Goal: Information Seeking & Learning: Learn about a topic

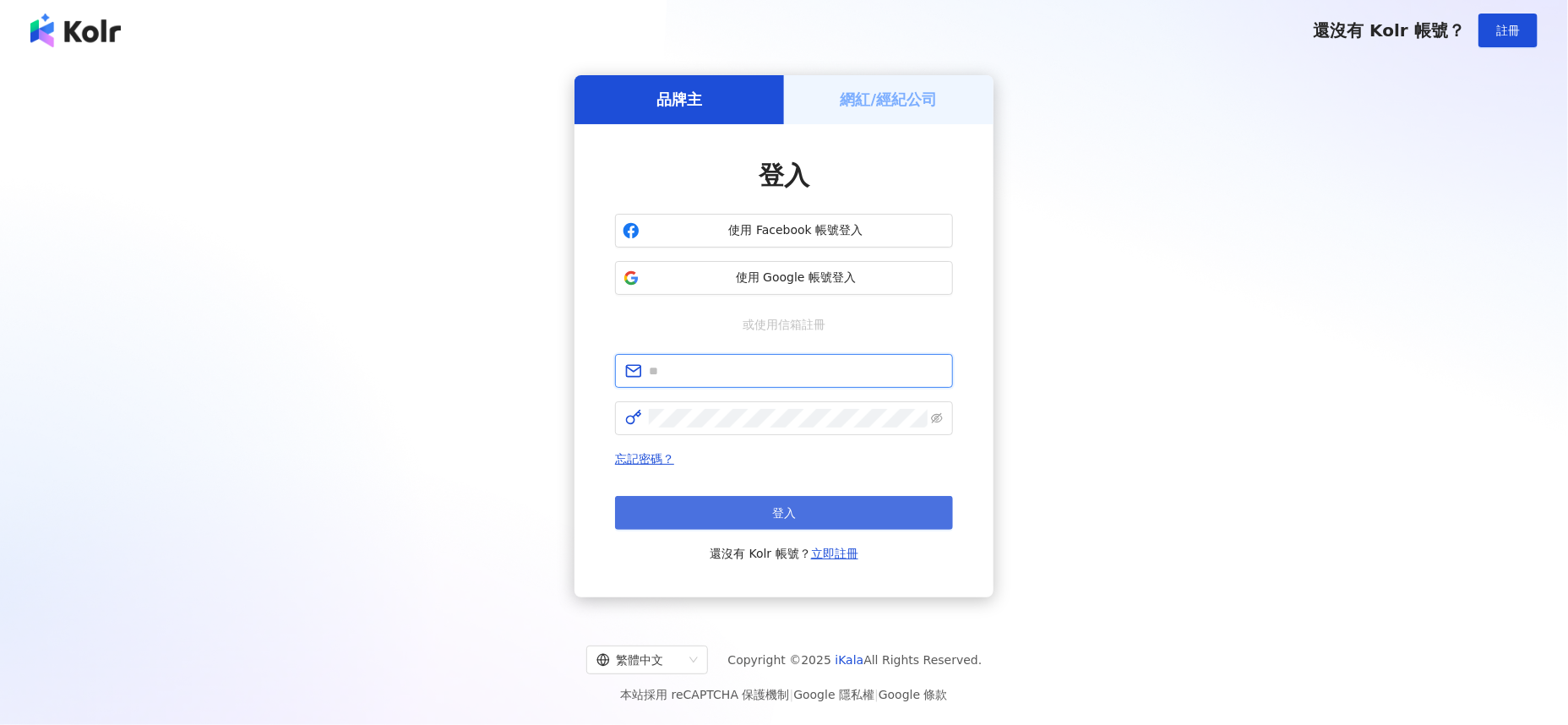
type input "**********"
click at [774, 517] on span "登入" at bounding box center [784, 513] width 24 height 14
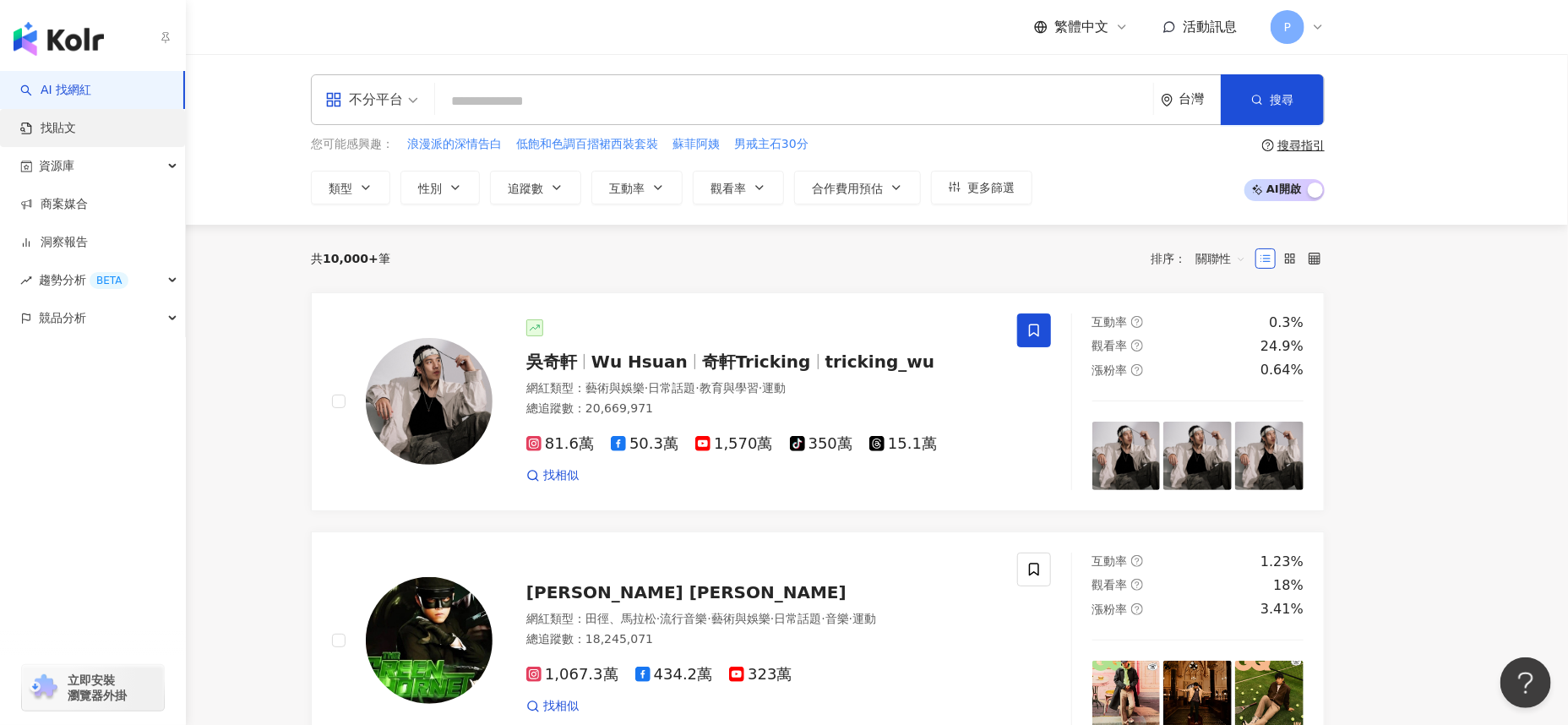
click at [63, 133] on link "找貼文" at bounding box center [48, 128] width 56 height 17
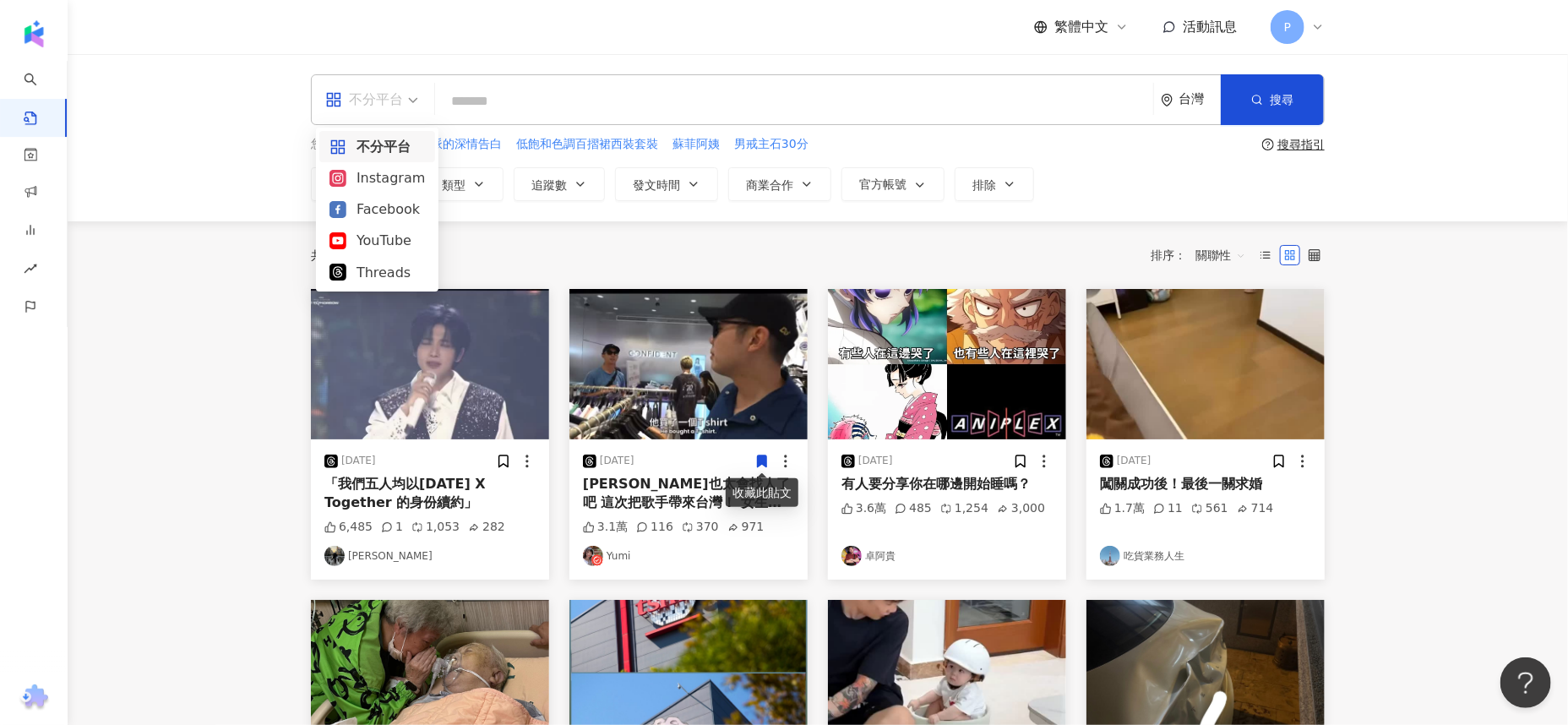
click at [398, 95] on div "不分平台" at bounding box center [364, 99] width 78 height 27
click at [387, 210] on div "Facebook" at bounding box center [377, 208] width 96 height 21
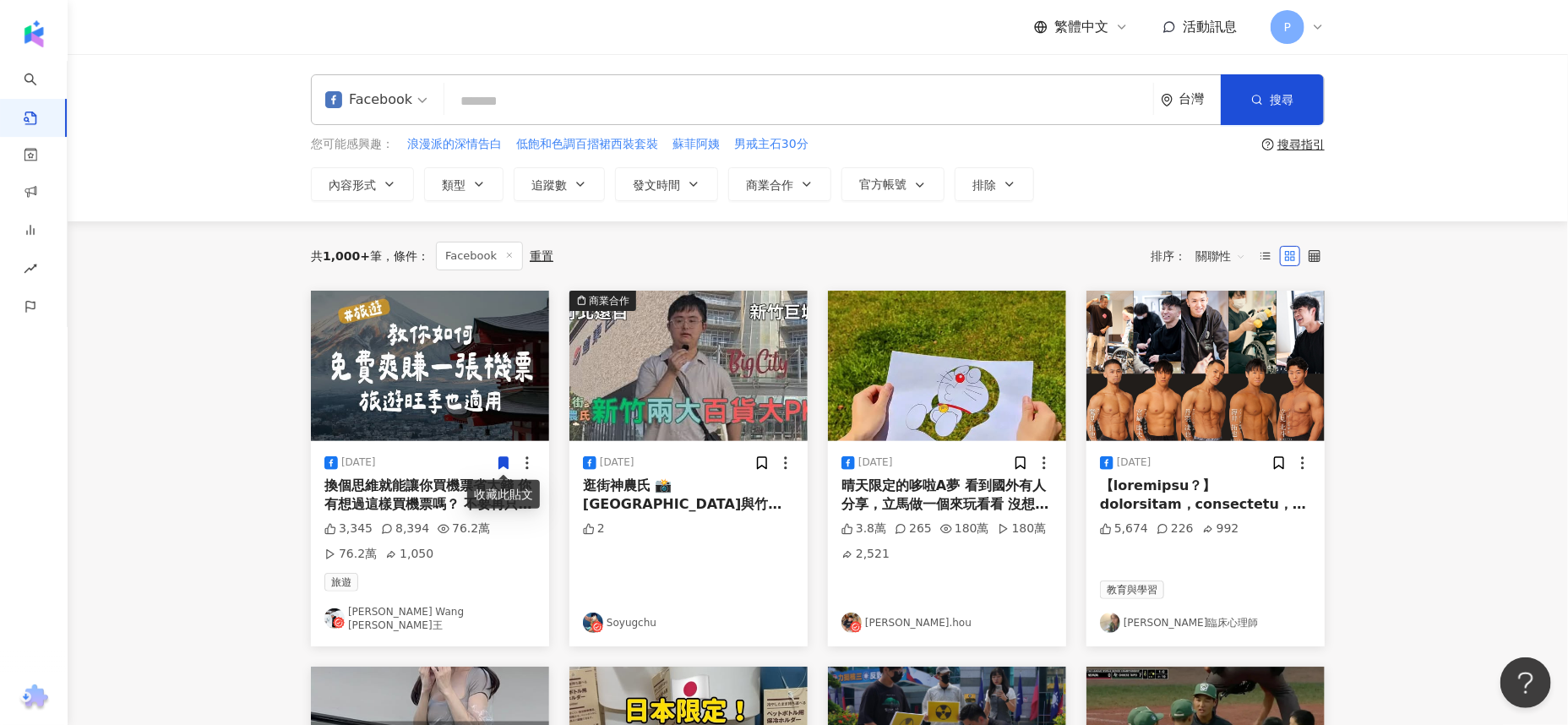
click at [714, 502] on div "逛街神農氏 📸 [GEOGRAPHIC_DATA]與竹北遠百大PK!! 究竟哪件間百貨公司比較好逛？？ | DoReM! Soy [URL][DOMAIN_N…" at bounding box center [688, 495] width 211 height 38
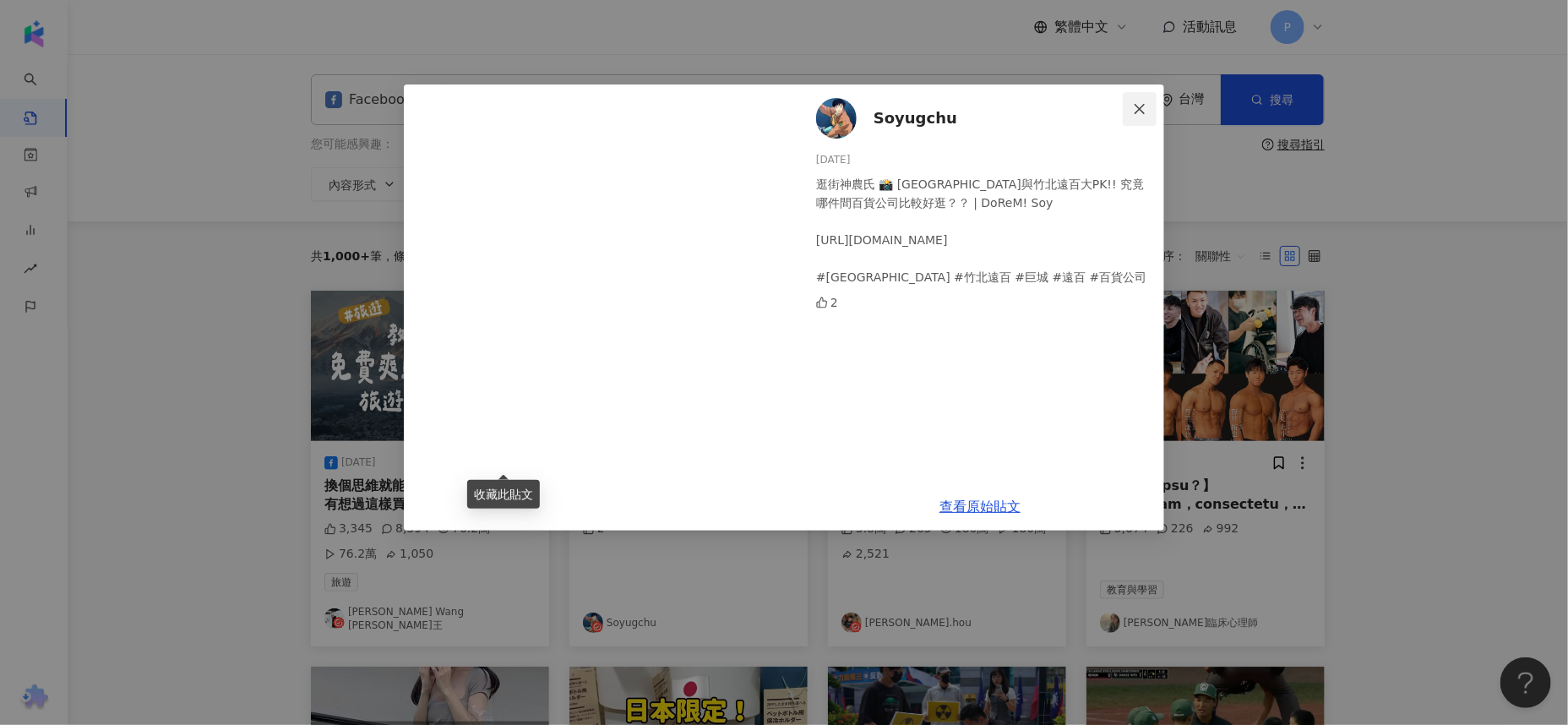
click at [1147, 107] on icon "close" at bounding box center [1140, 109] width 14 height 14
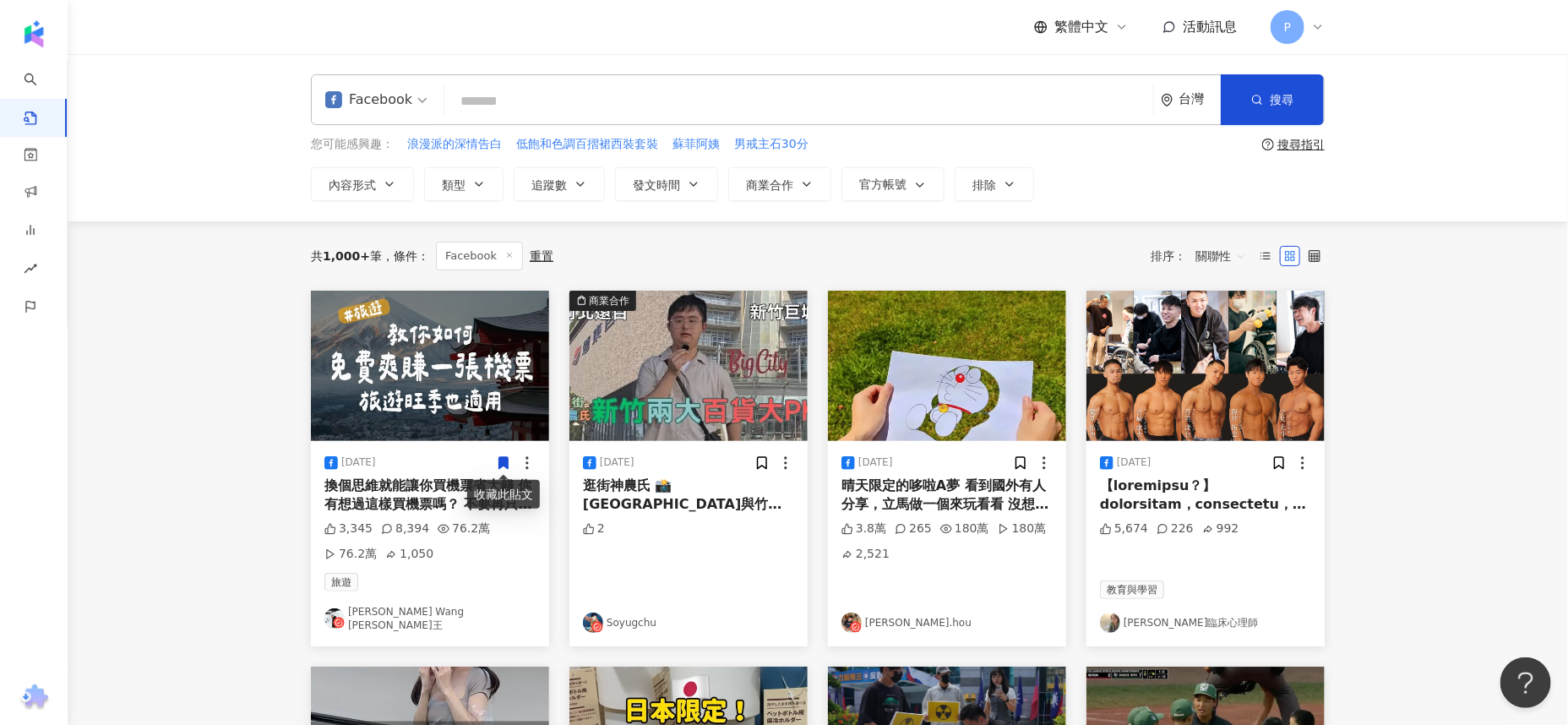
click at [1179, 408] on img at bounding box center [1206, 366] width 239 height 151
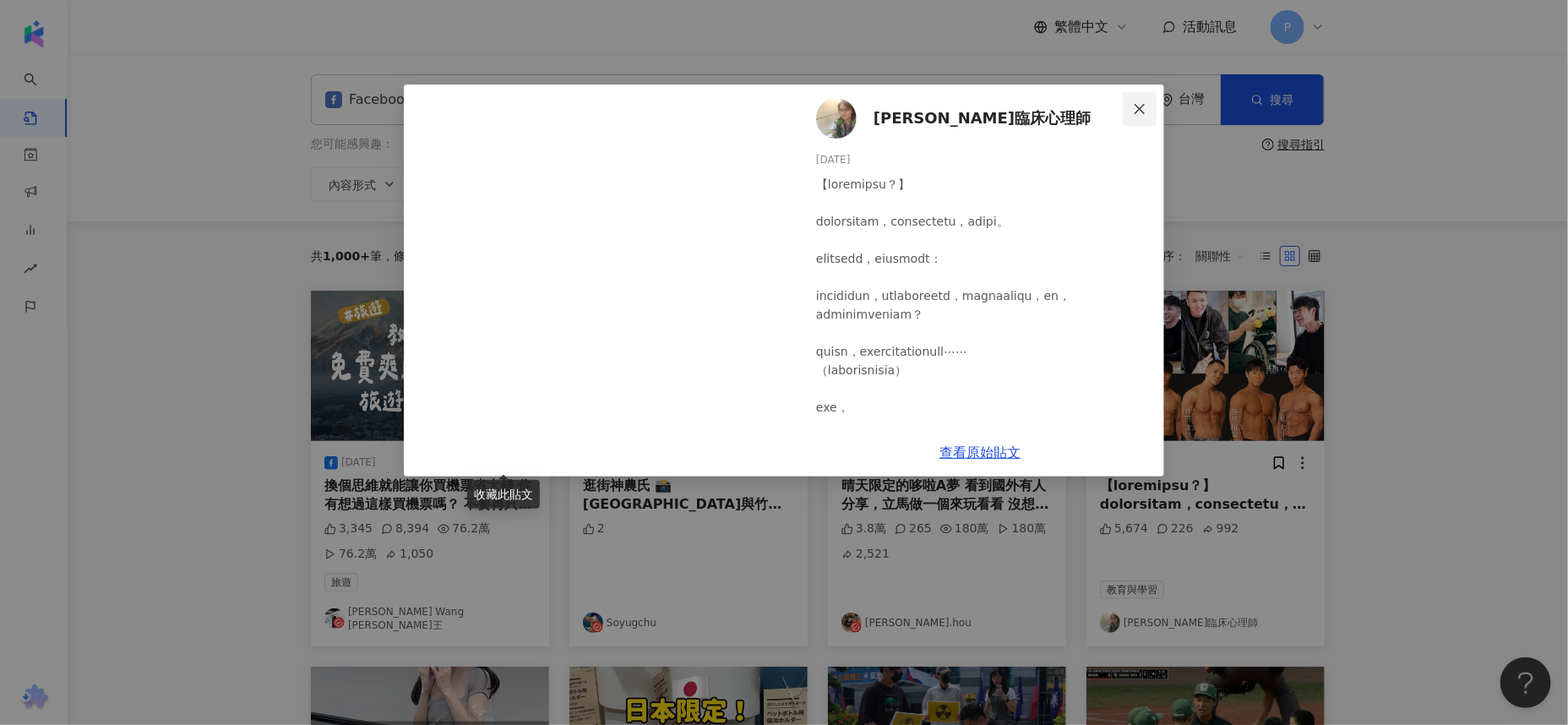
click at [1129, 109] on span "Close" at bounding box center [1140, 109] width 34 height 14
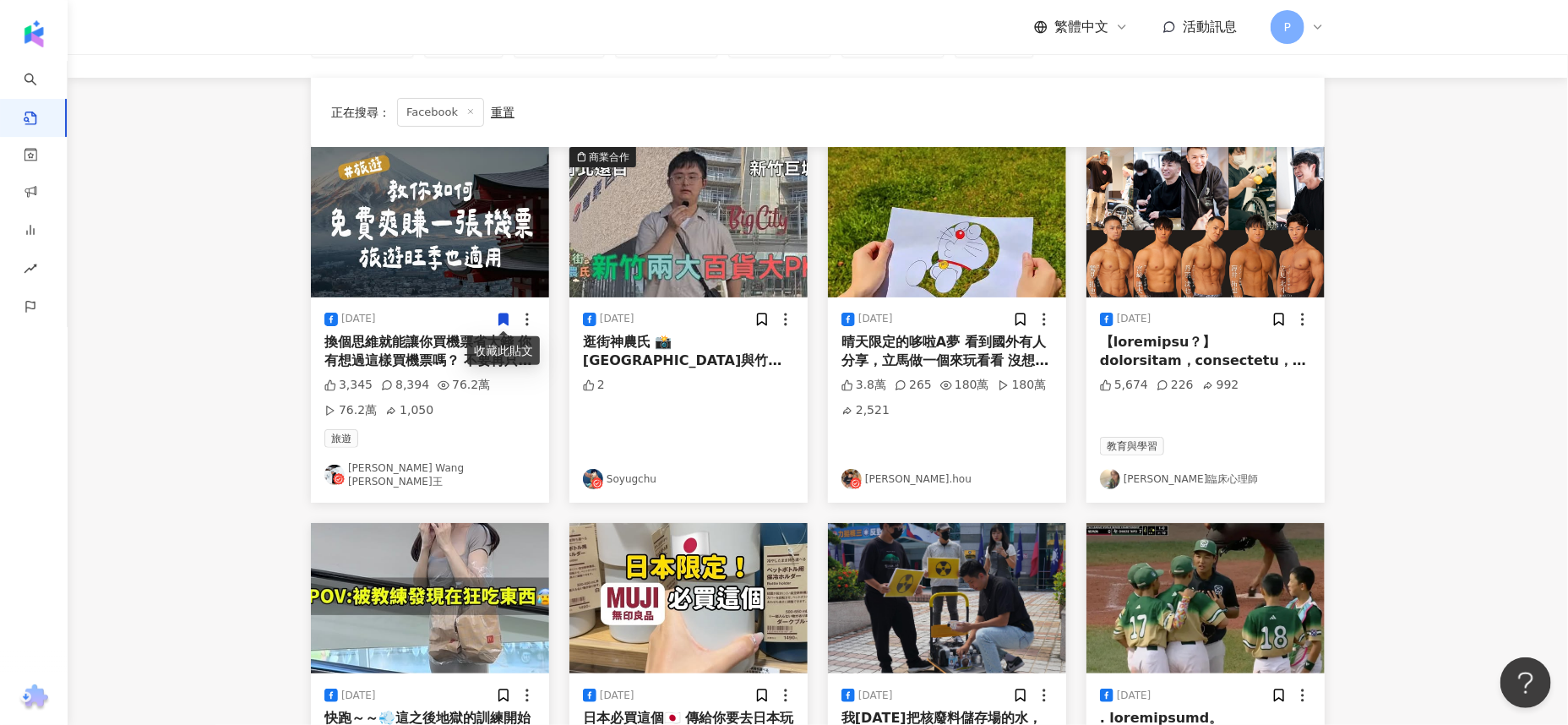
scroll to position [316, 0]
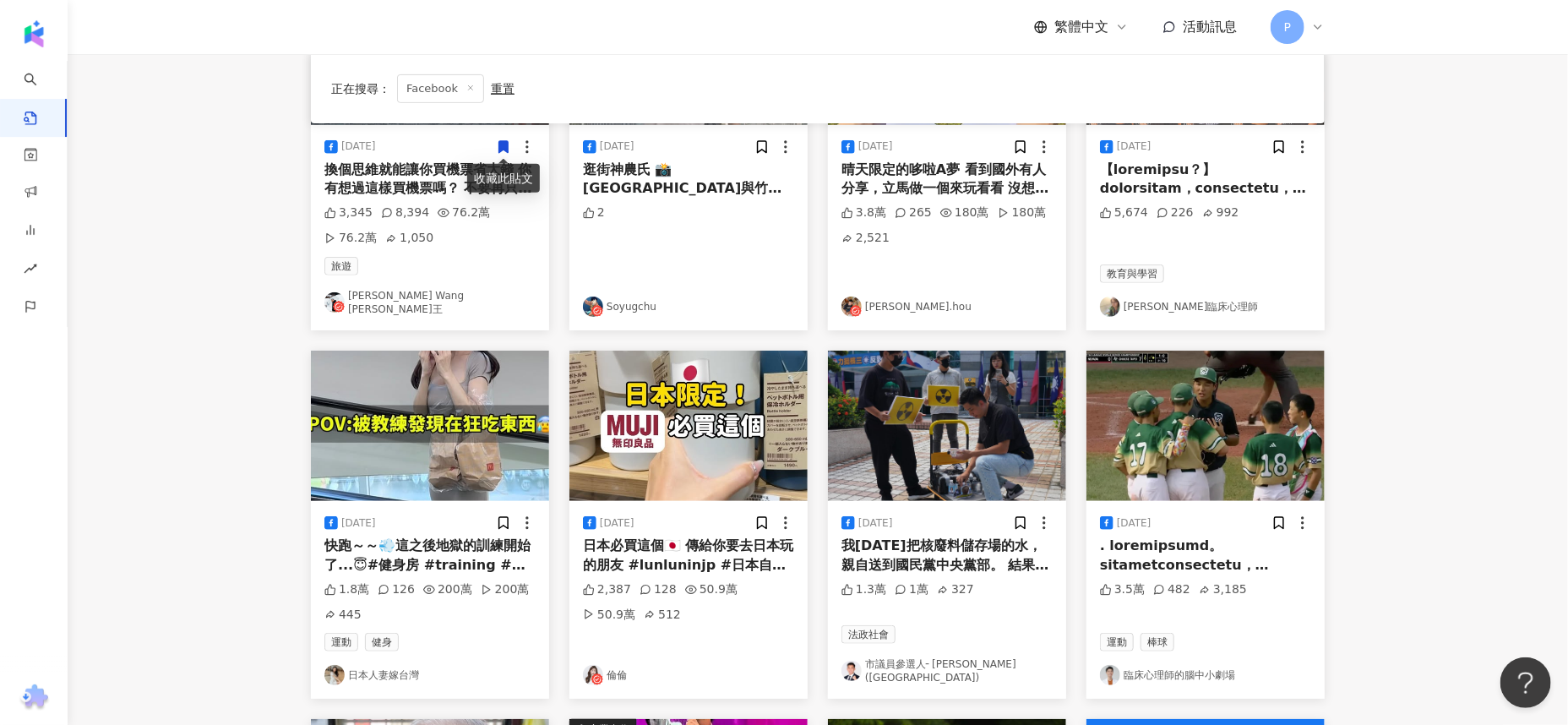
click at [1204, 436] on img at bounding box center [1206, 426] width 239 height 151
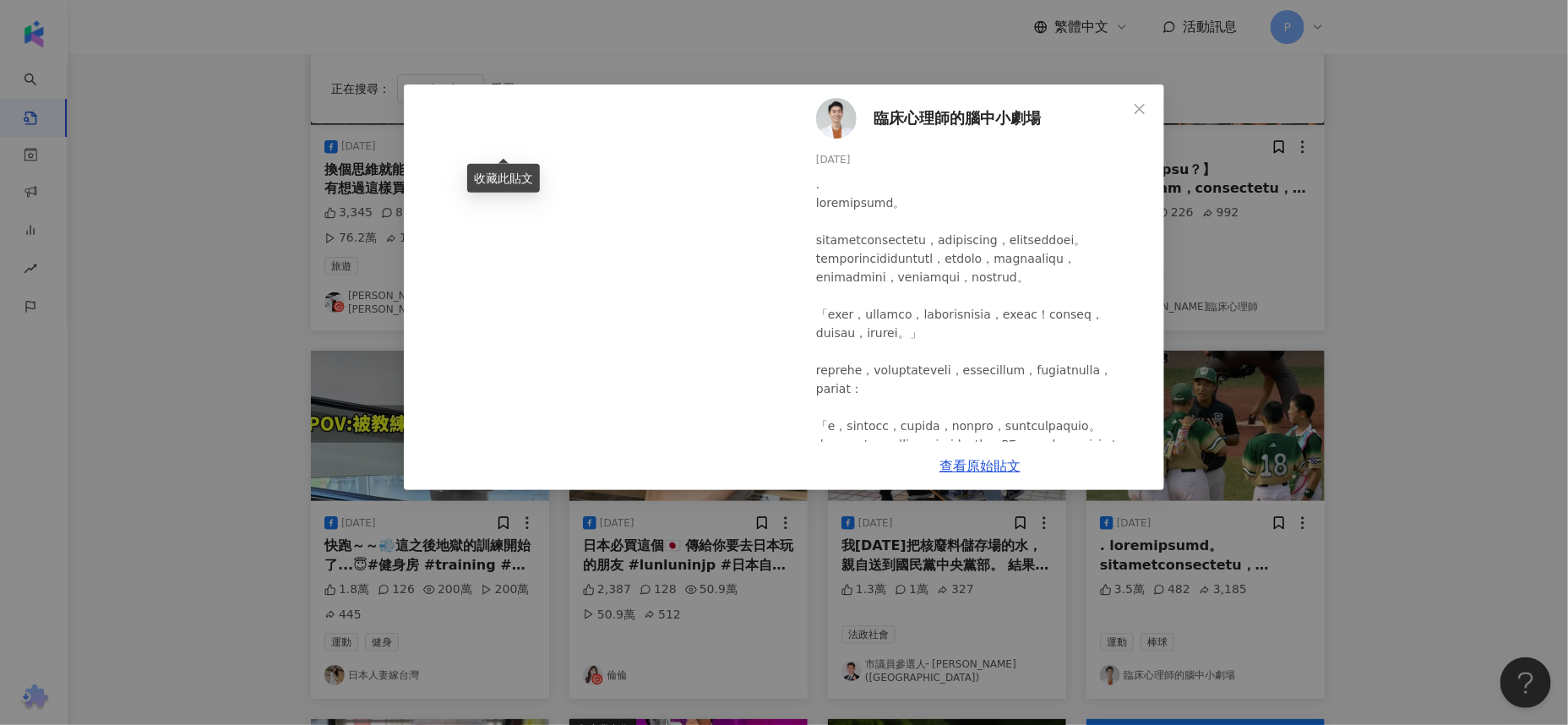
scroll to position [422, 0]
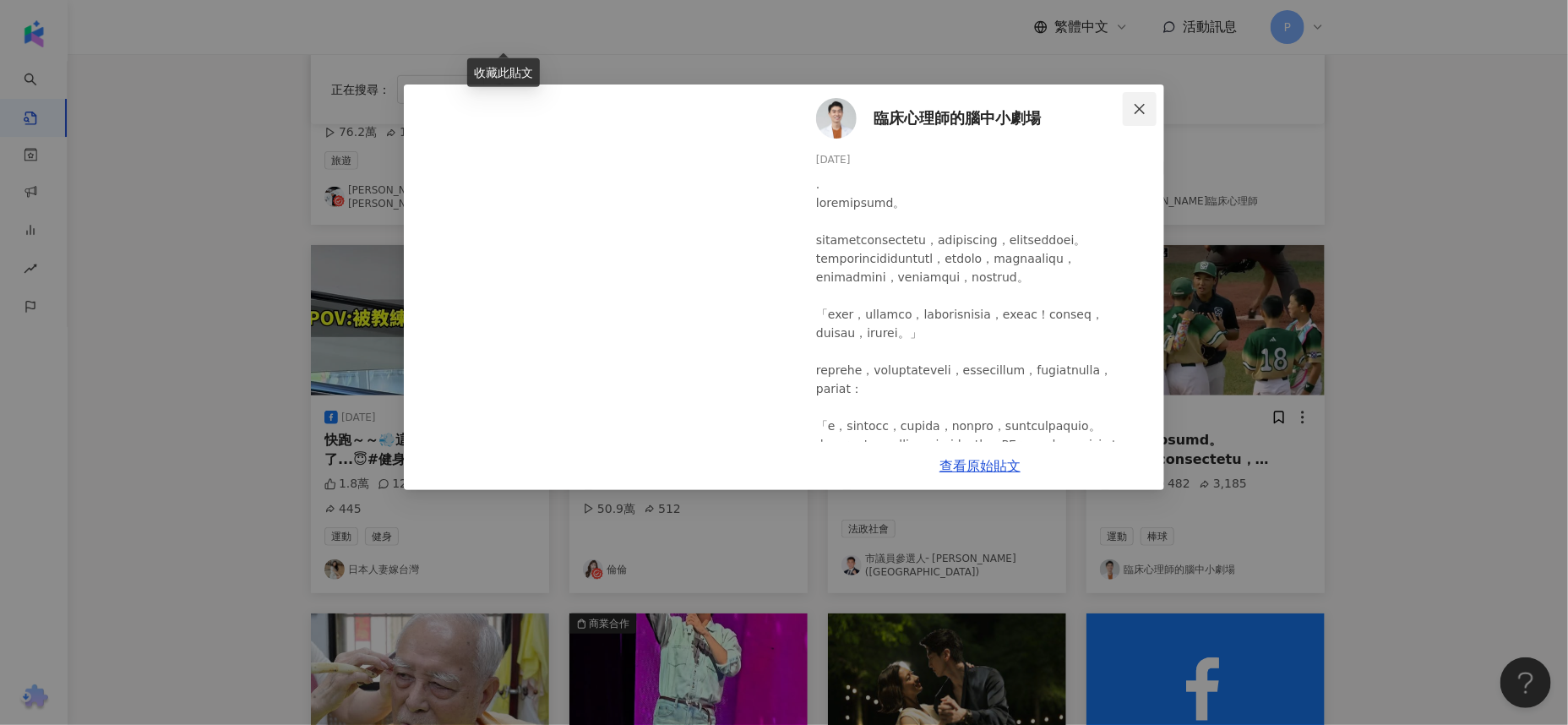
click at [1134, 101] on button "Close" at bounding box center [1140, 109] width 34 height 34
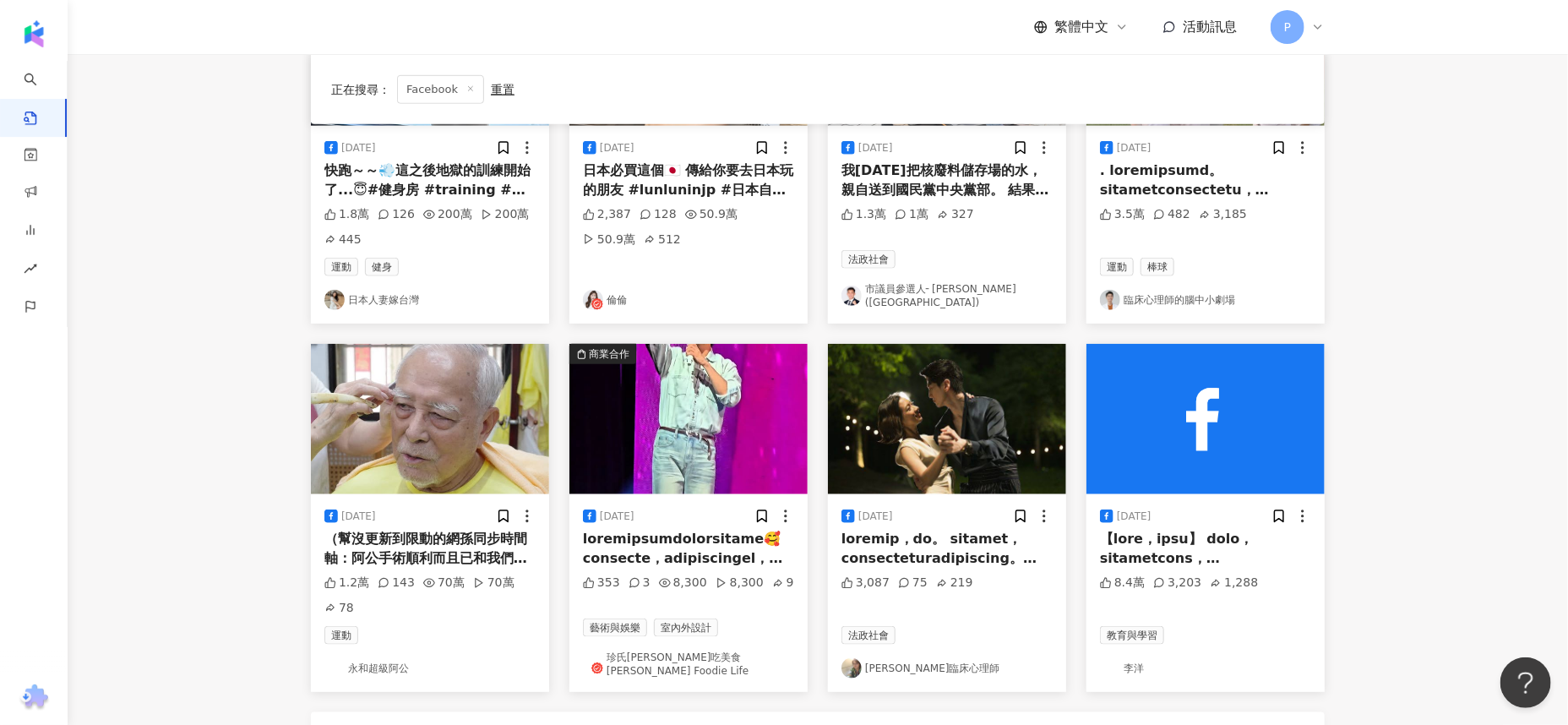
scroll to position [739, 0]
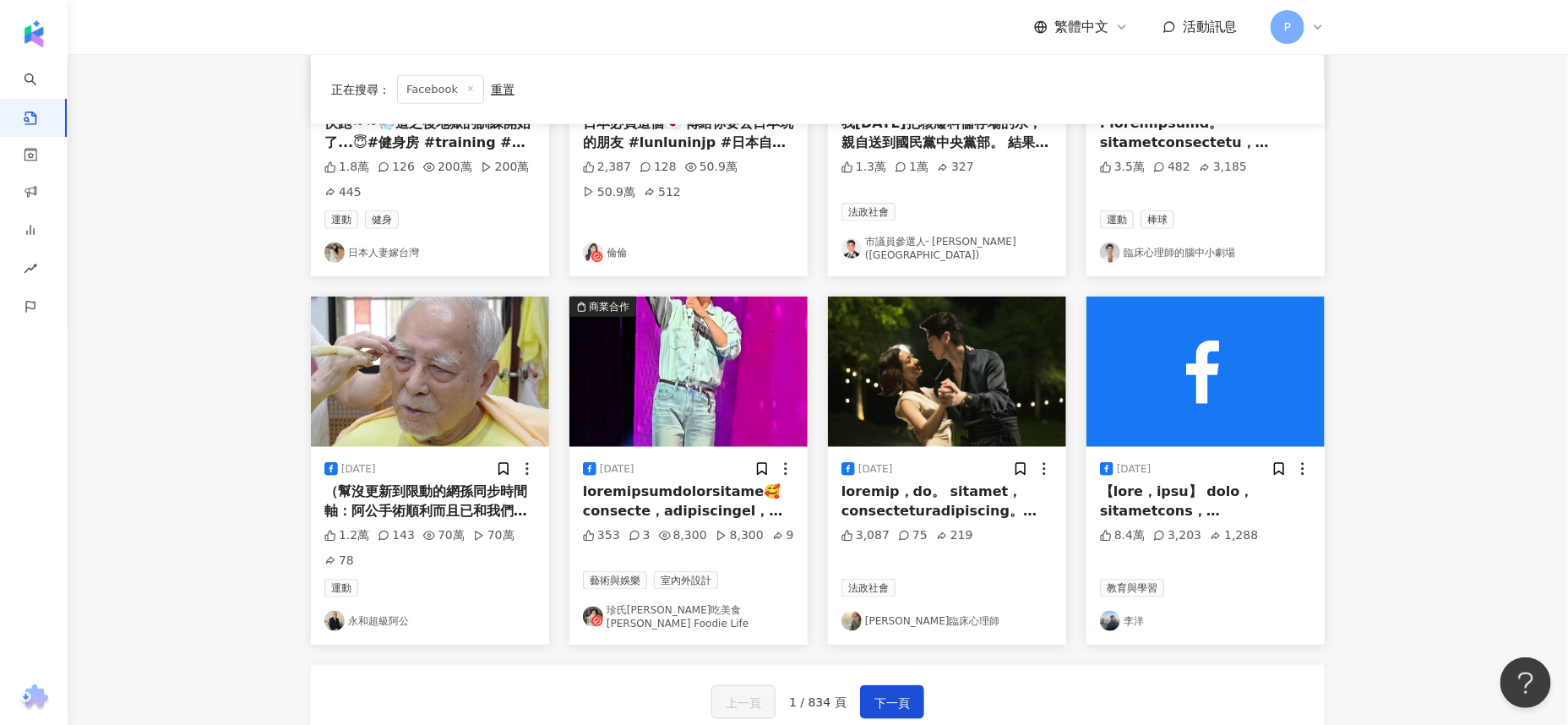
click at [967, 494] on div at bounding box center [947, 501] width 211 height 38
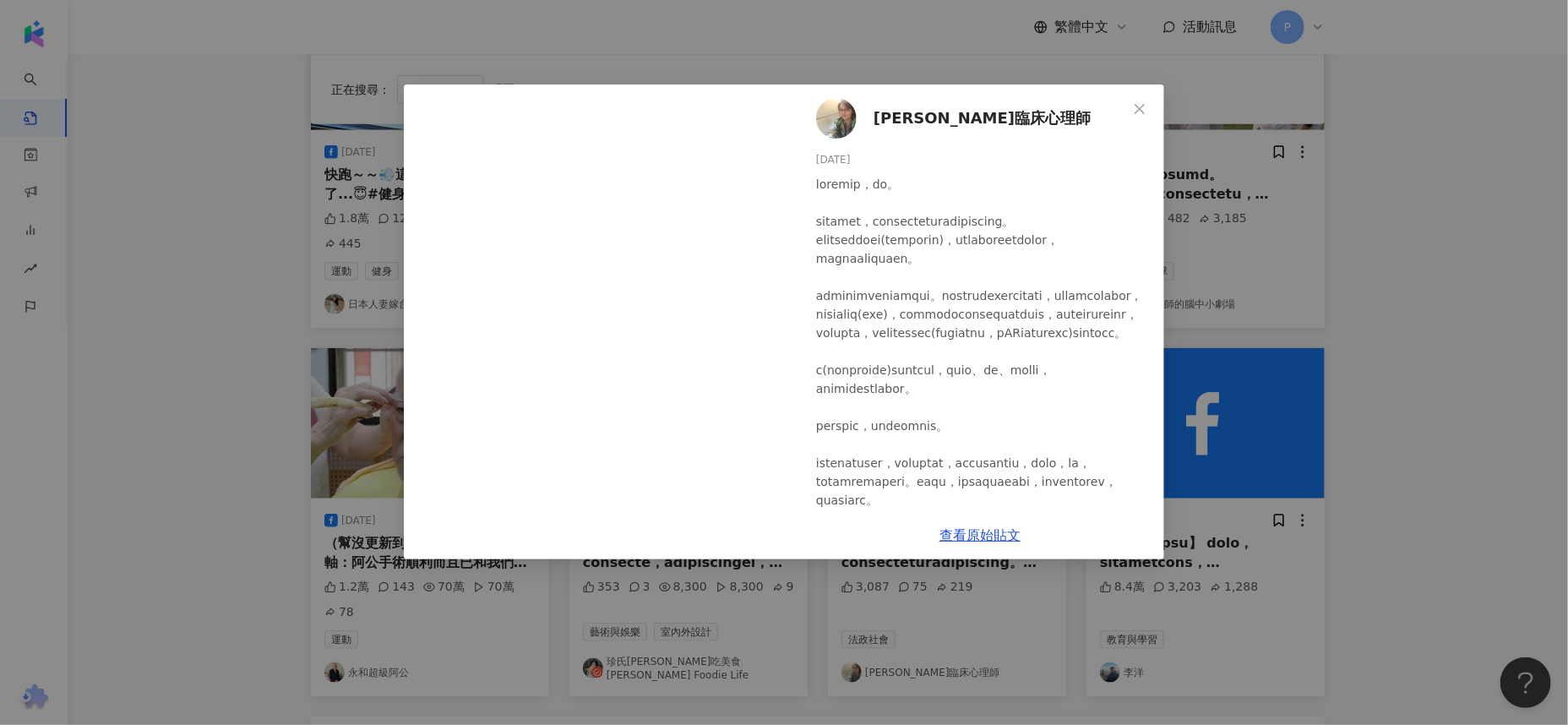
scroll to position [446, 0]
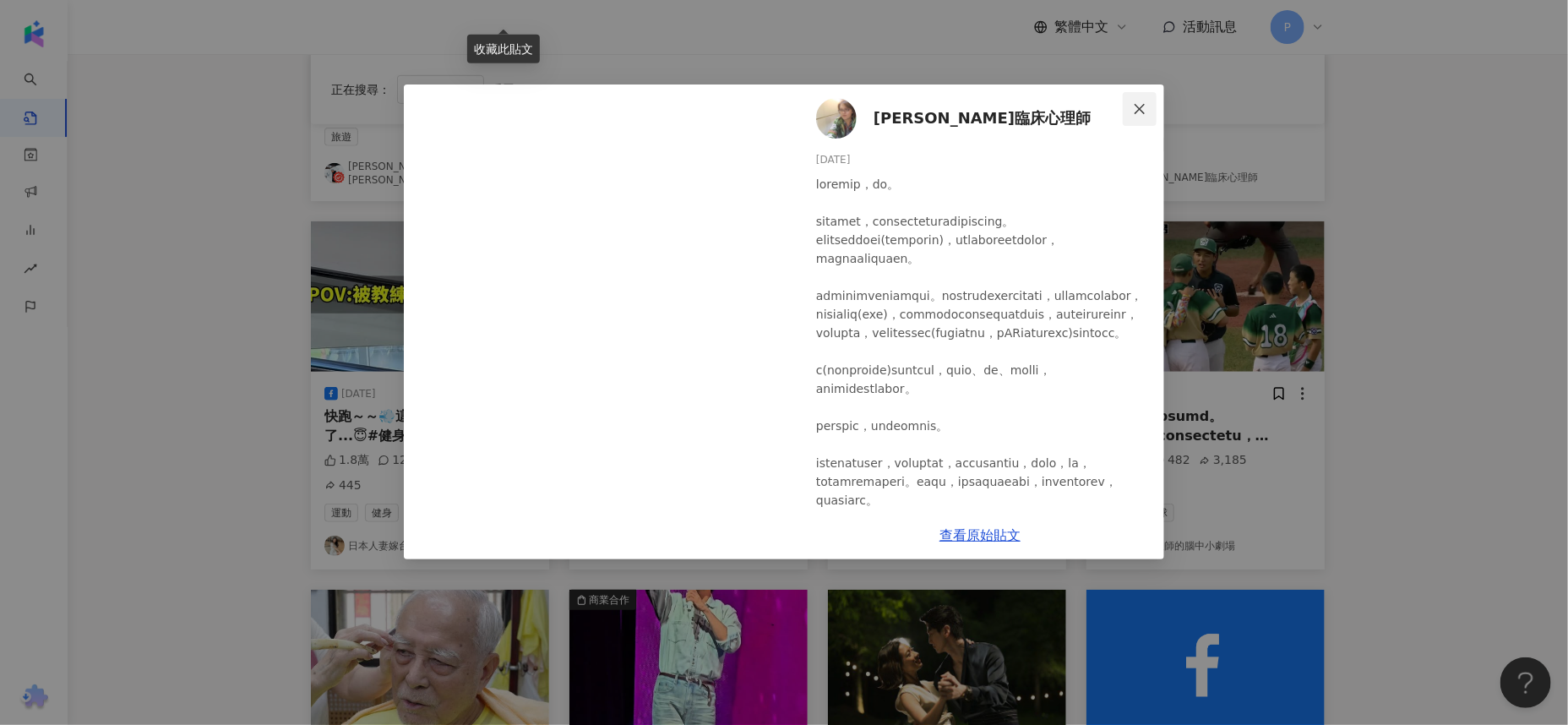
click at [1137, 103] on icon "close" at bounding box center [1140, 109] width 14 height 14
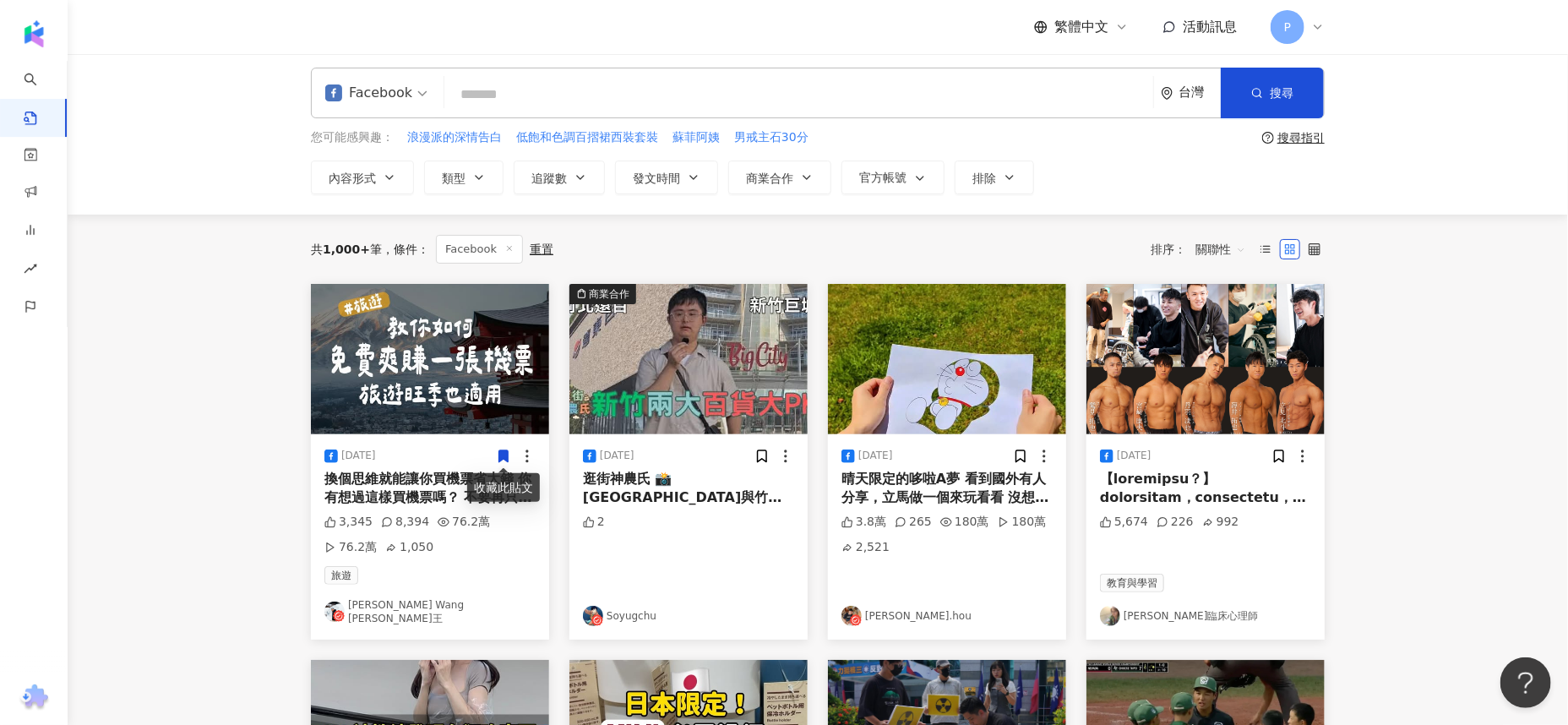
scroll to position [0, 0]
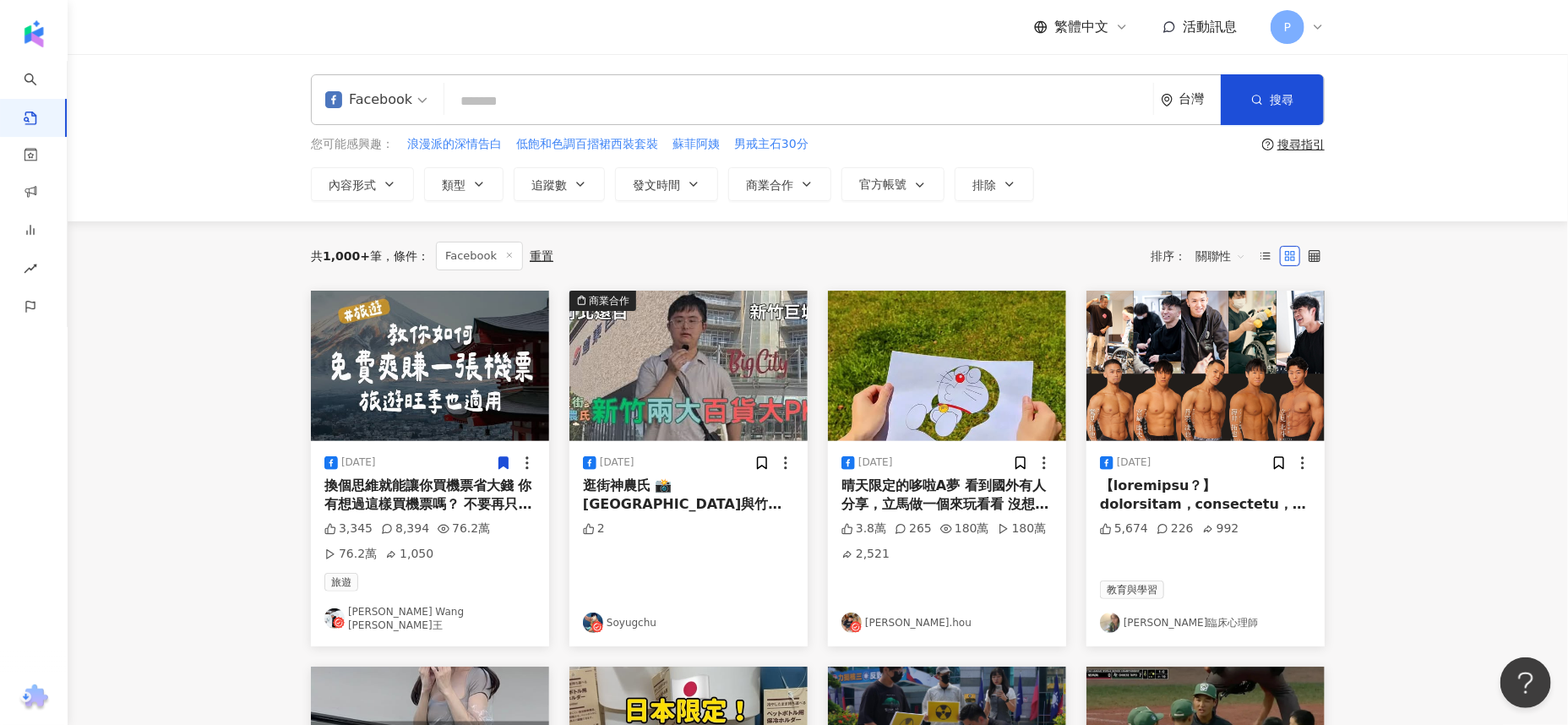
click at [402, 367] on img at bounding box center [430, 366] width 239 height 151
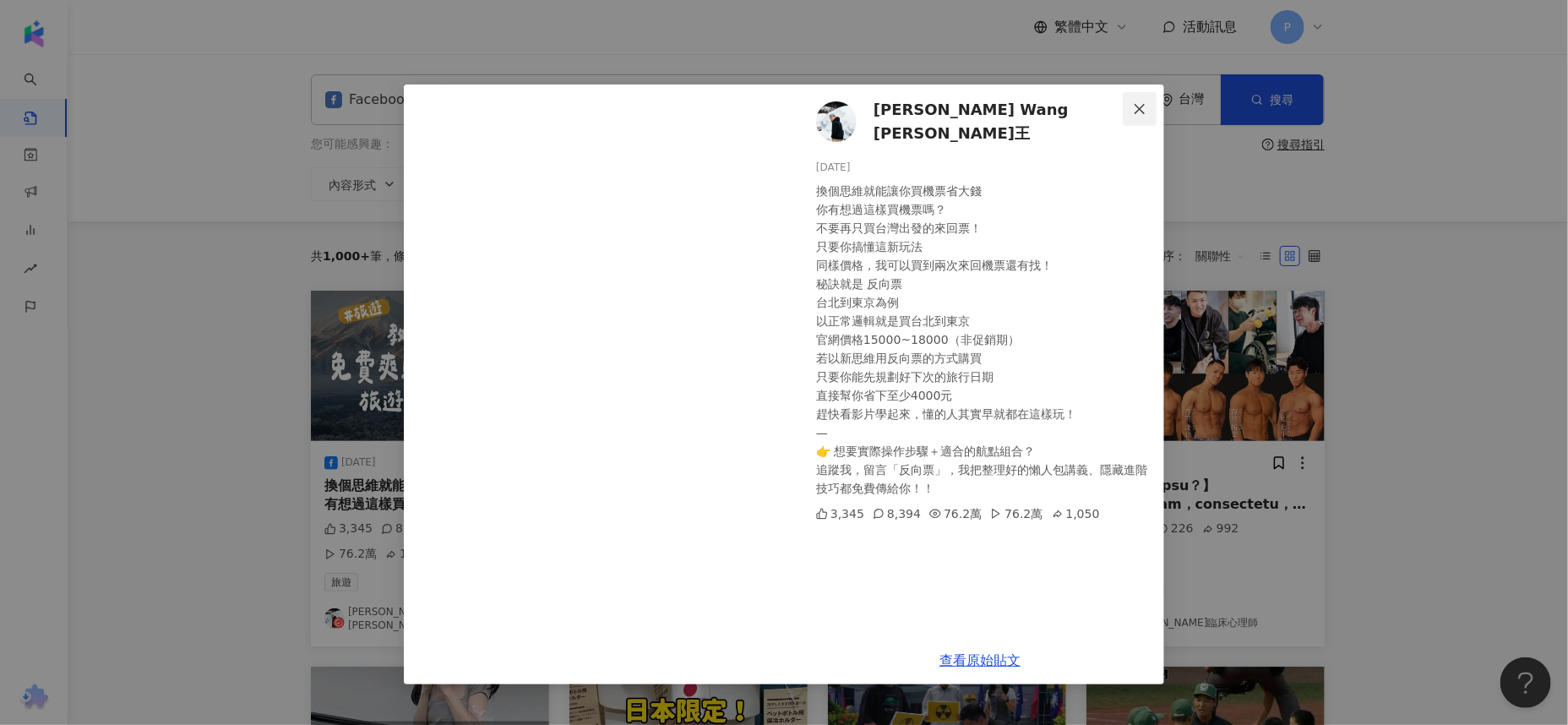
click at [1133, 107] on icon "close" at bounding box center [1140, 109] width 14 height 14
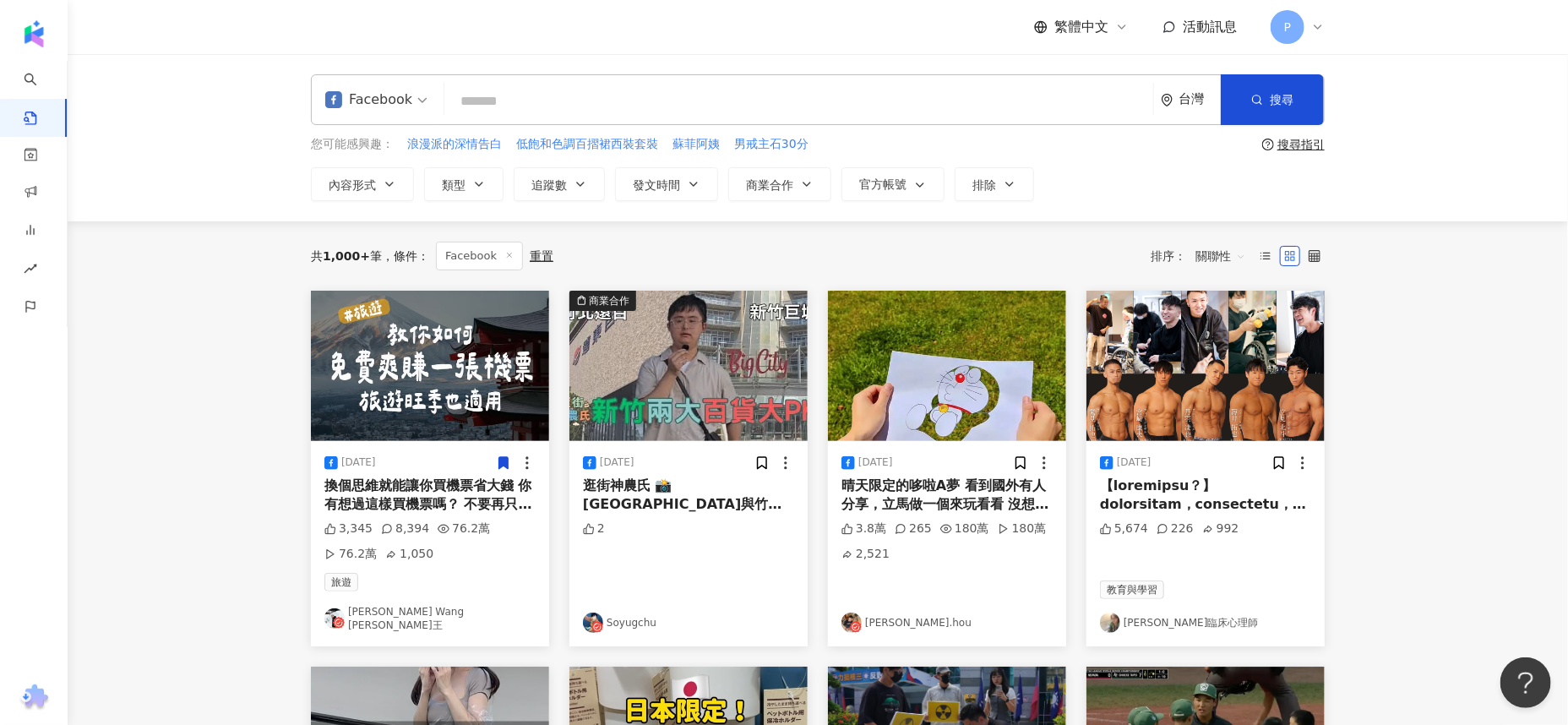
click at [415, 107] on span "Facebook" at bounding box center [377, 99] width 103 height 27
click at [363, 238] on div "YouTube" at bounding box center [379, 240] width 99 height 21
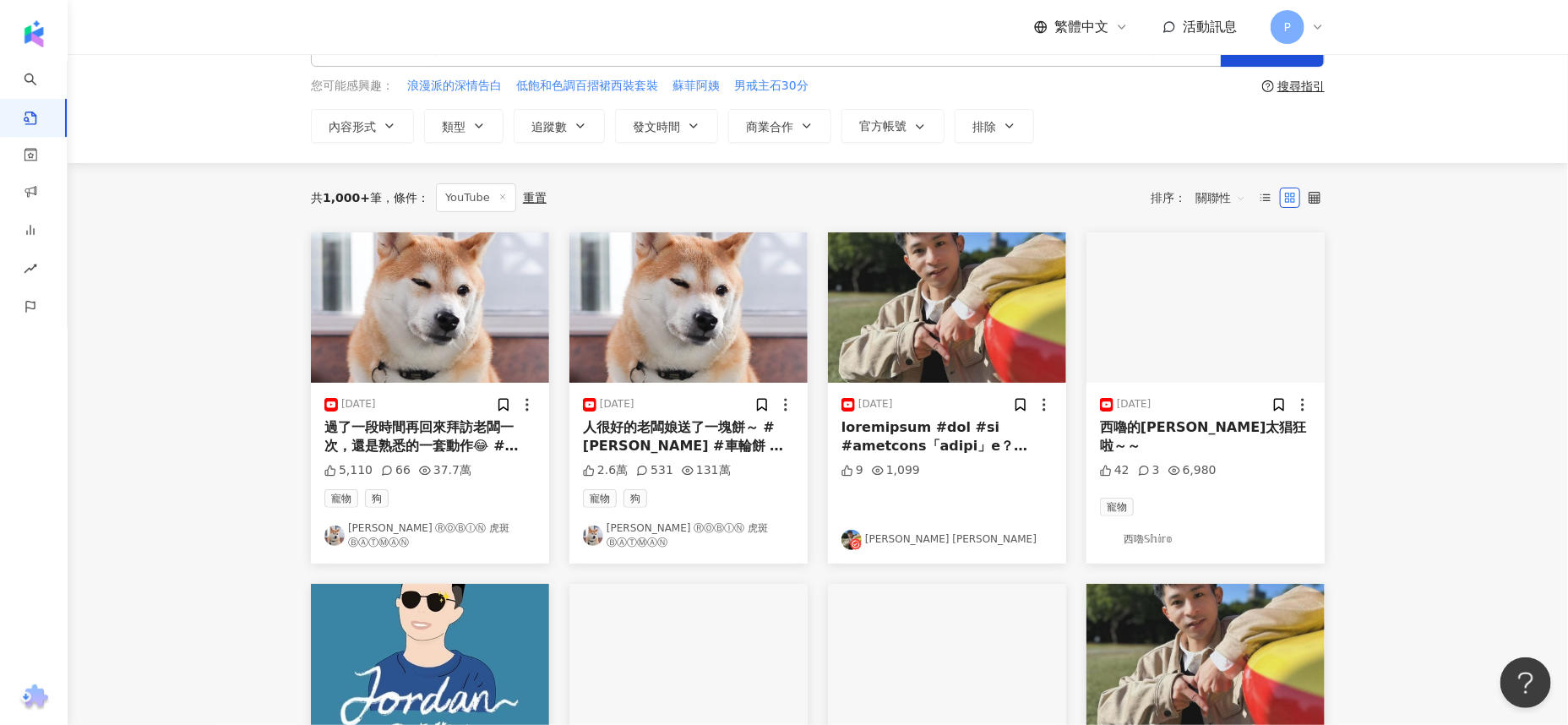
scroll to position [105, 0]
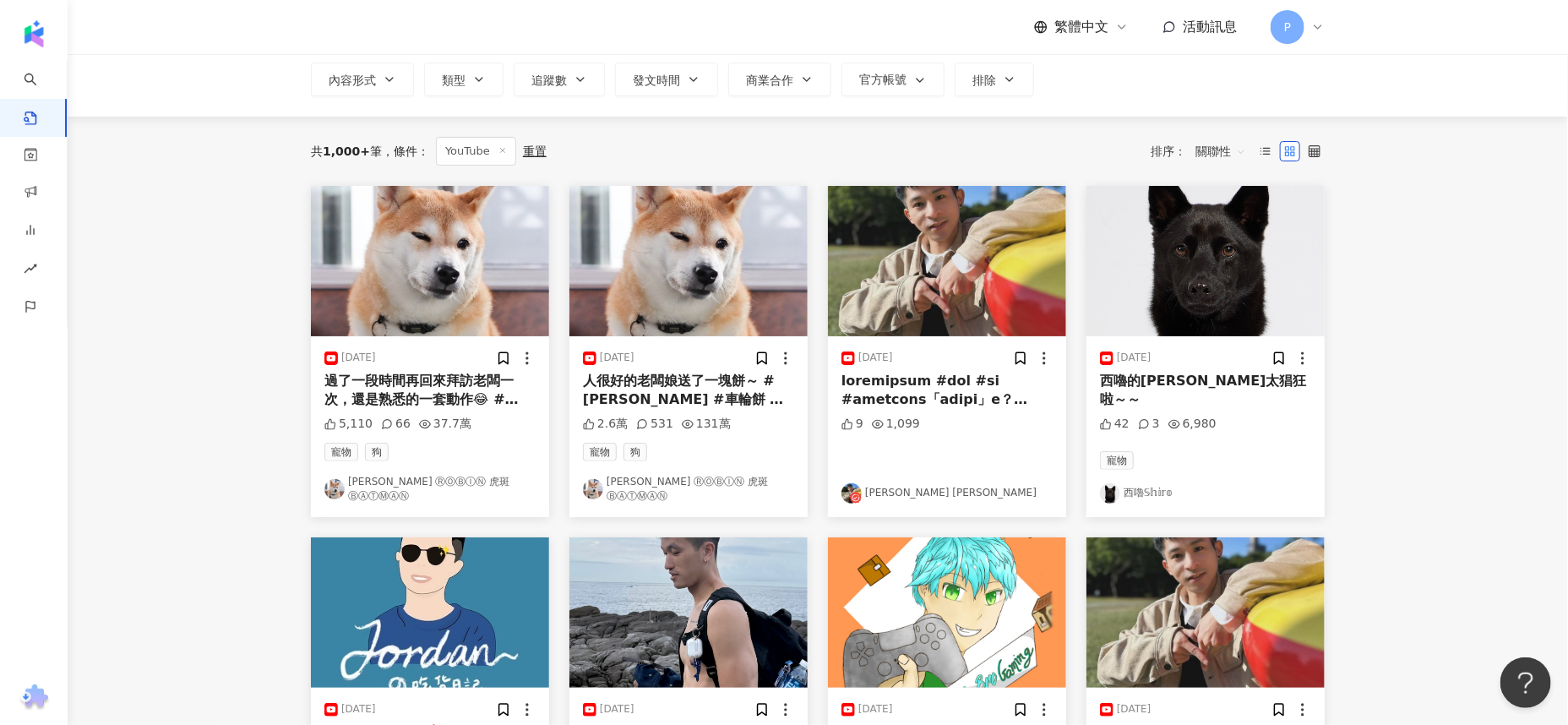
click at [1176, 386] on div "西嚕的[PERSON_NAME]太猖狂啦～～" at bounding box center [1206, 391] width 211 height 38
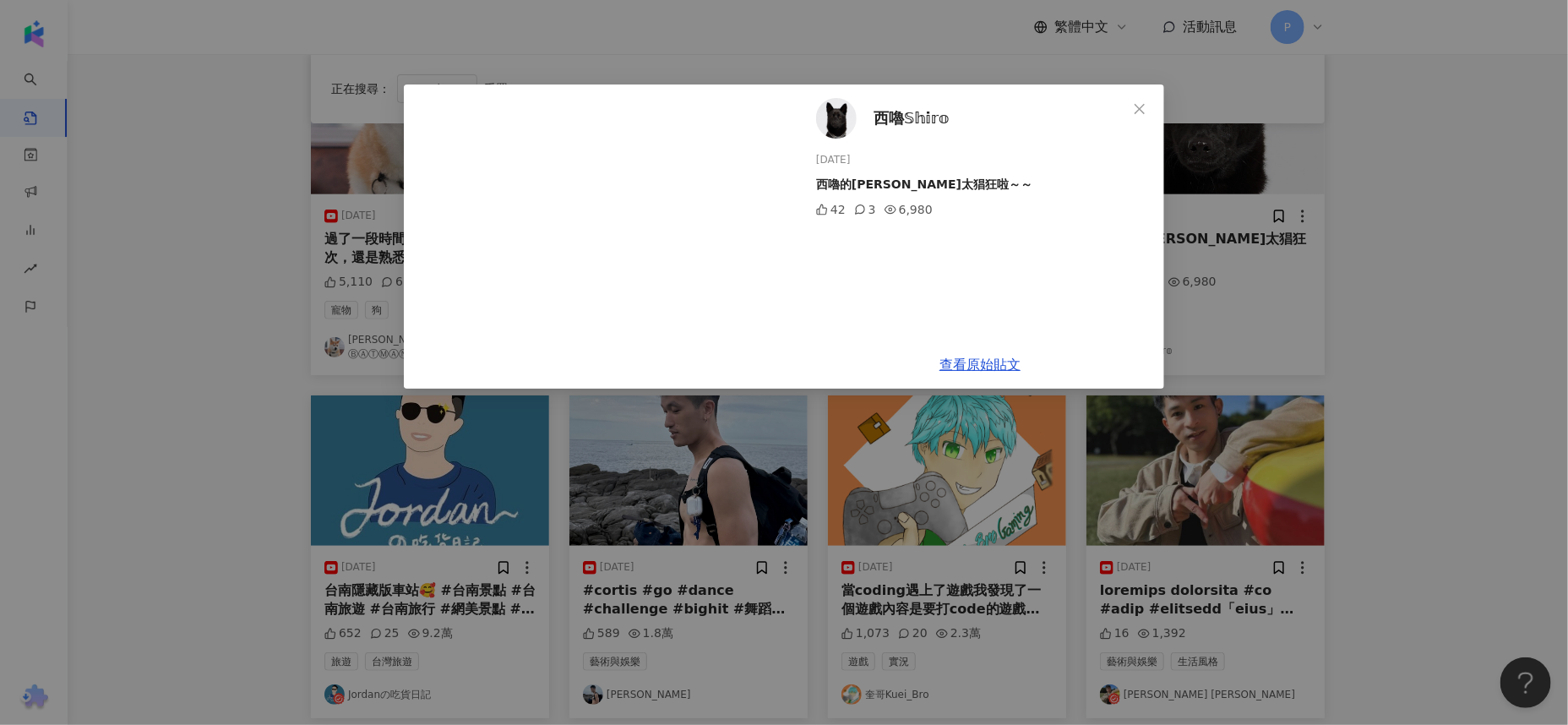
scroll to position [210, 0]
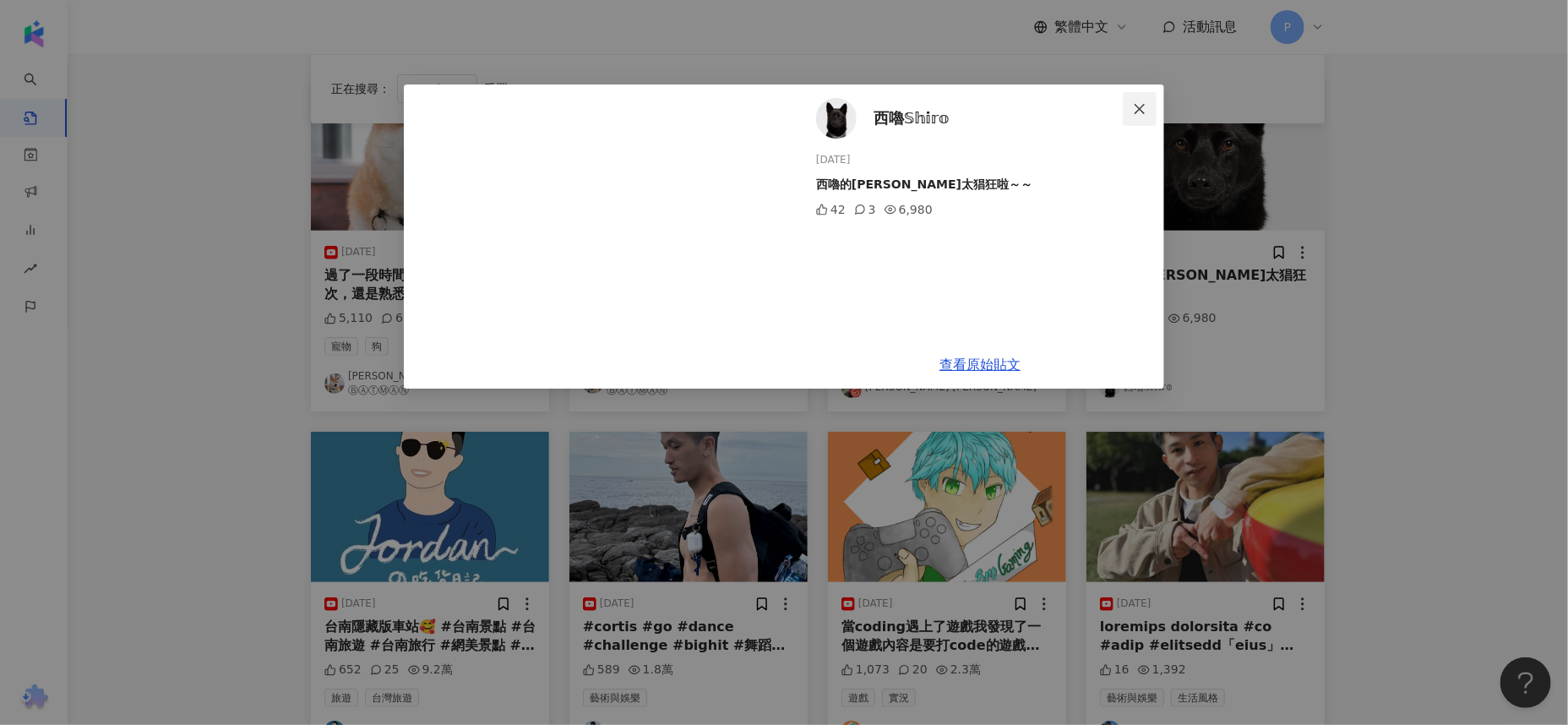
click at [1142, 106] on icon "close" at bounding box center [1140, 109] width 14 height 14
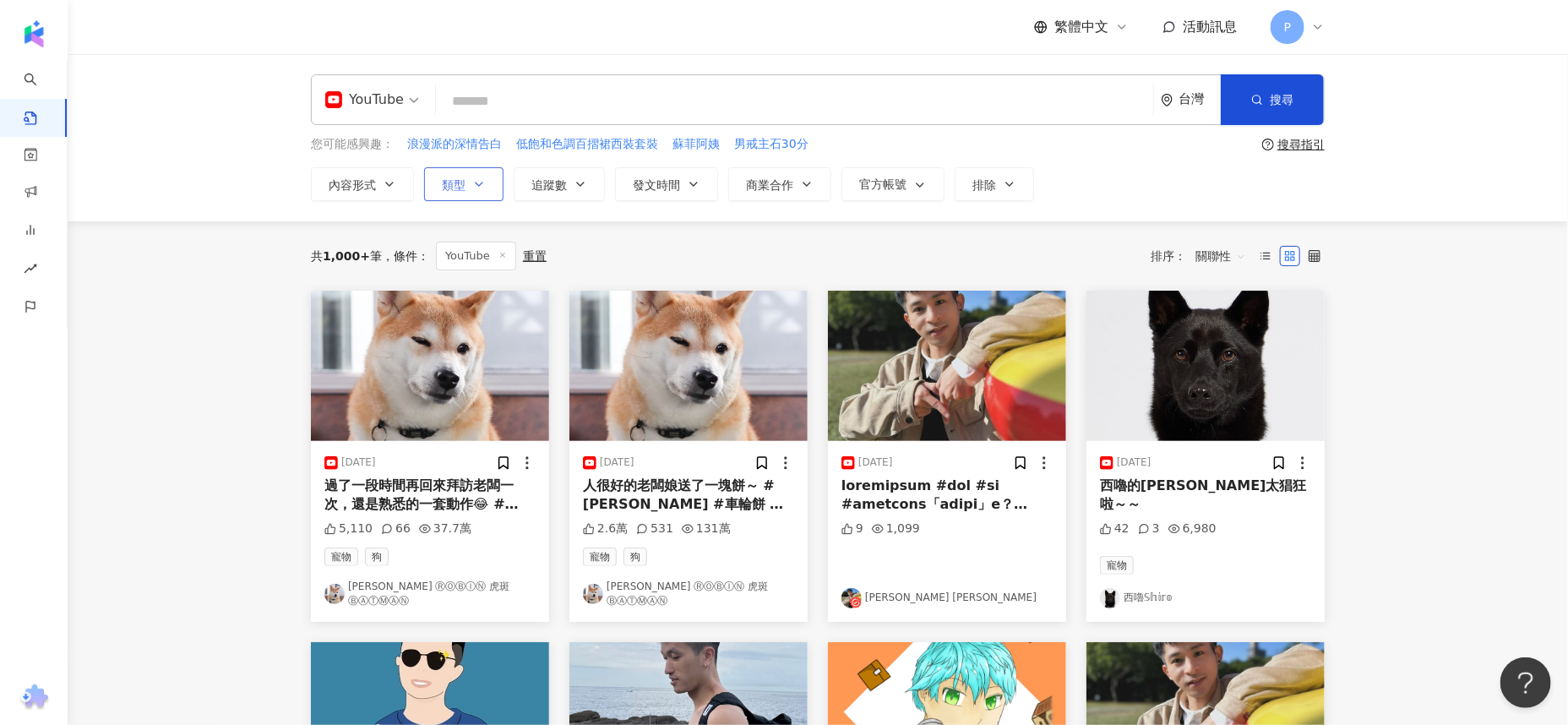
scroll to position [0, 0]
click at [384, 104] on div "YouTube" at bounding box center [365, 99] width 79 height 27
click at [1314, 26] on icon at bounding box center [1319, 28] width 14 height 14
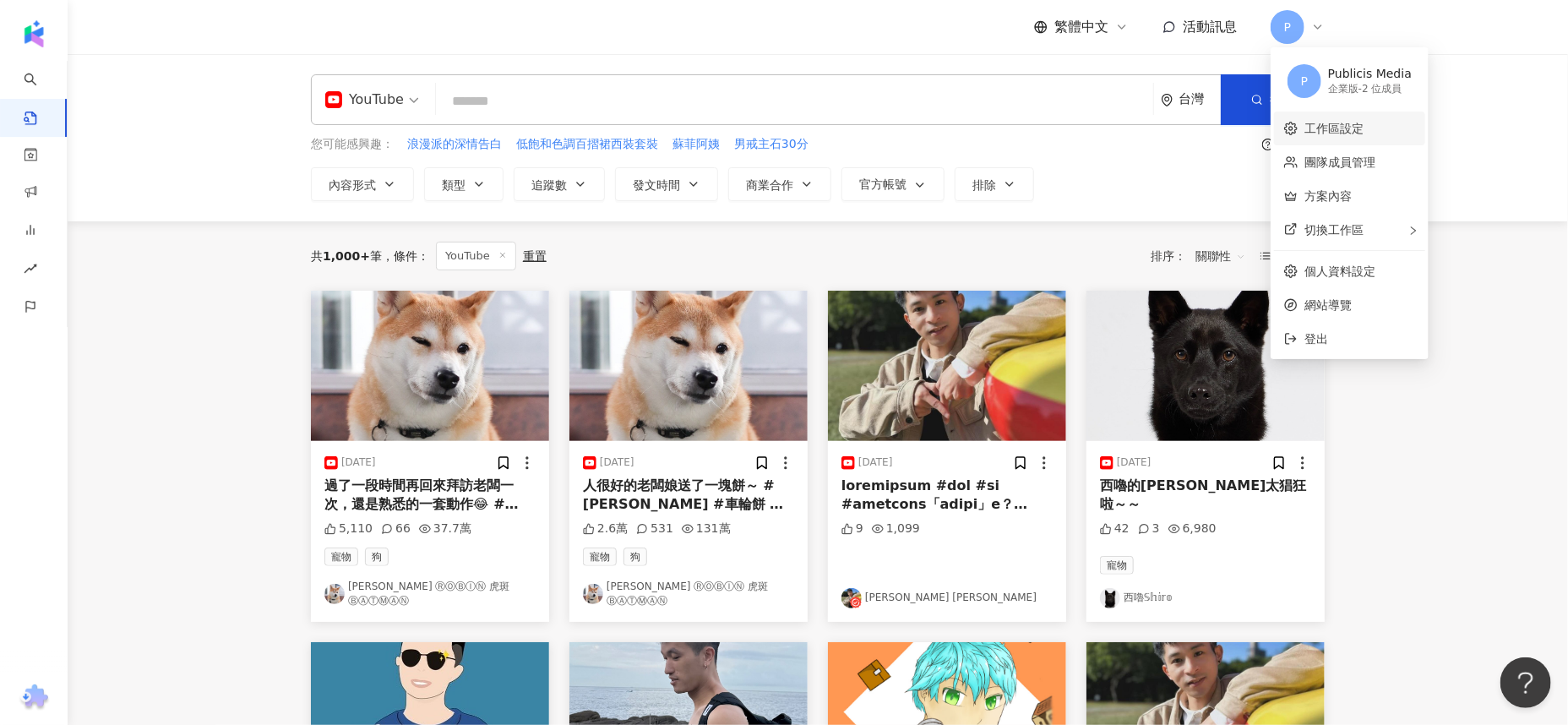
click at [1342, 130] on link "工作區設定" at bounding box center [1334, 128] width 59 height 14
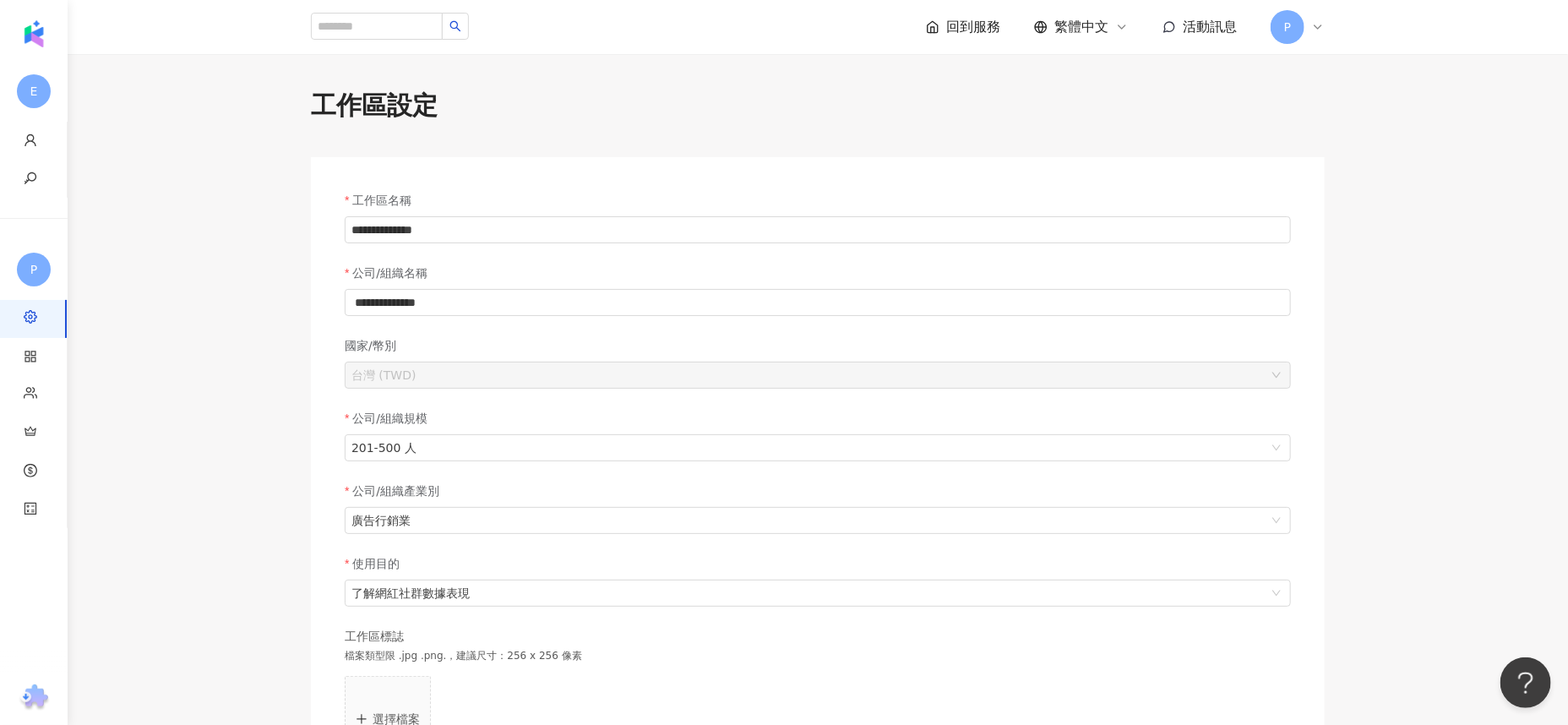
click at [1292, 35] on span "P" at bounding box center [1288, 27] width 34 height 34
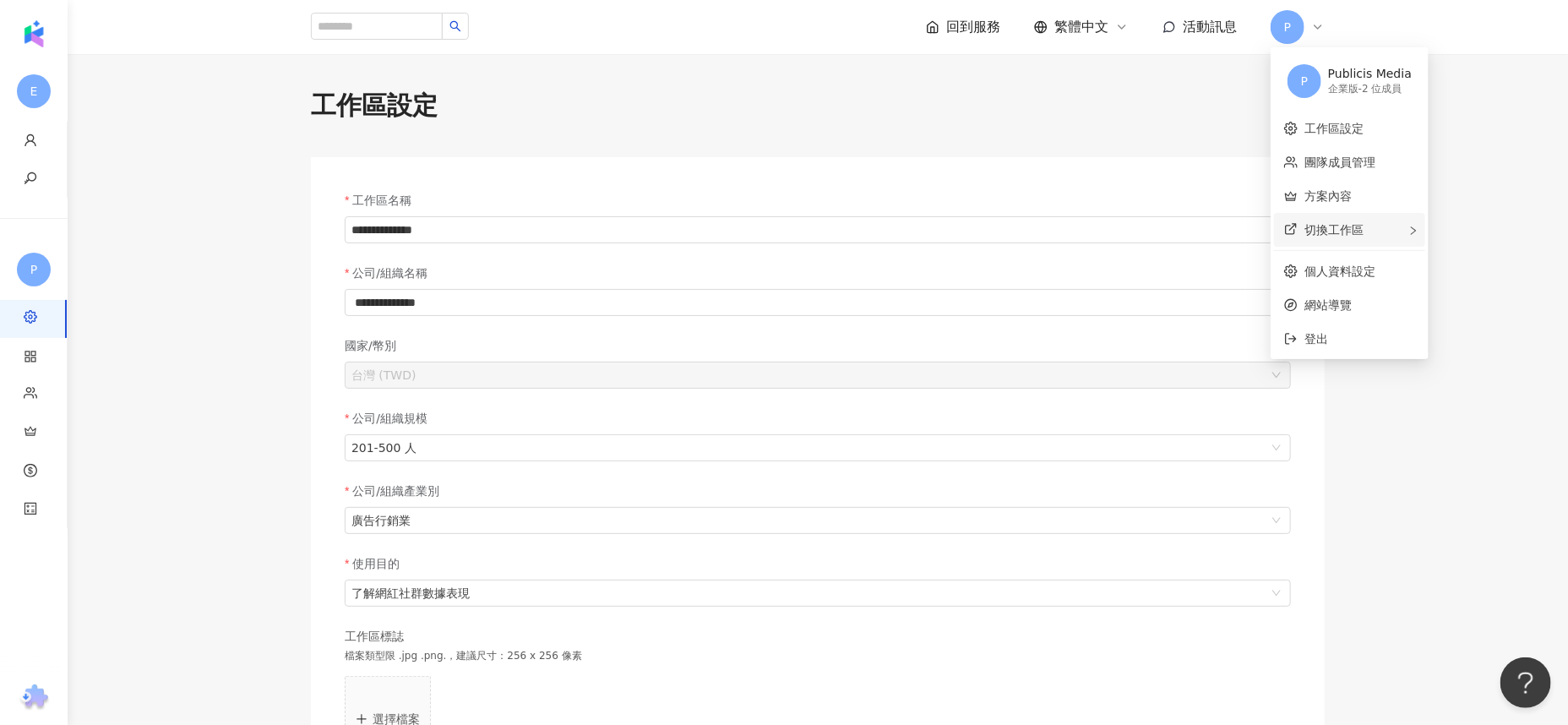
click at [1408, 228] on icon "right" at bounding box center [1413, 231] width 10 height 10
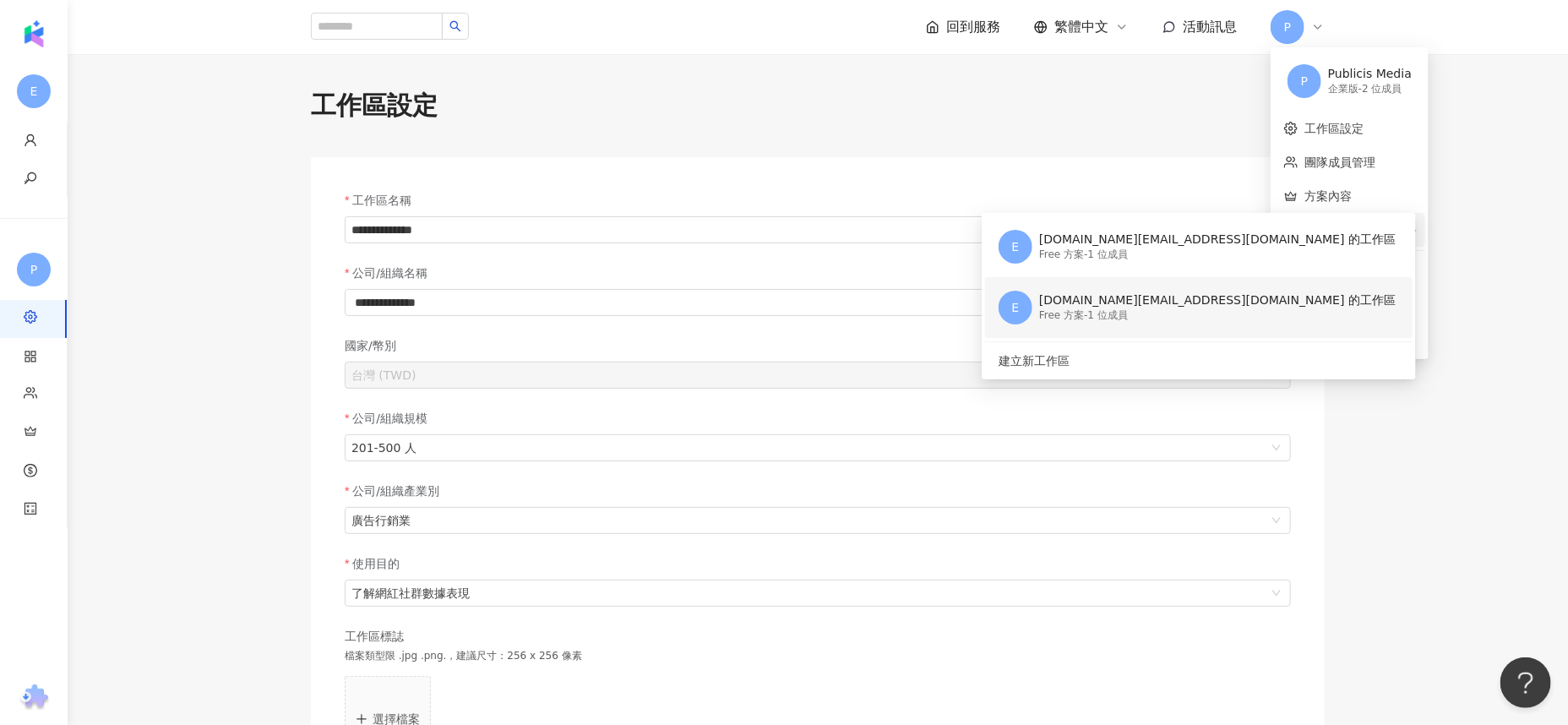
click at [1144, 310] on div "Free 方案 - 1 位成員" at bounding box center [1218, 316] width 357 height 15
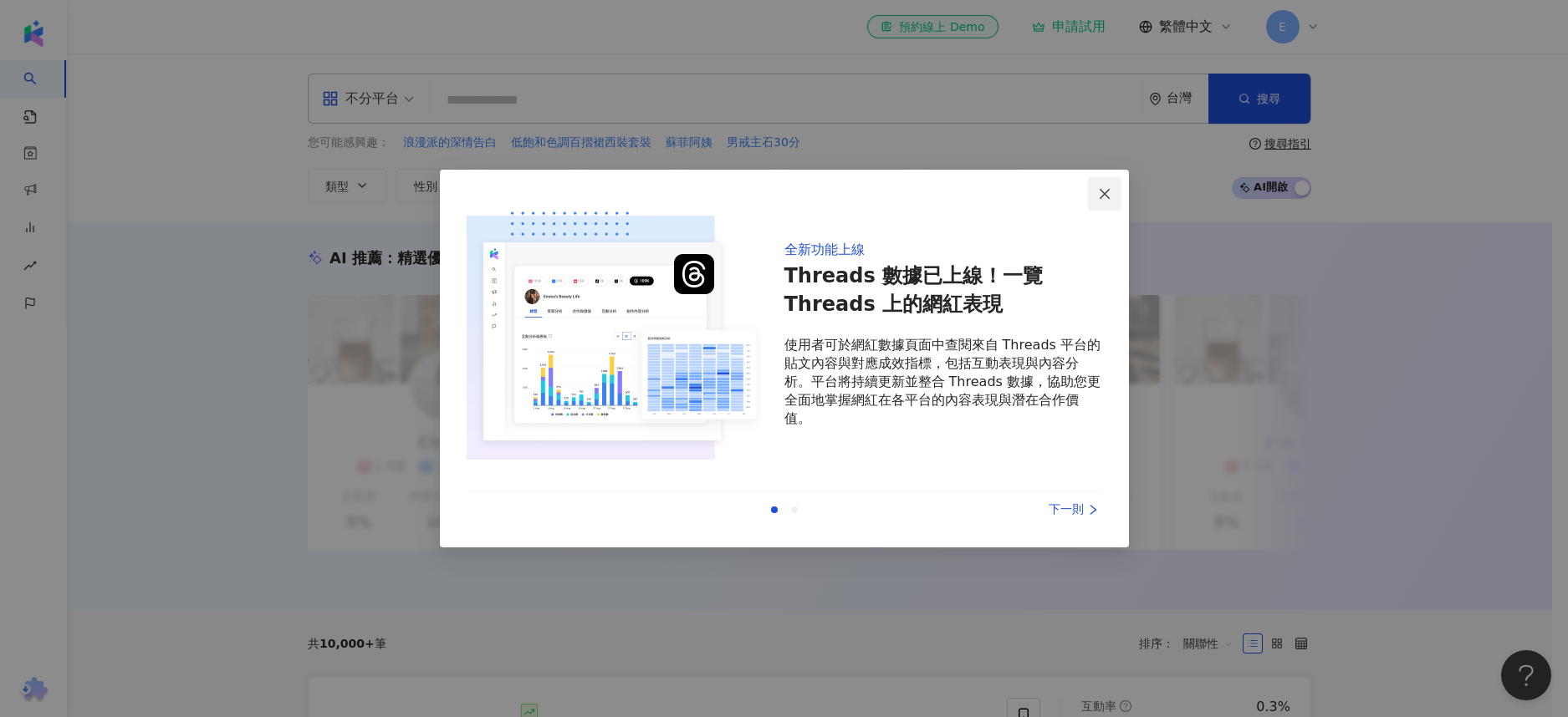
click at [1102, 196] on icon "close" at bounding box center [1105, 193] width 10 height 10
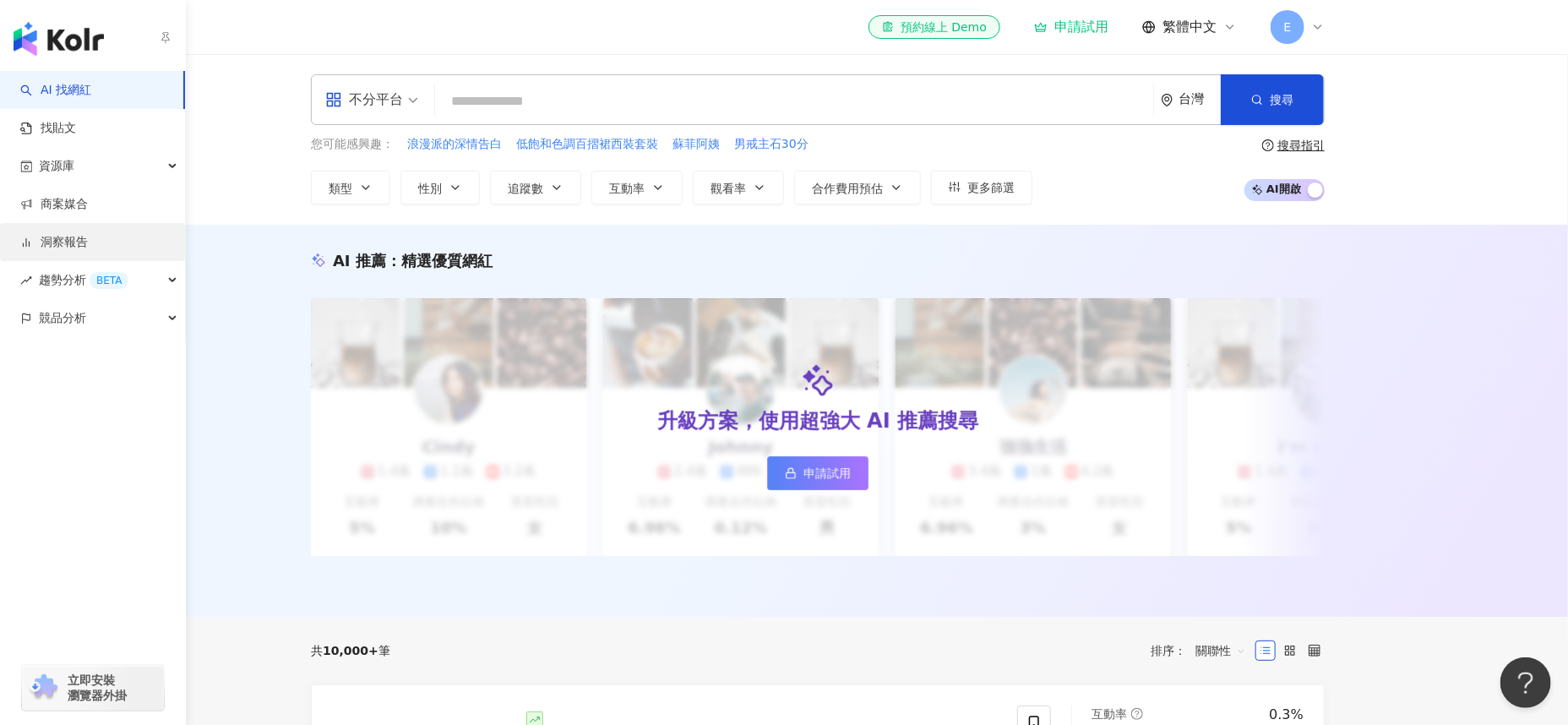
click at [88, 242] on link "洞察報告" at bounding box center [54, 242] width 68 height 17
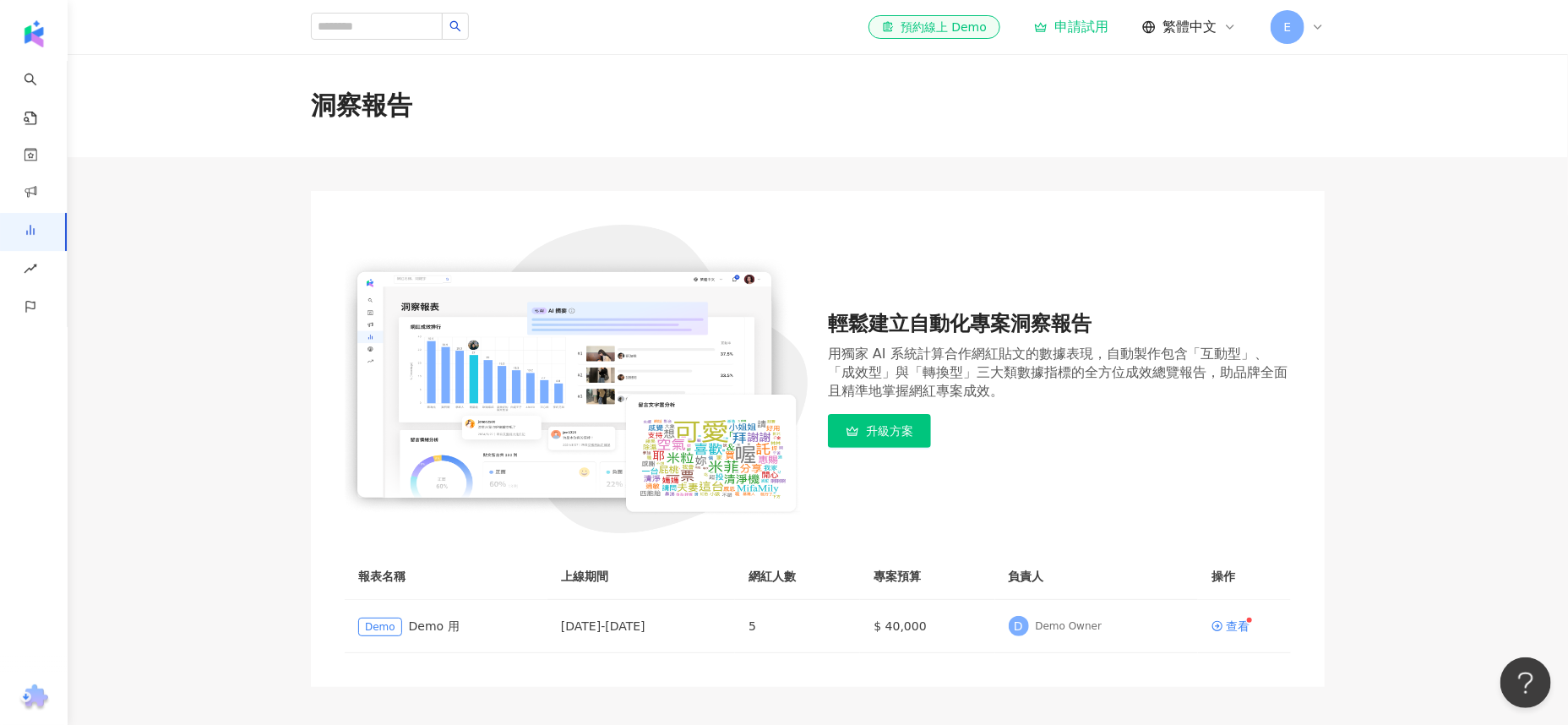
click at [1306, 27] on div "E" at bounding box center [1298, 27] width 54 height 34
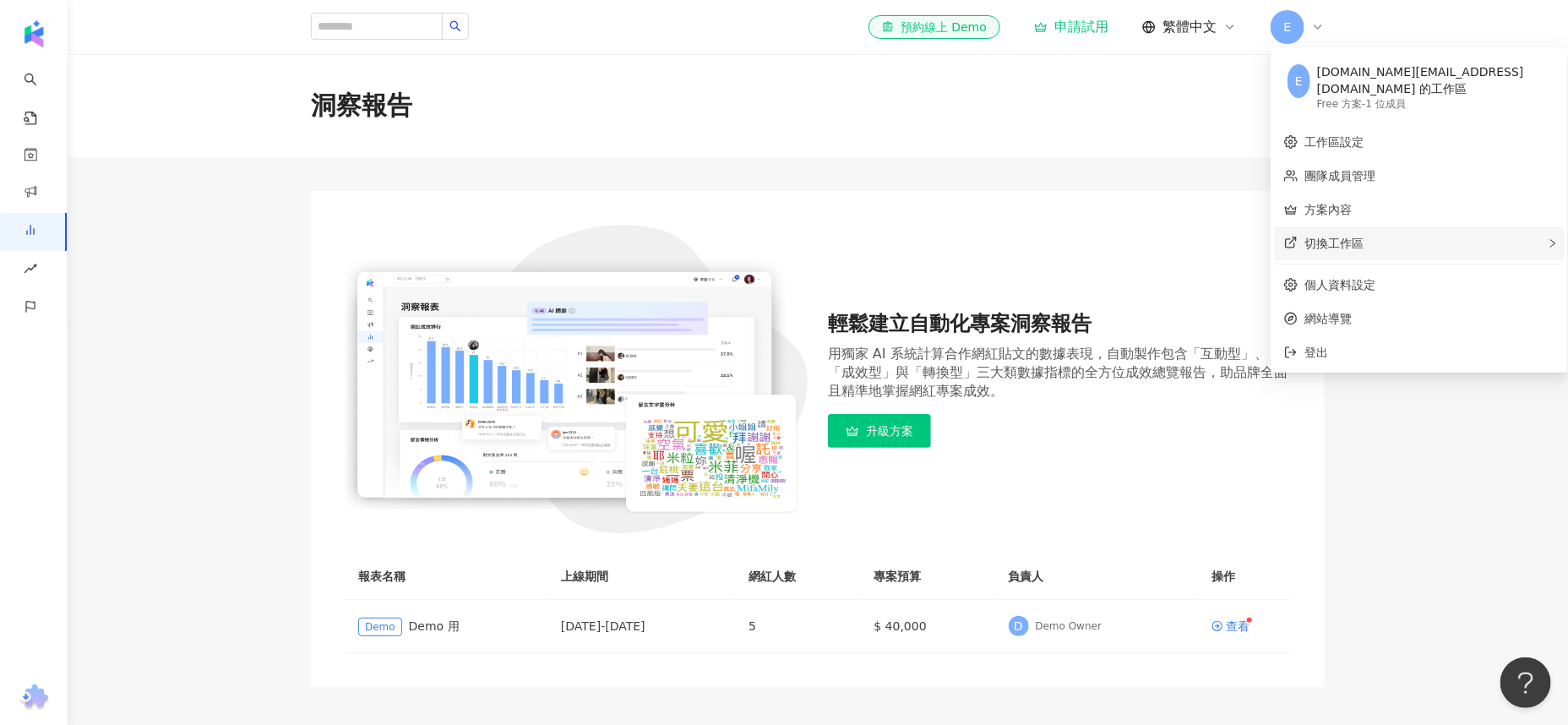
click at [1362, 237] on span "切換工作區" at bounding box center [1334, 244] width 59 height 14
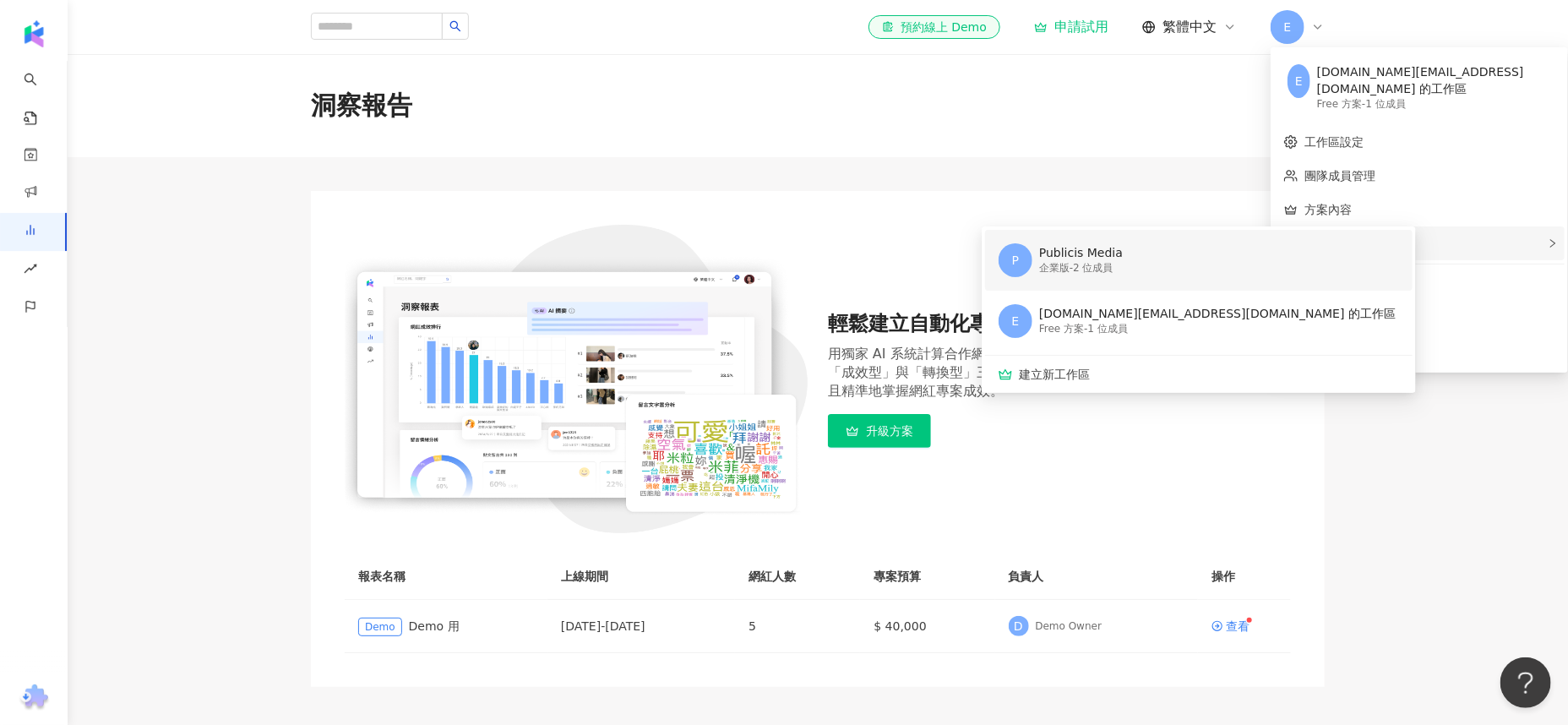
click at [1112, 246] on div "Publicis Media" at bounding box center [1081, 254] width 84 height 17
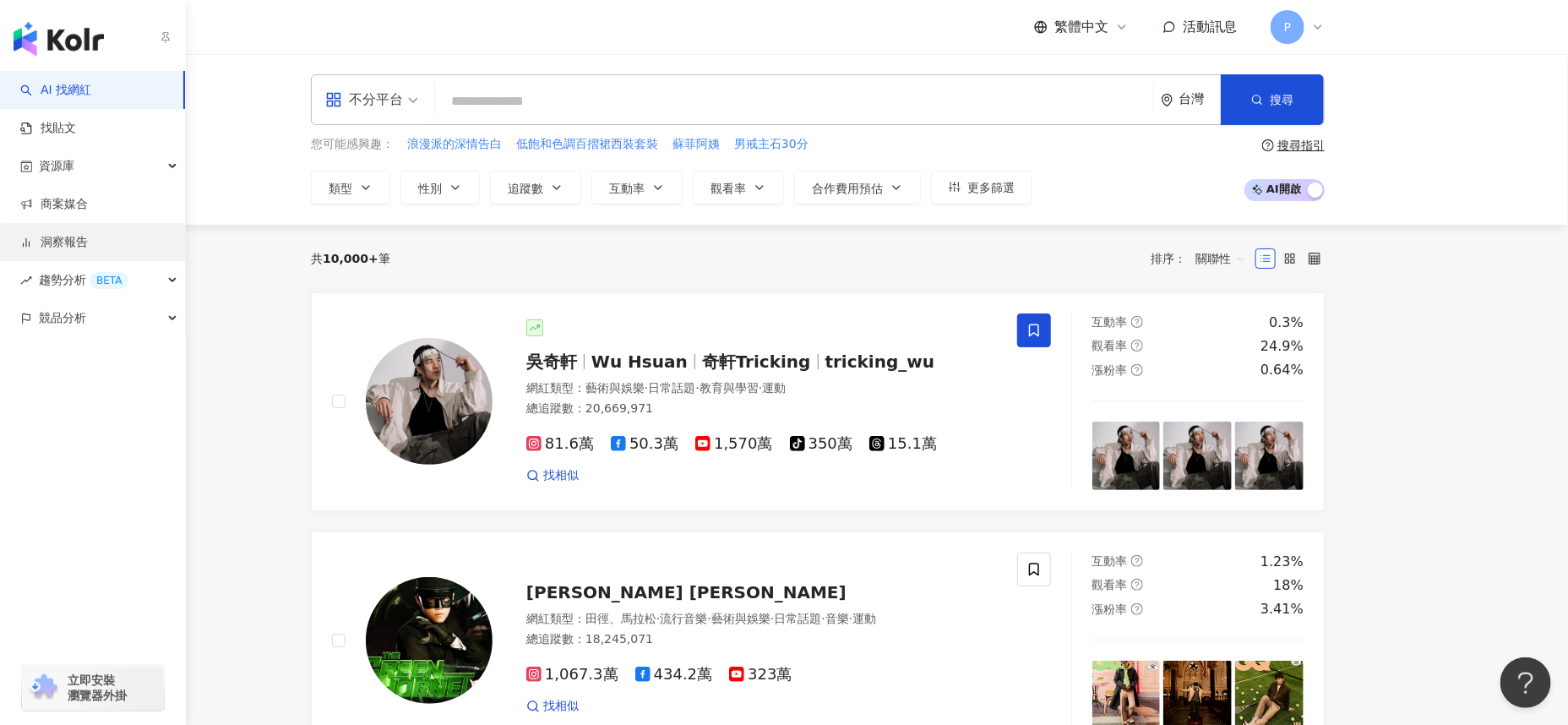
click at [80, 241] on link "洞察報告" at bounding box center [54, 242] width 68 height 17
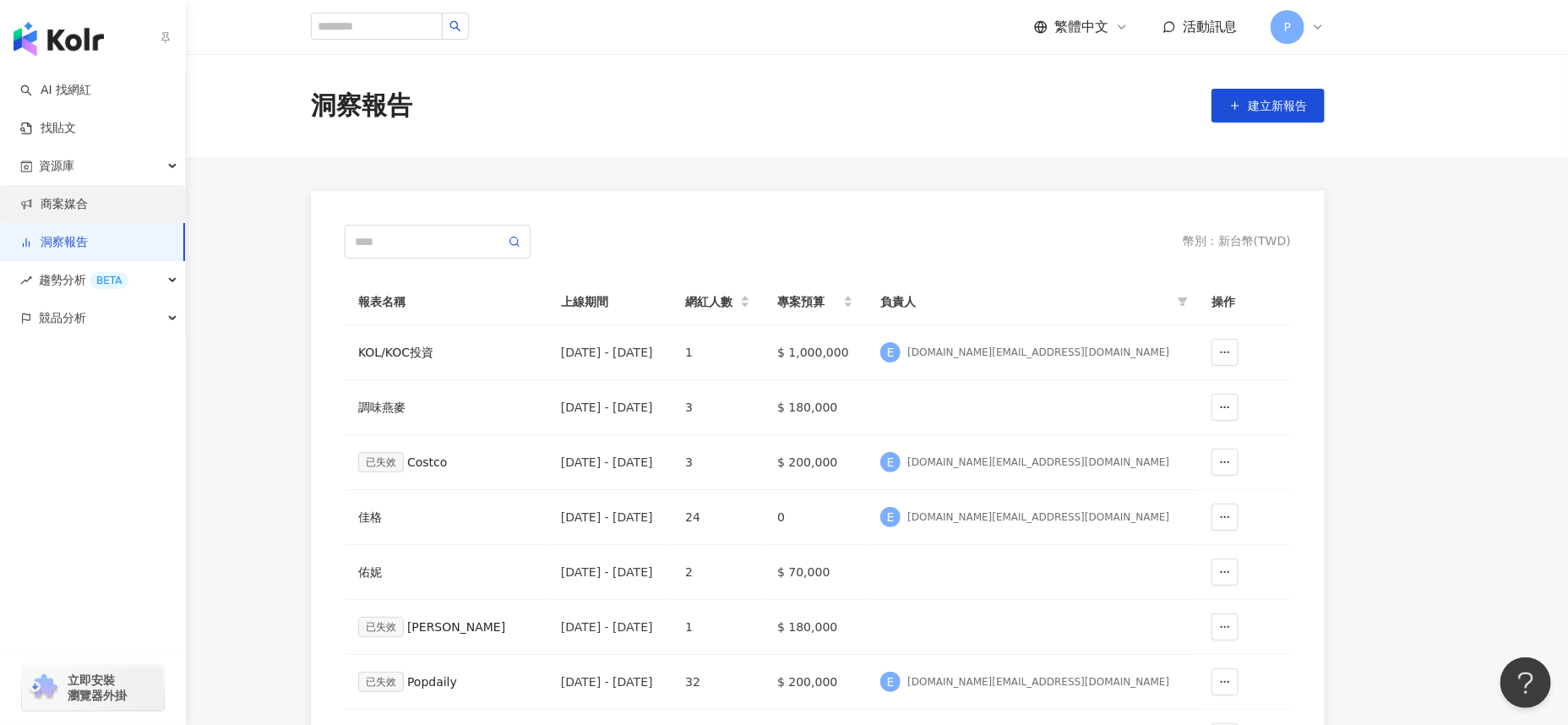
click at [88, 196] on link "商案媒合" at bounding box center [54, 204] width 68 height 17
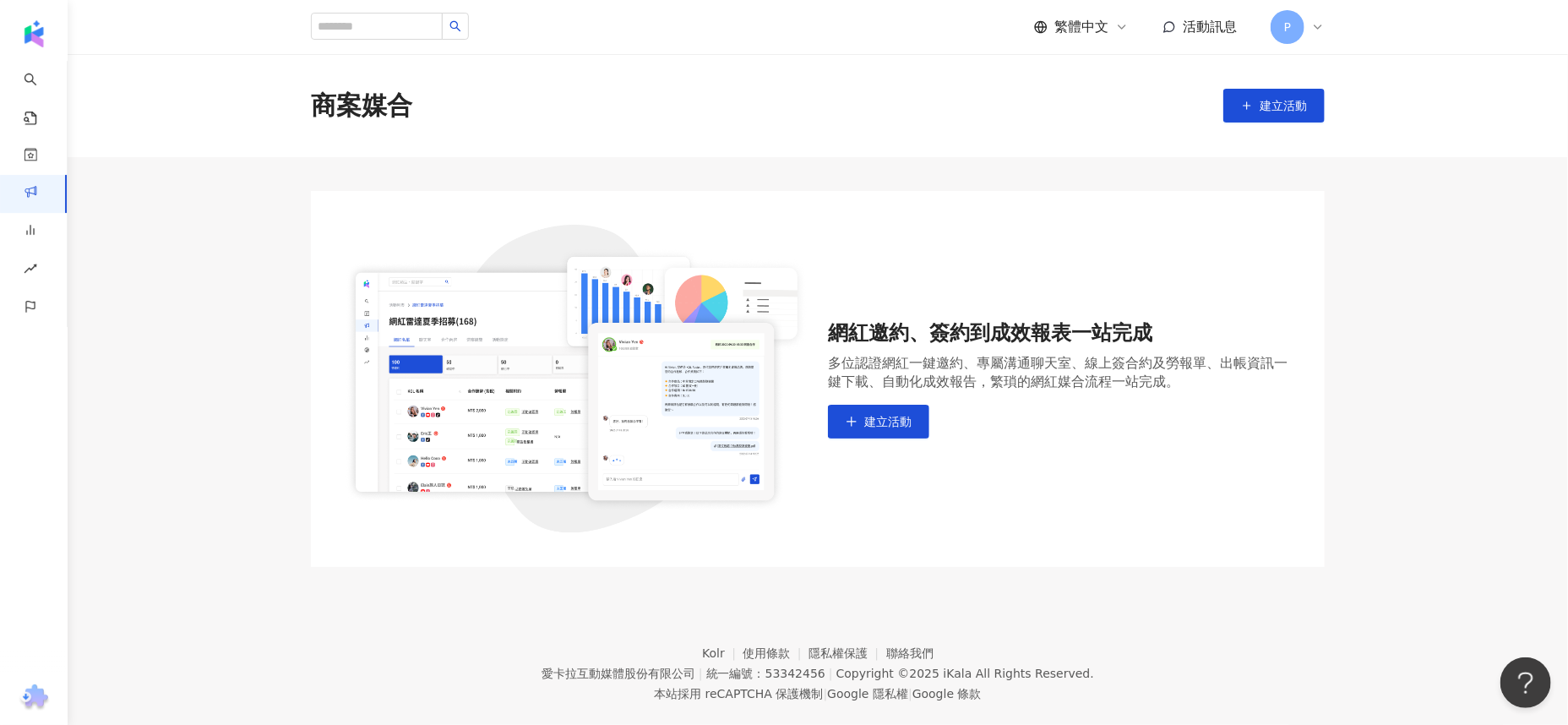
click at [1317, 24] on icon at bounding box center [1319, 28] width 14 height 14
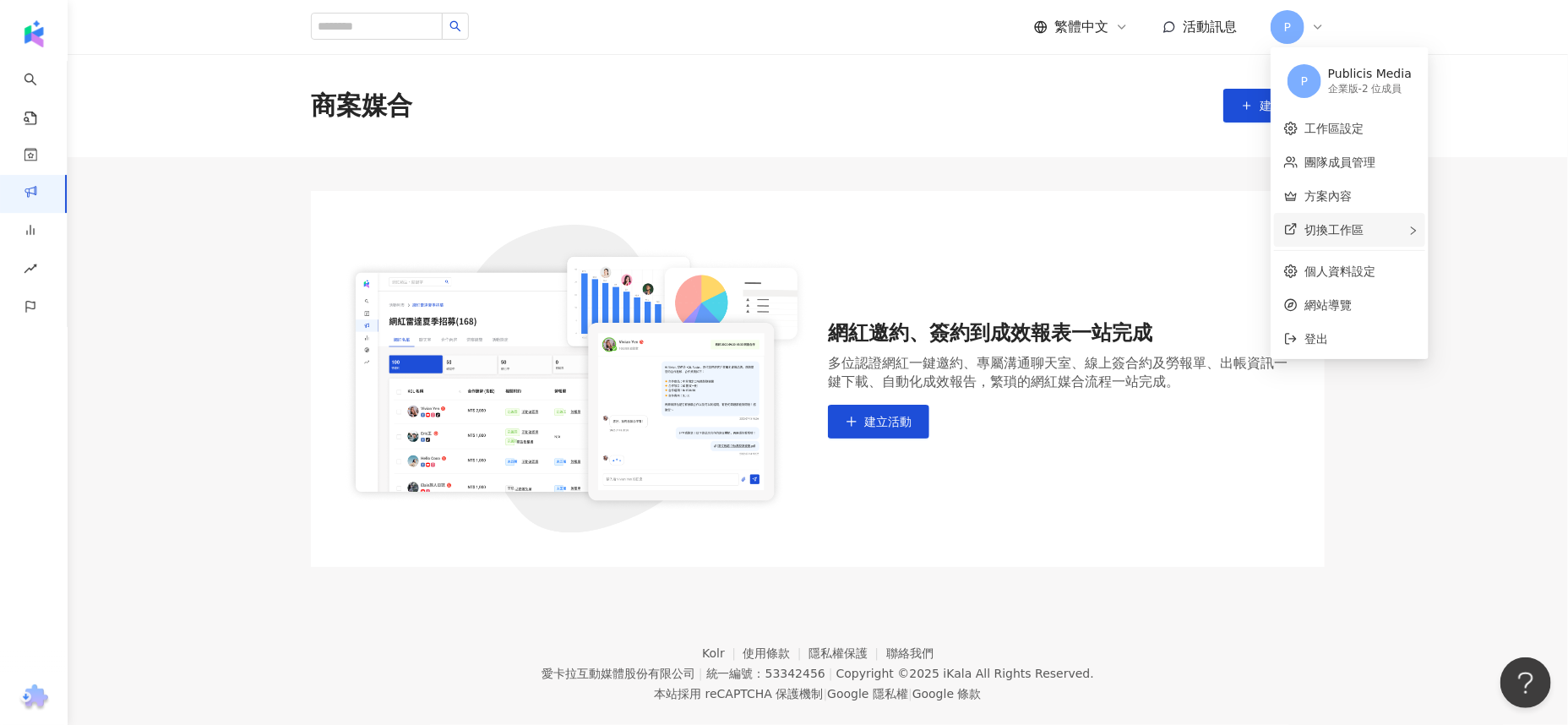
click at [1385, 228] on div "切換工作區" at bounding box center [1349, 230] width 151 height 34
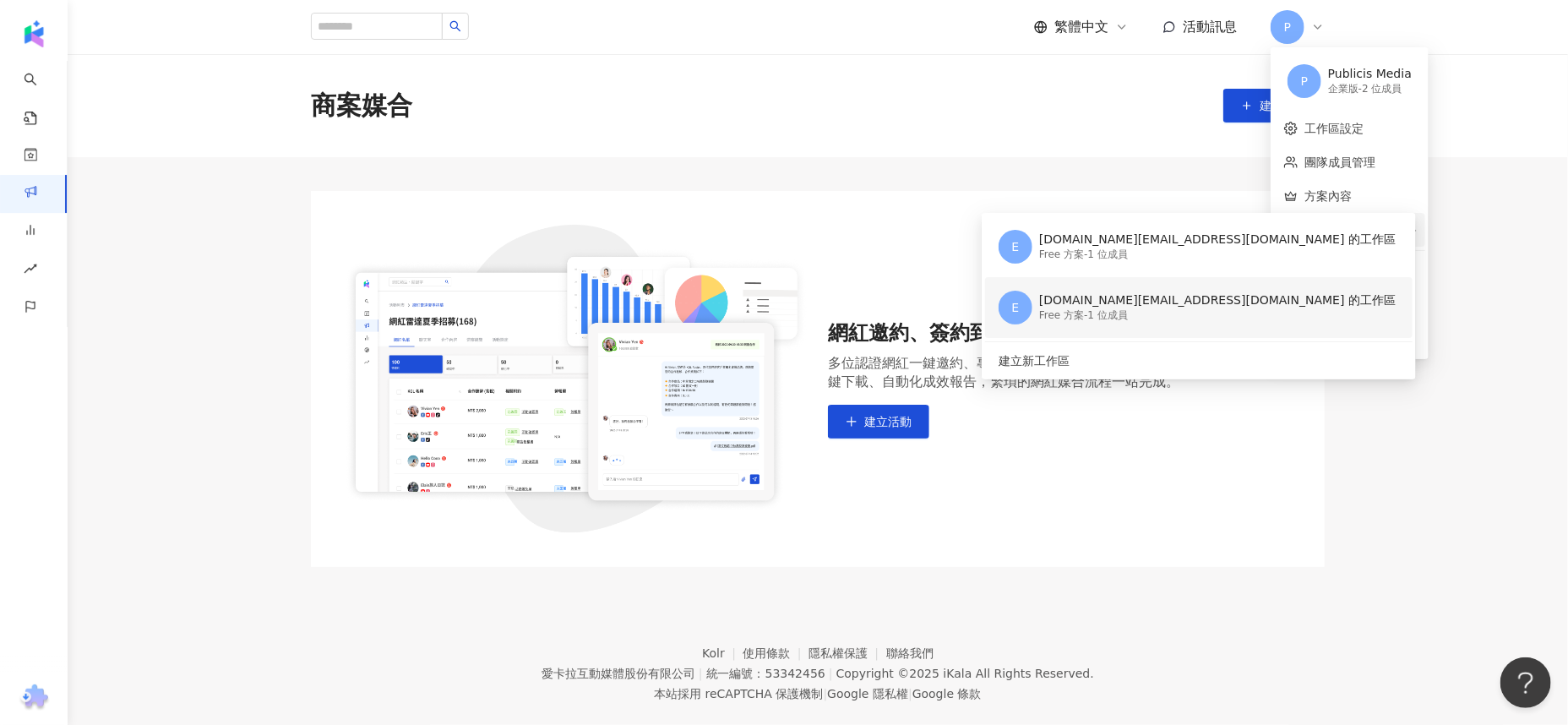
click at [1056, 311] on div "Free 方案 - 1 位成員" at bounding box center [1218, 316] width 357 height 15
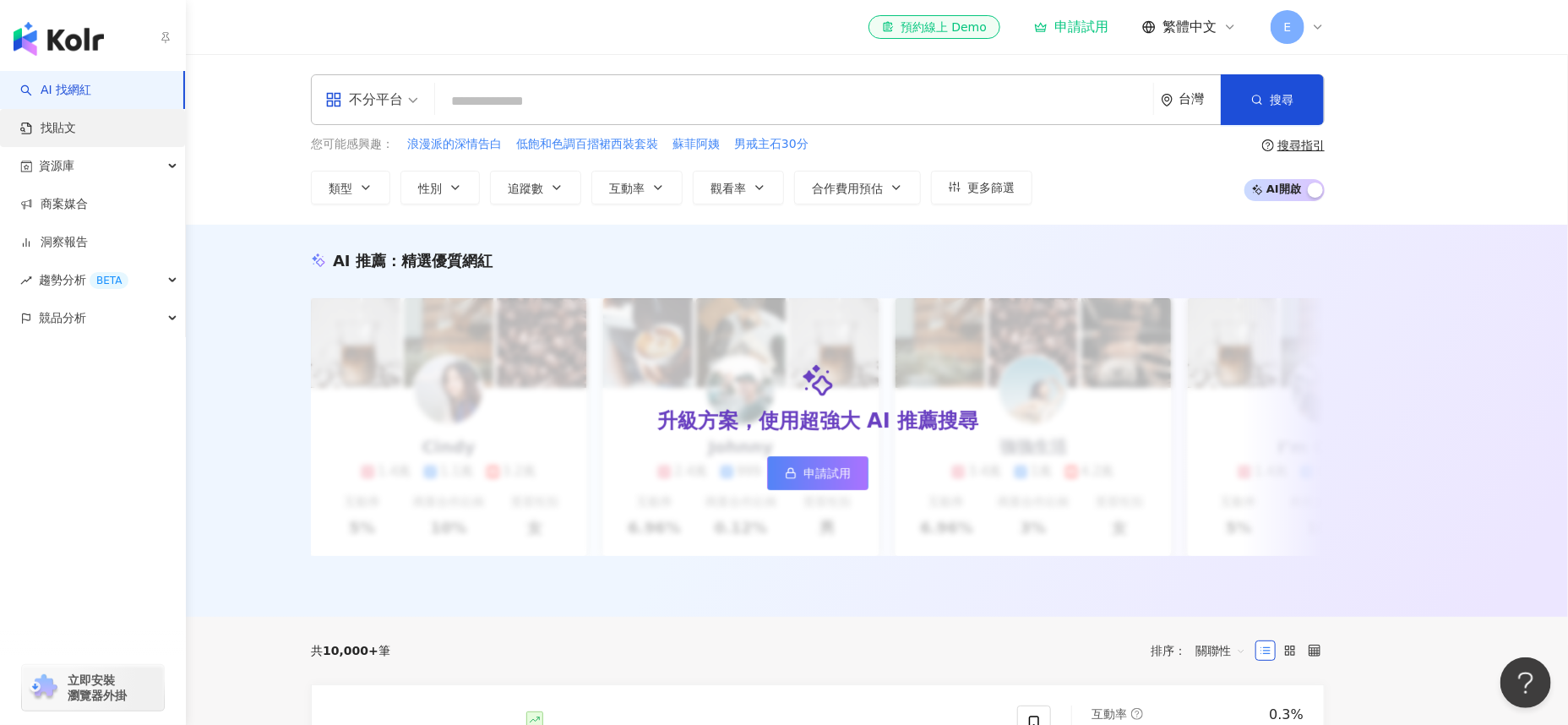
click at [76, 137] on link "找貼文" at bounding box center [48, 128] width 56 height 17
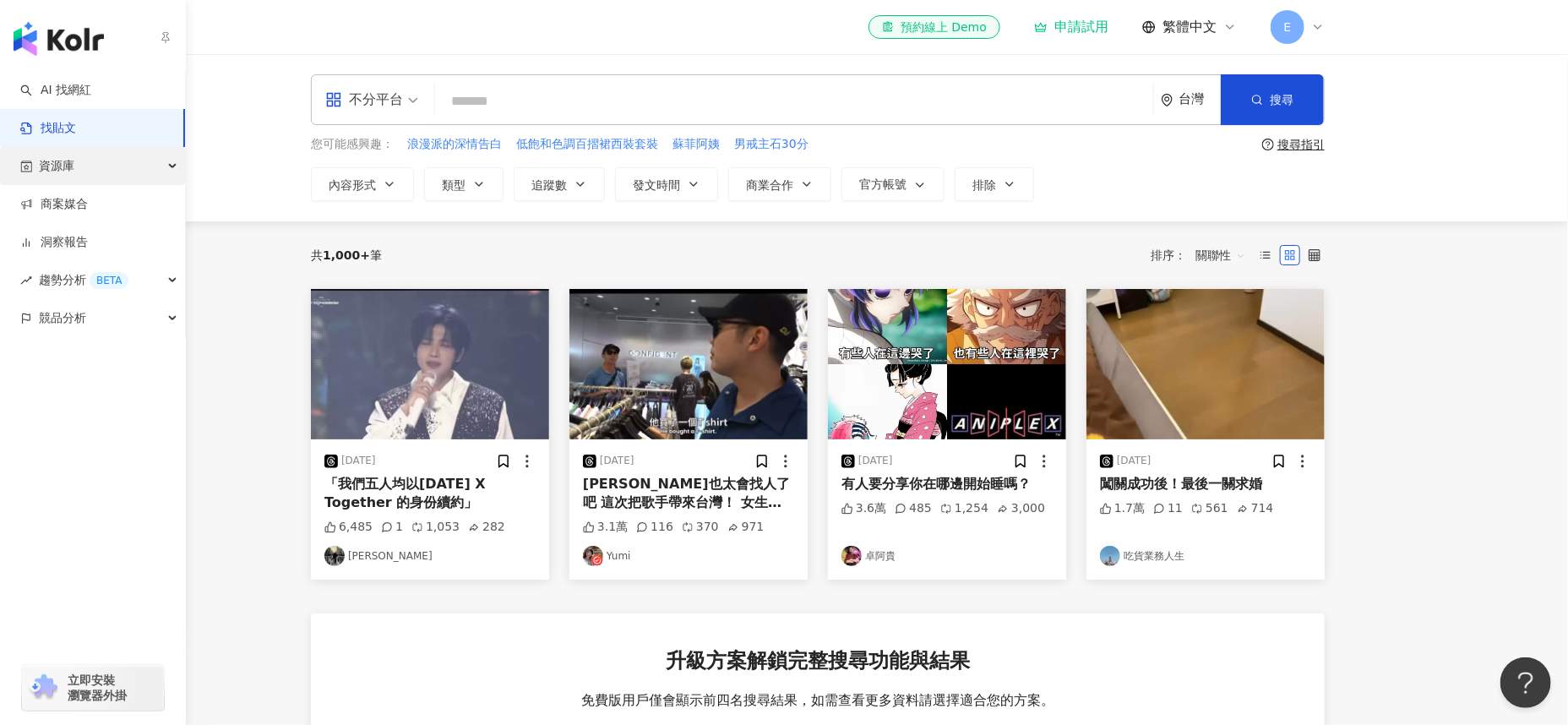
click at [109, 180] on div "資源庫" at bounding box center [93, 166] width 185 height 38
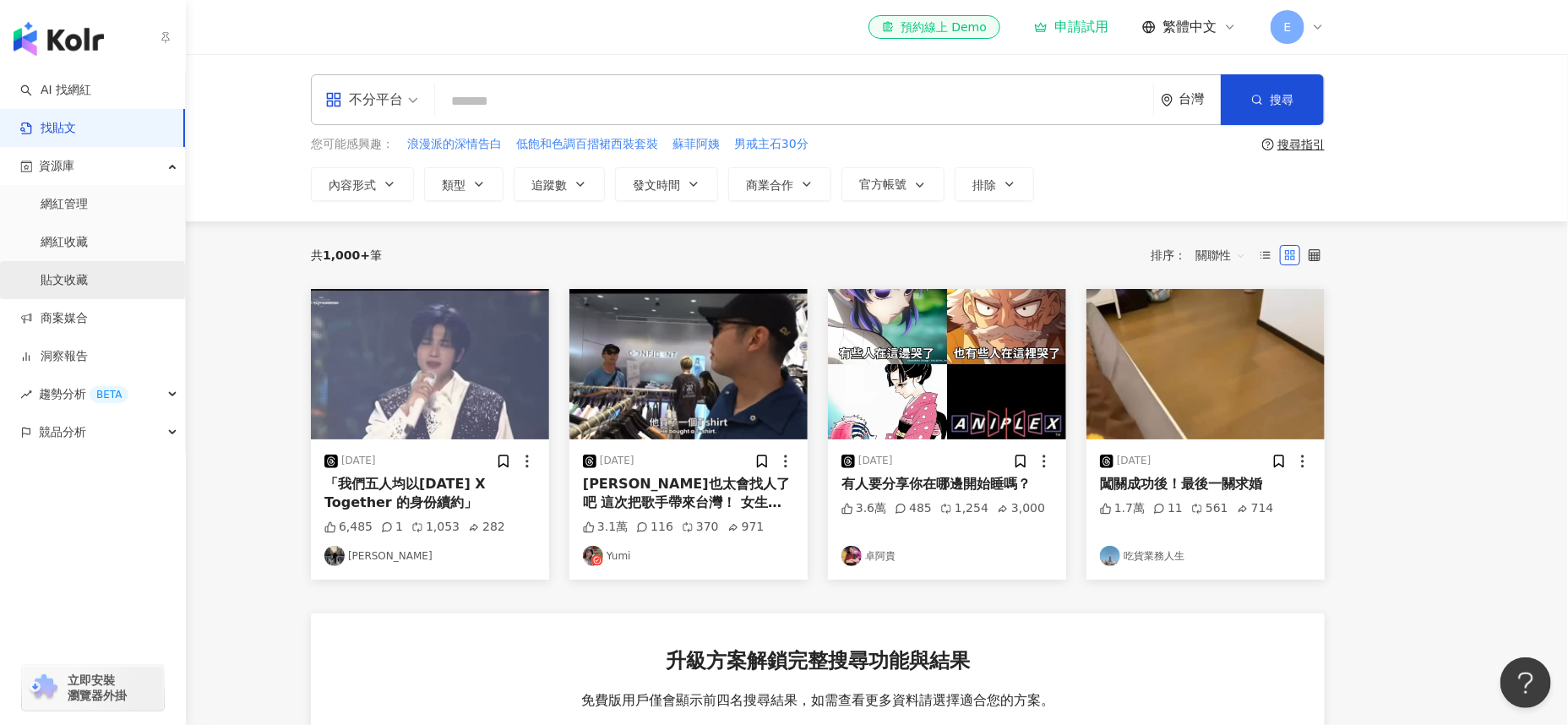
click at [82, 277] on link "貼文收藏" at bounding box center [64, 280] width 47 height 17
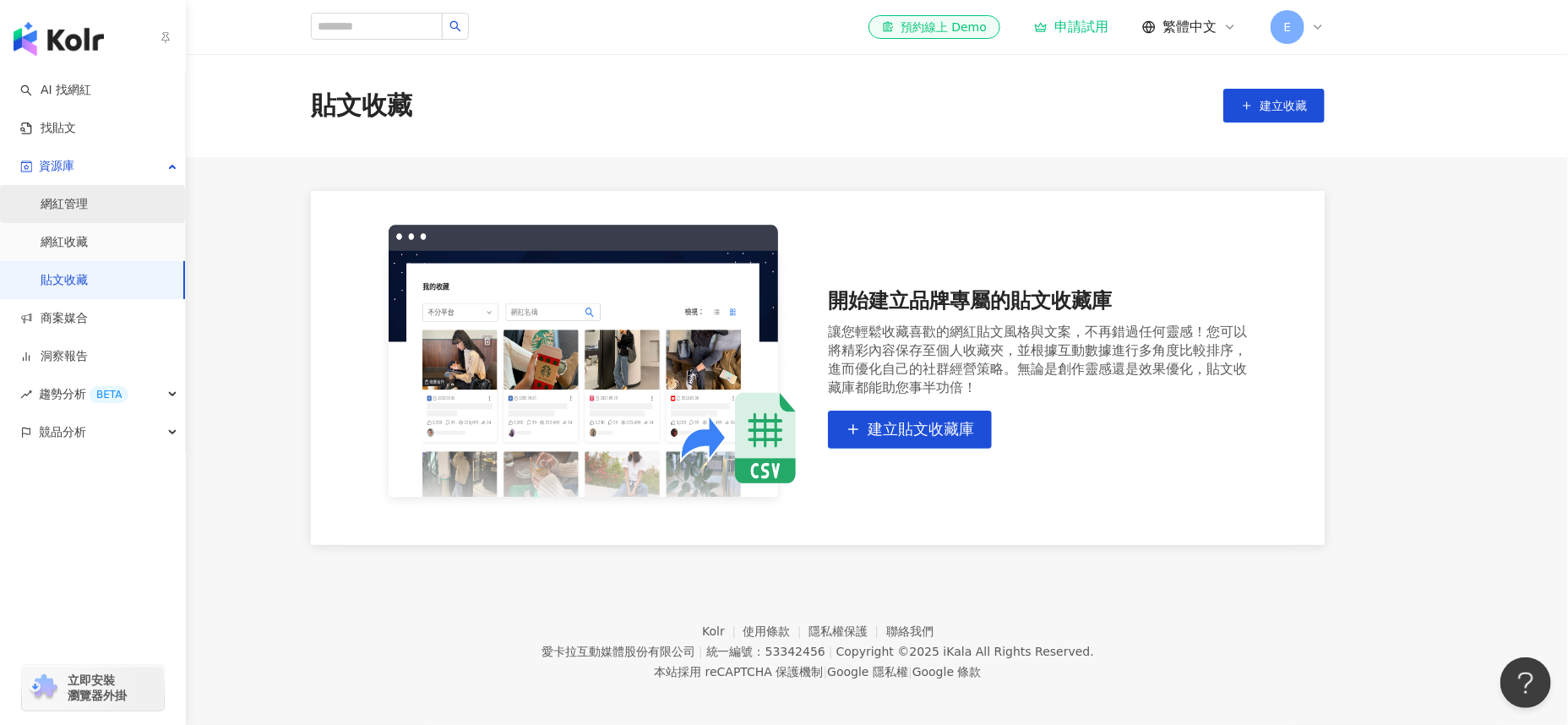
click at [82, 206] on link "網紅管理" at bounding box center [64, 204] width 47 height 17
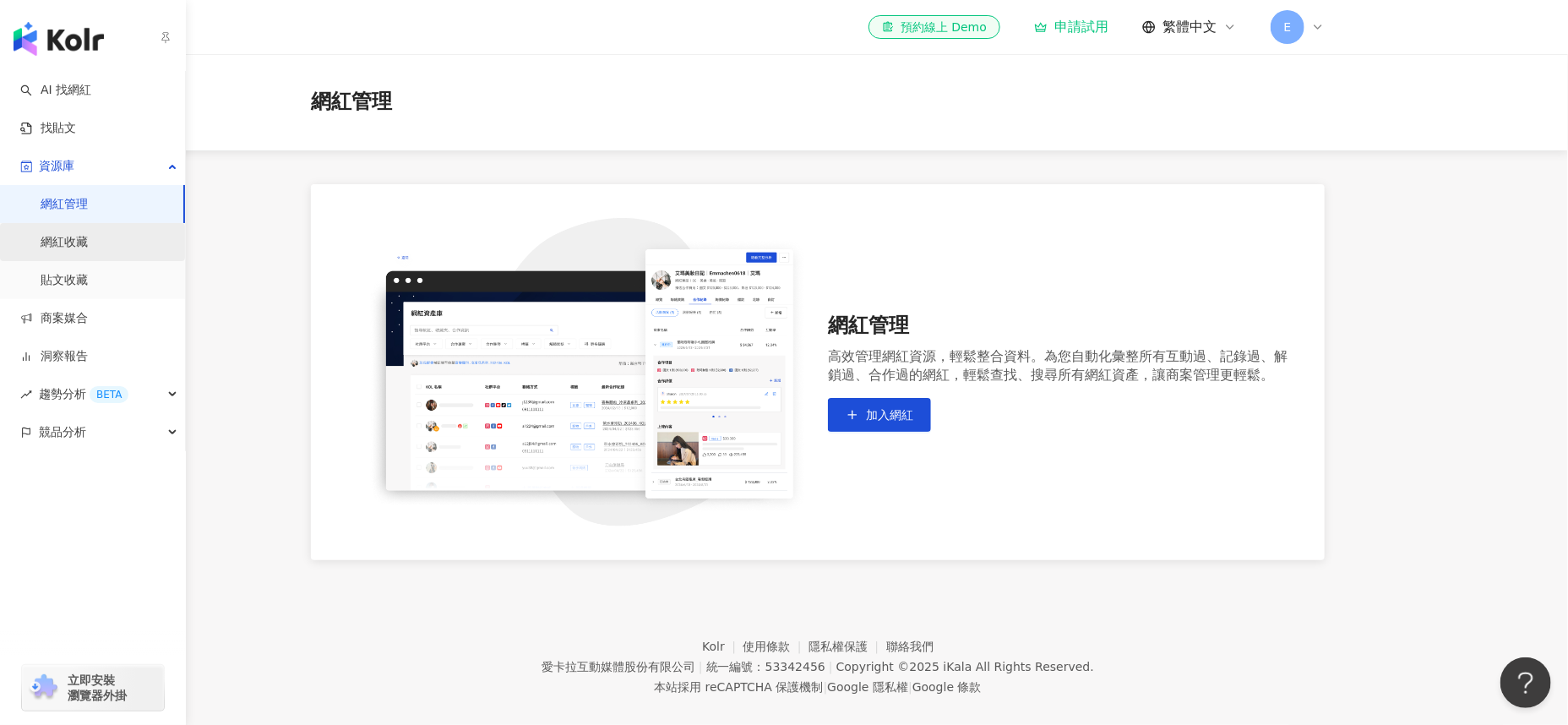
click at [86, 241] on link "網紅收藏" at bounding box center [64, 242] width 47 height 17
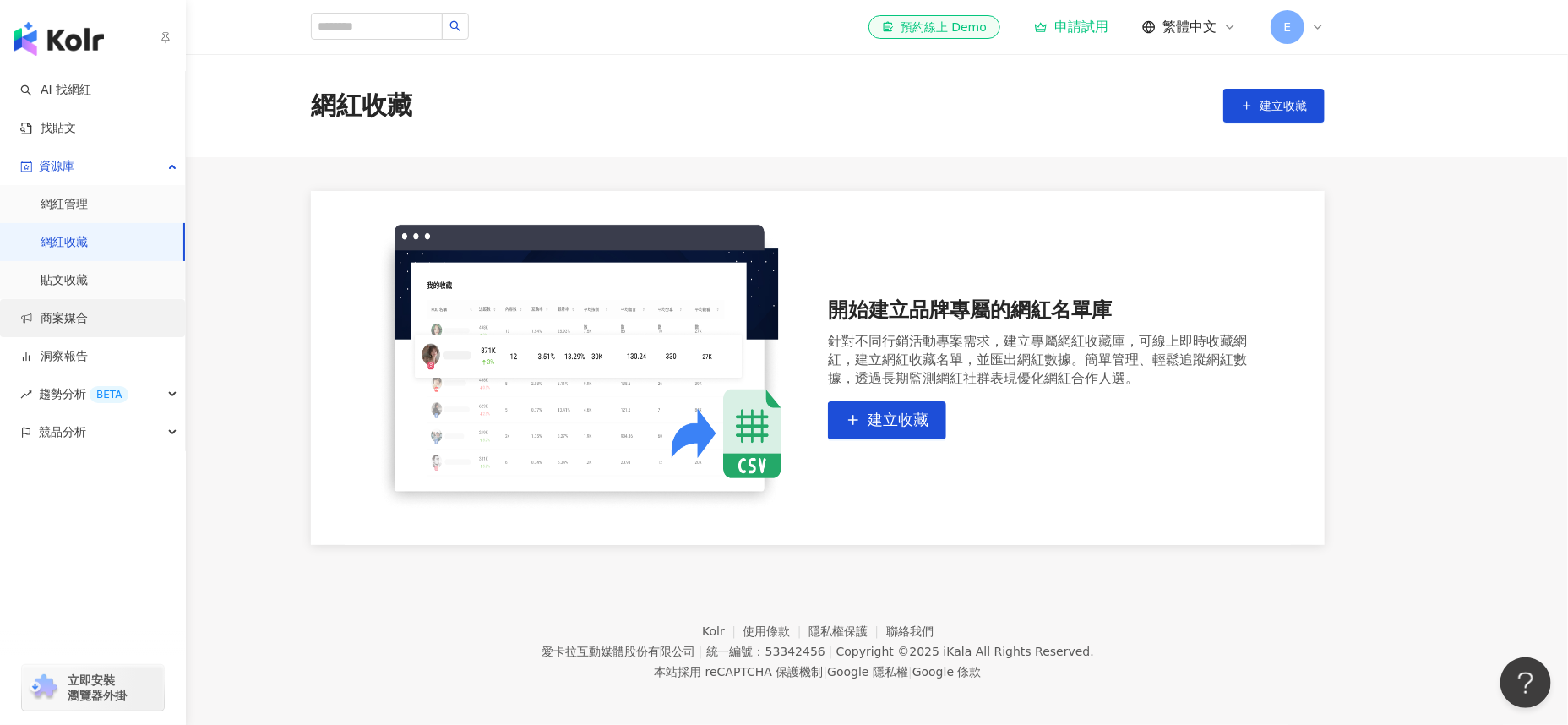
click at [83, 310] on link "商案媒合" at bounding box center [54, 318] width 68 height 17
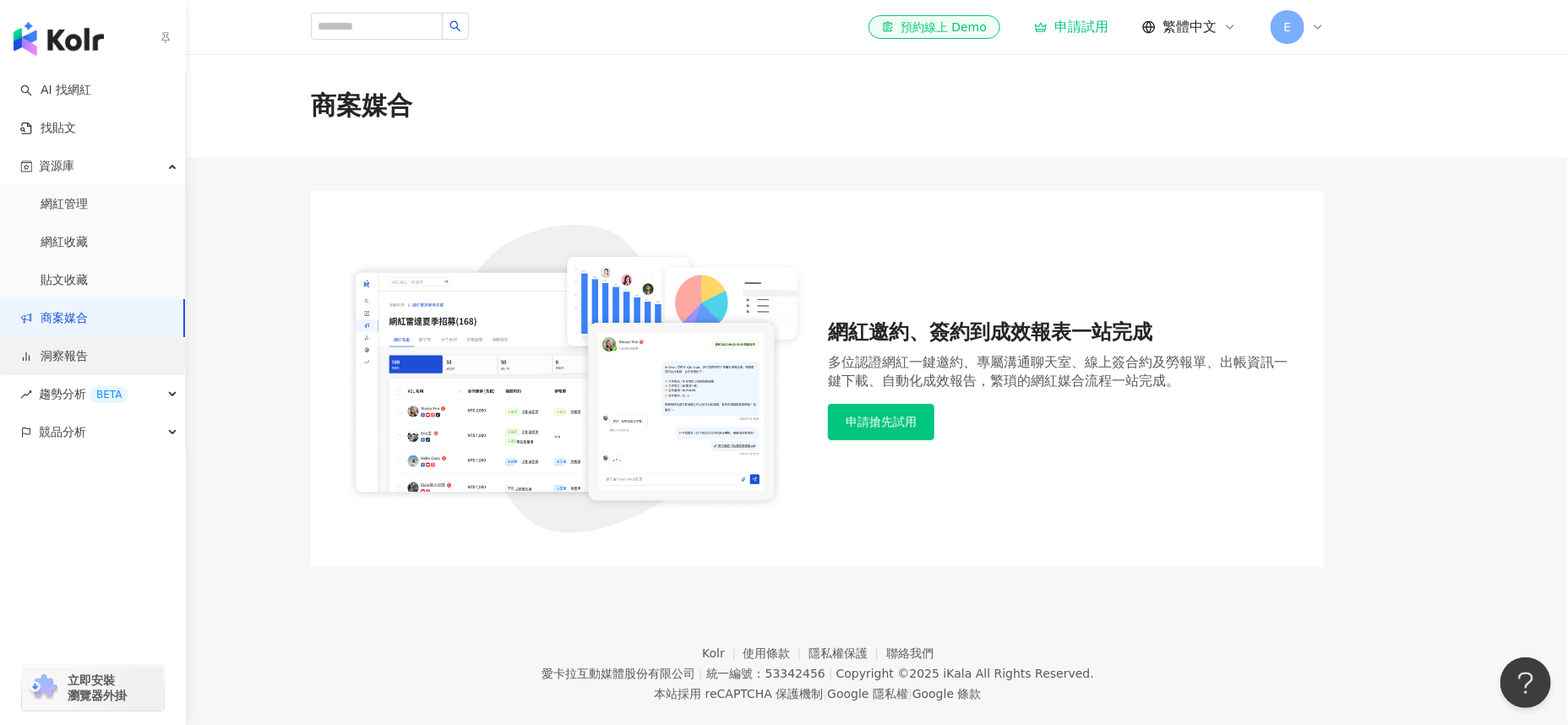
click at [88, 359] on link "洞察報告" at bounding box center [54, 356] width 68 height 17
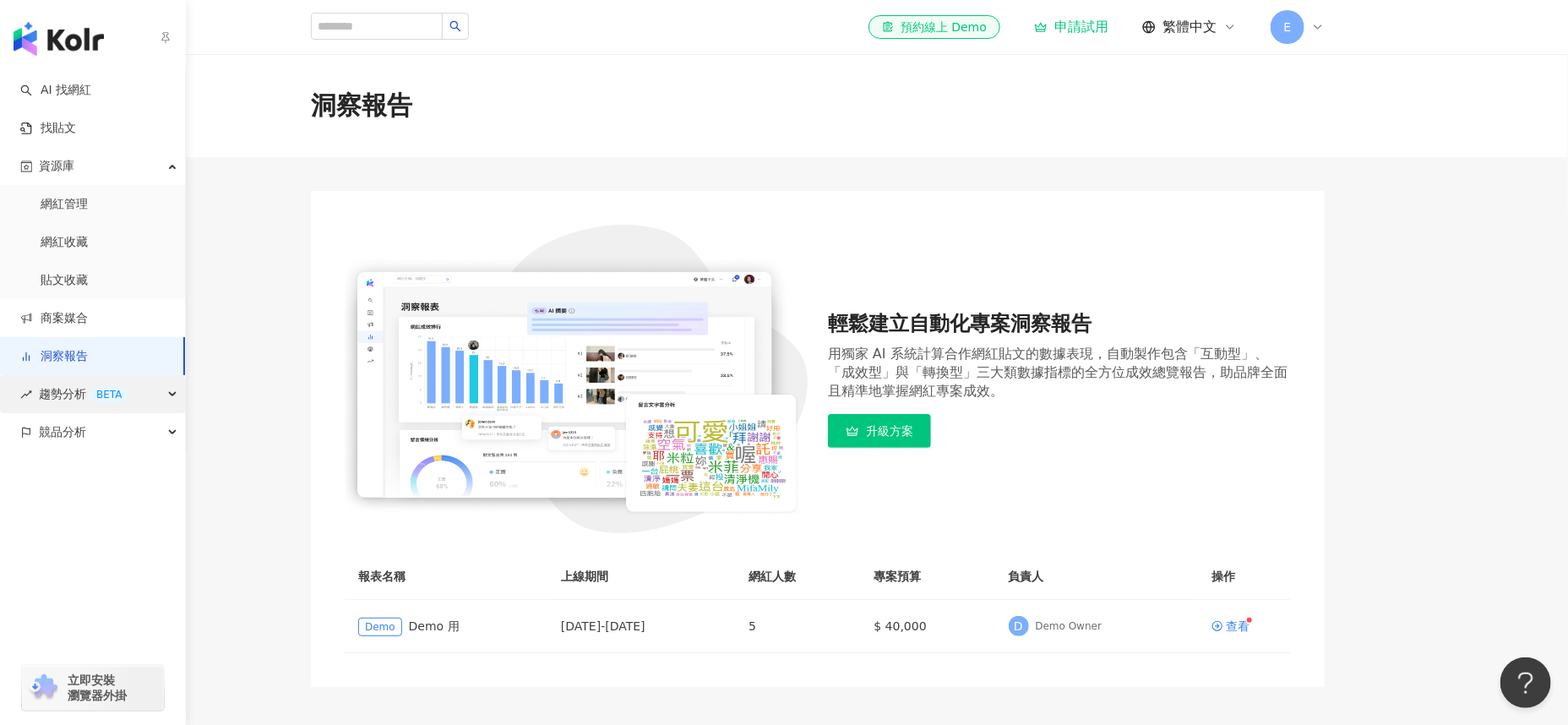
click at [157, 399] on div "趨勢分析 BETA" at bounding box center [93, 394] width 185 height 38
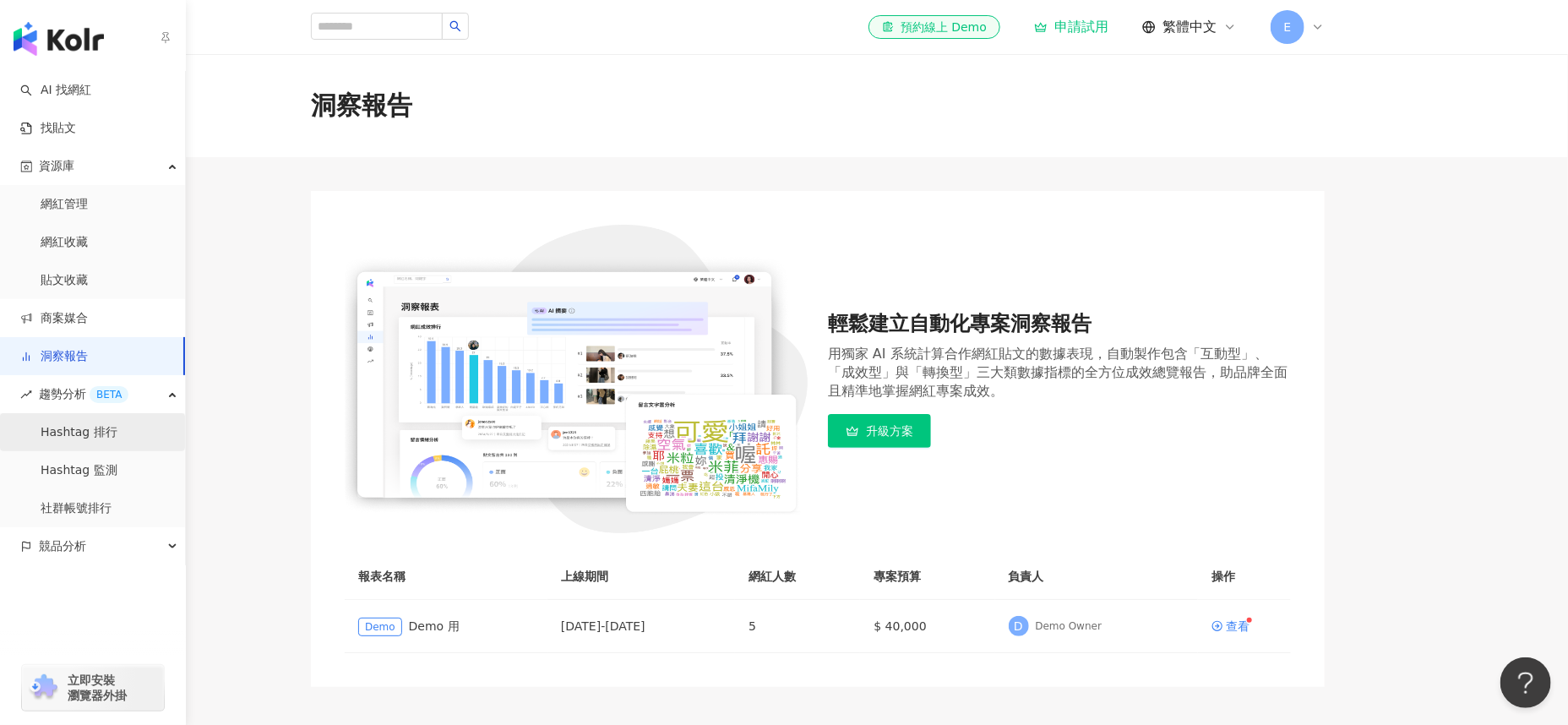
click at [104, 427] on link "Hashtag 排行" at bounding box center [79, 432] width 77 height 17
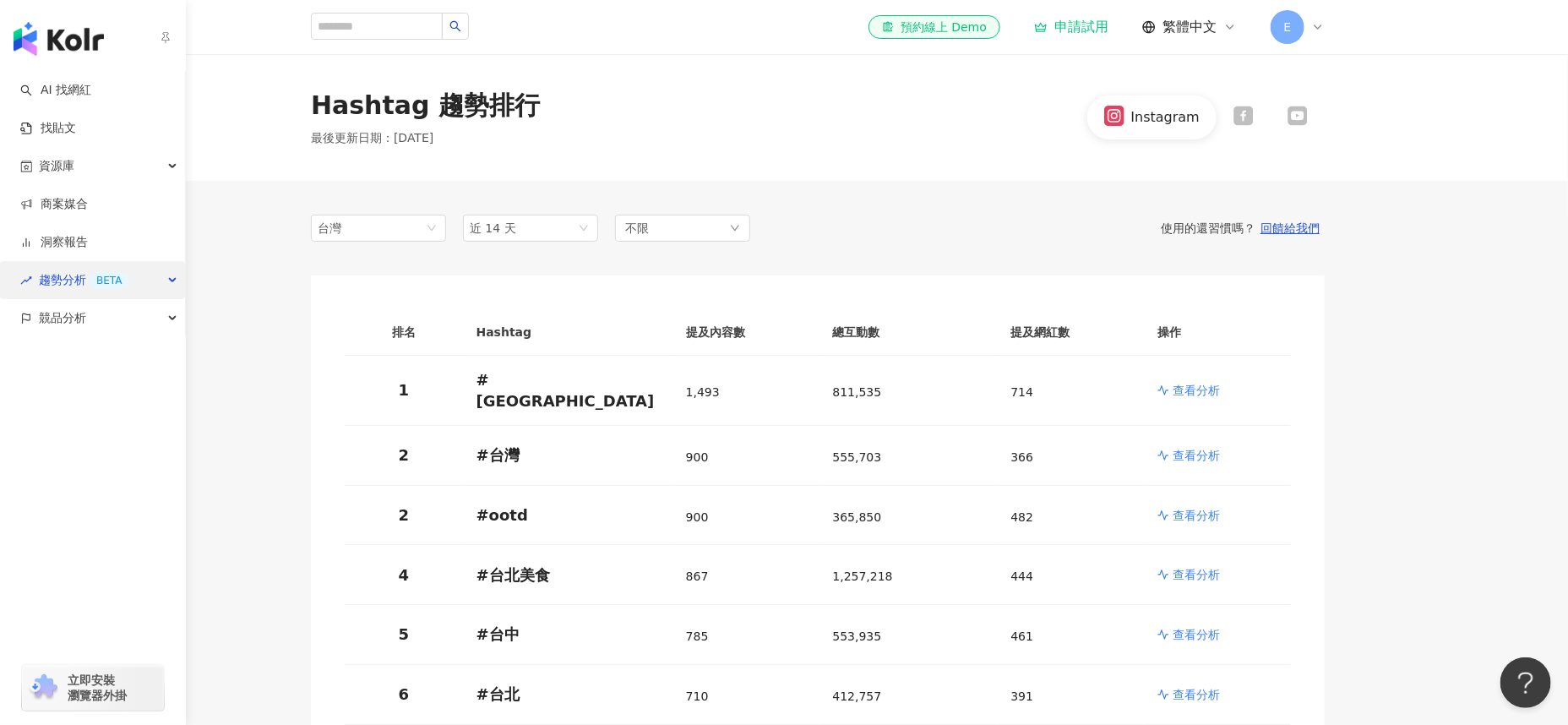
click at [171, 271] on div "趨勢分析 BETA" at bounding box center [93, 280] width 185 height 38
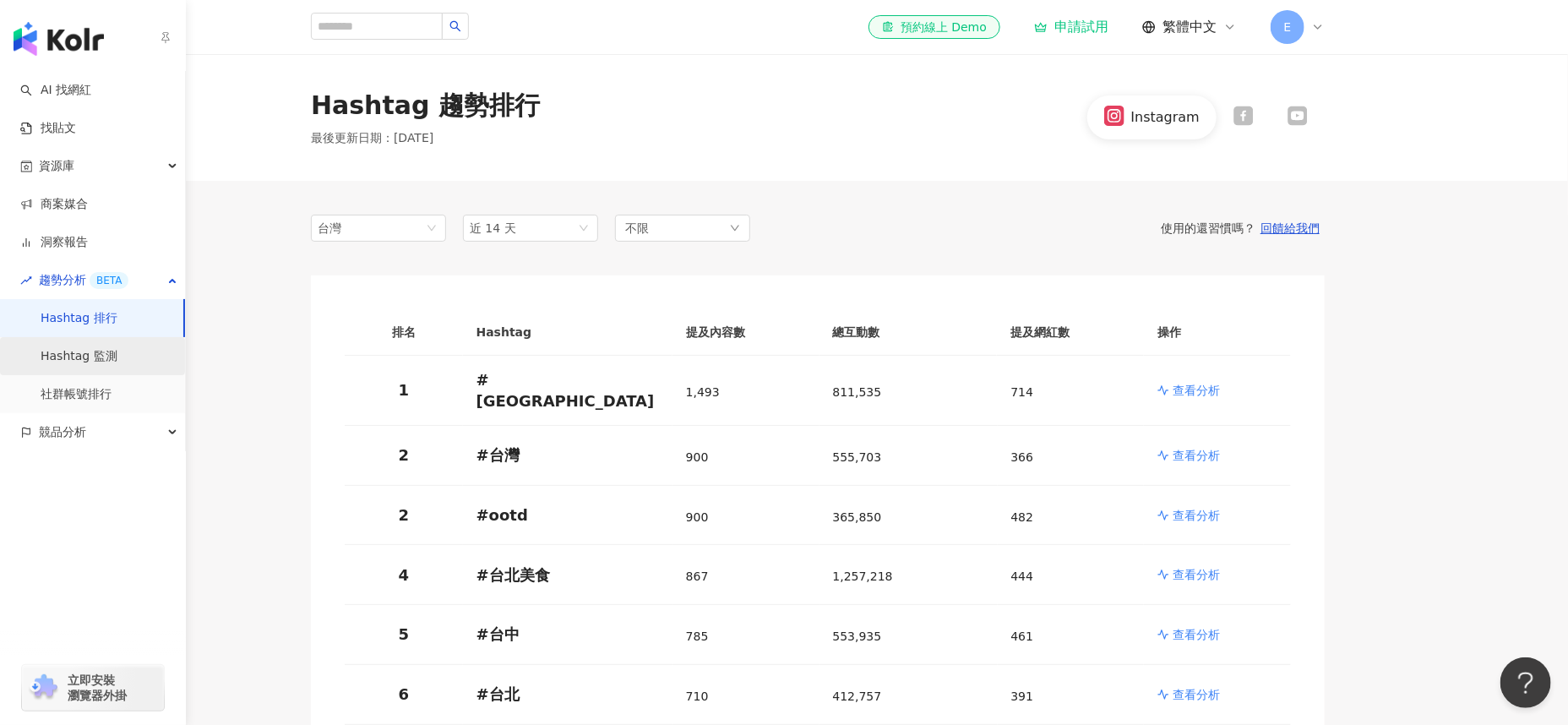
click at [107, 360] on link "Hashtag 監測" at bounding box center [79, 356] width 77 height 17
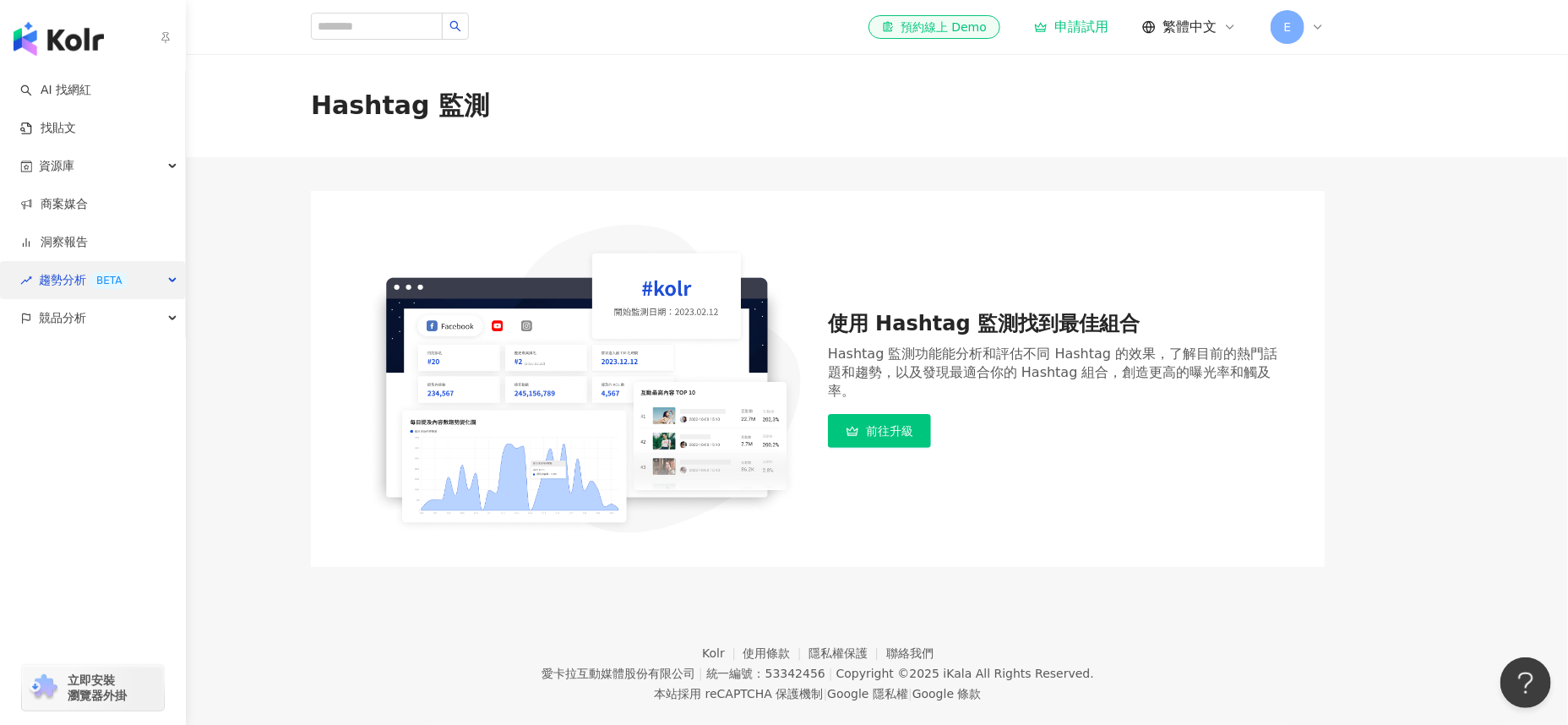
click at [154, 281] on div "趨勢分析 BETA" at bounding box center [93, 280] width 185 height 38
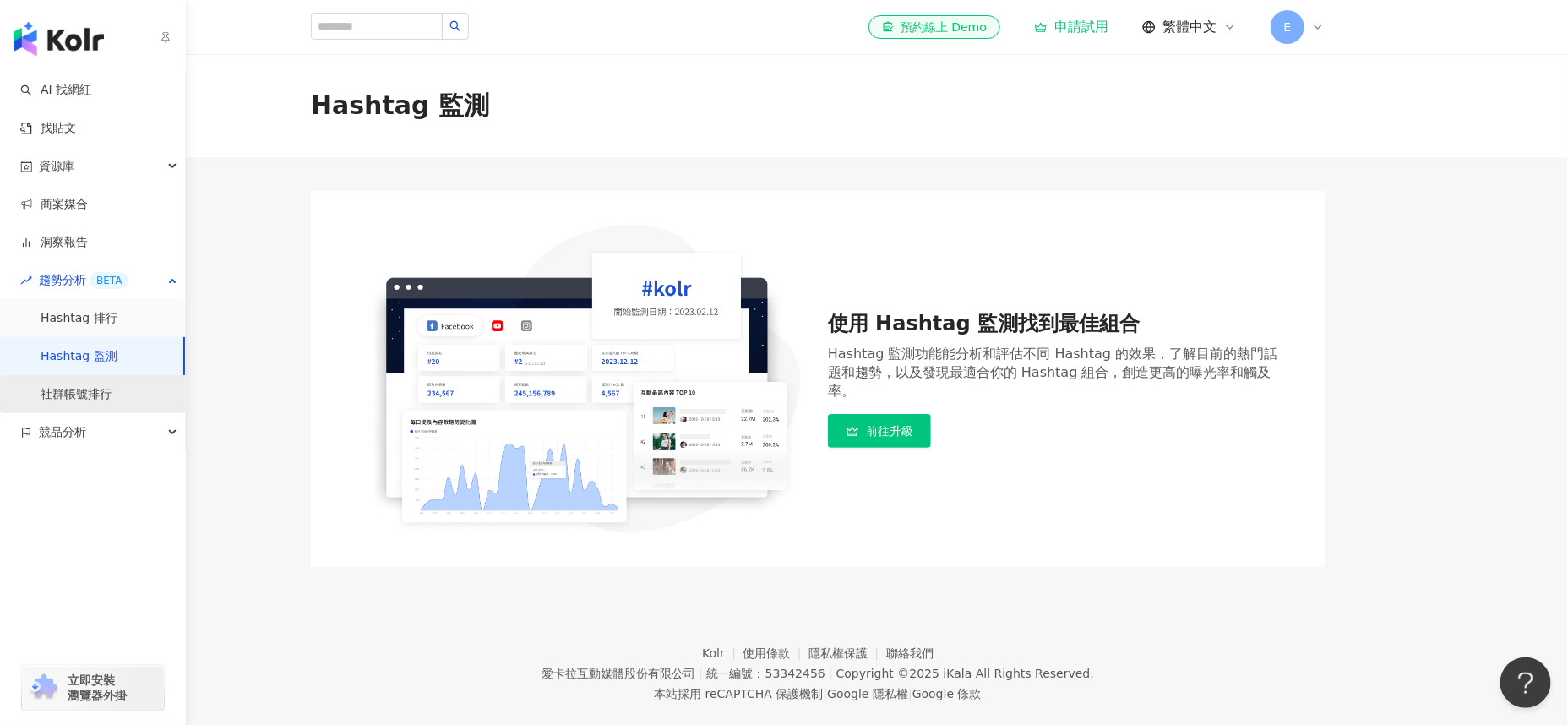
click at [101, 399] on link "社群帳號排行" at bounding box center [76, 395] width 71 height 17
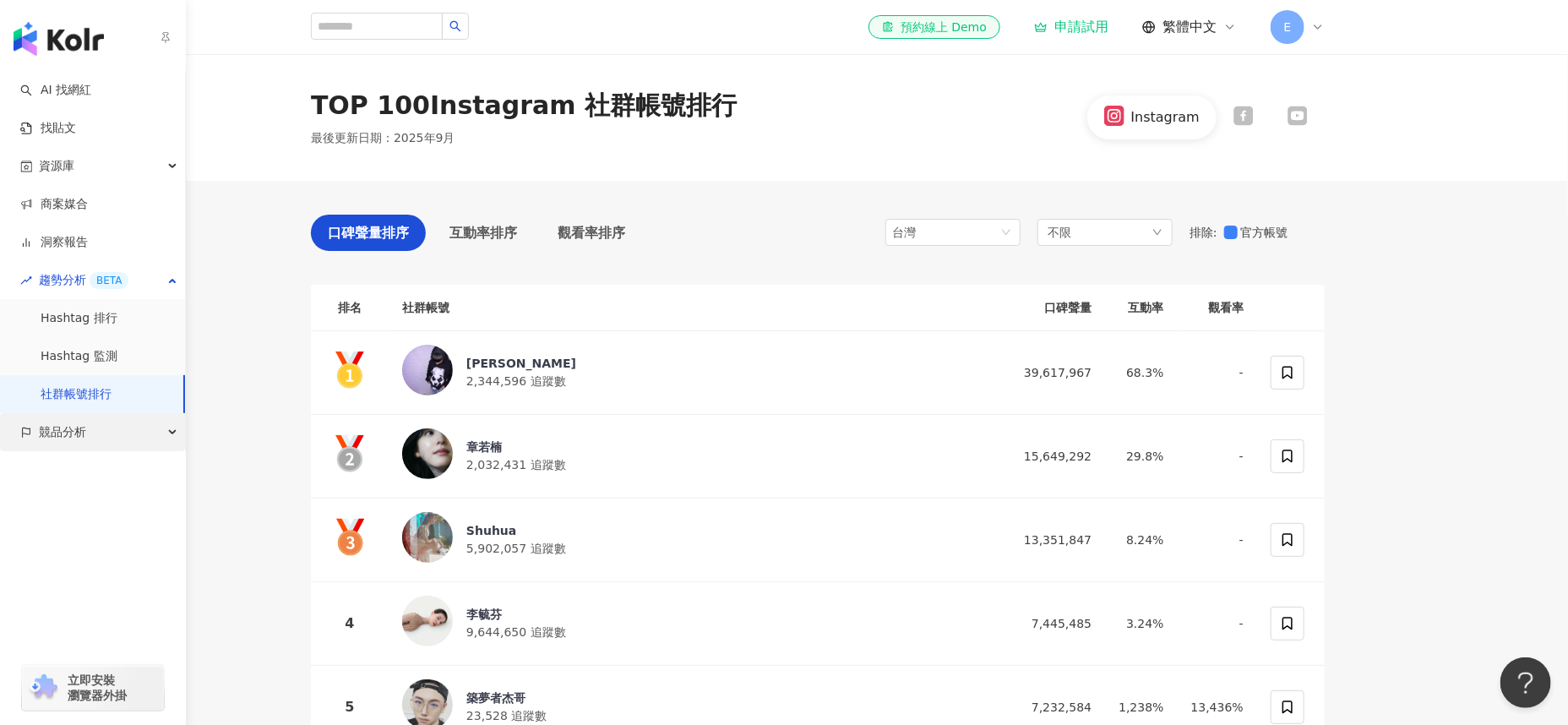
click at [134, 426] on div "競品分析" at bounding box center [93, 432] width 185 height 38
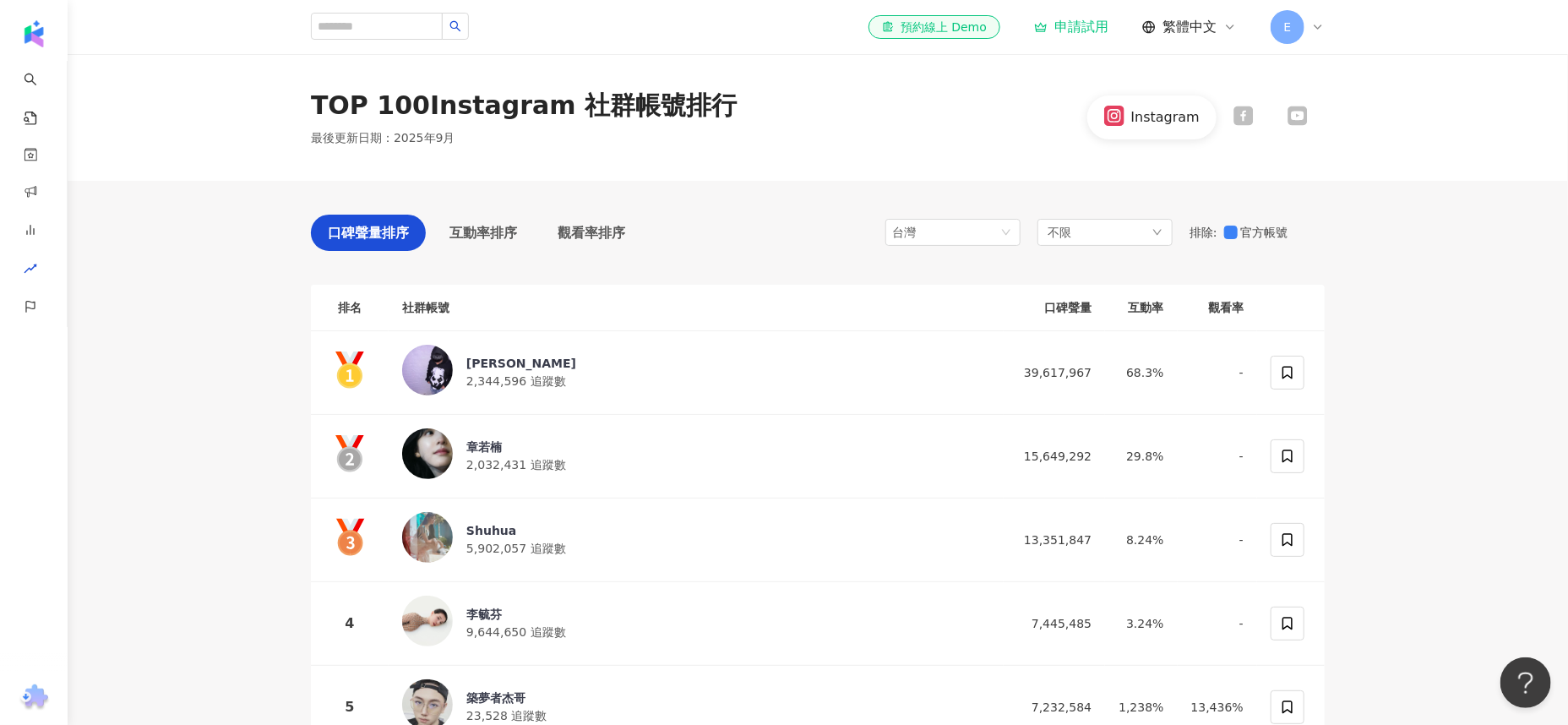
click at [1308, 30] on div "E" at bounding box center [1298, 27] width 54 height 34
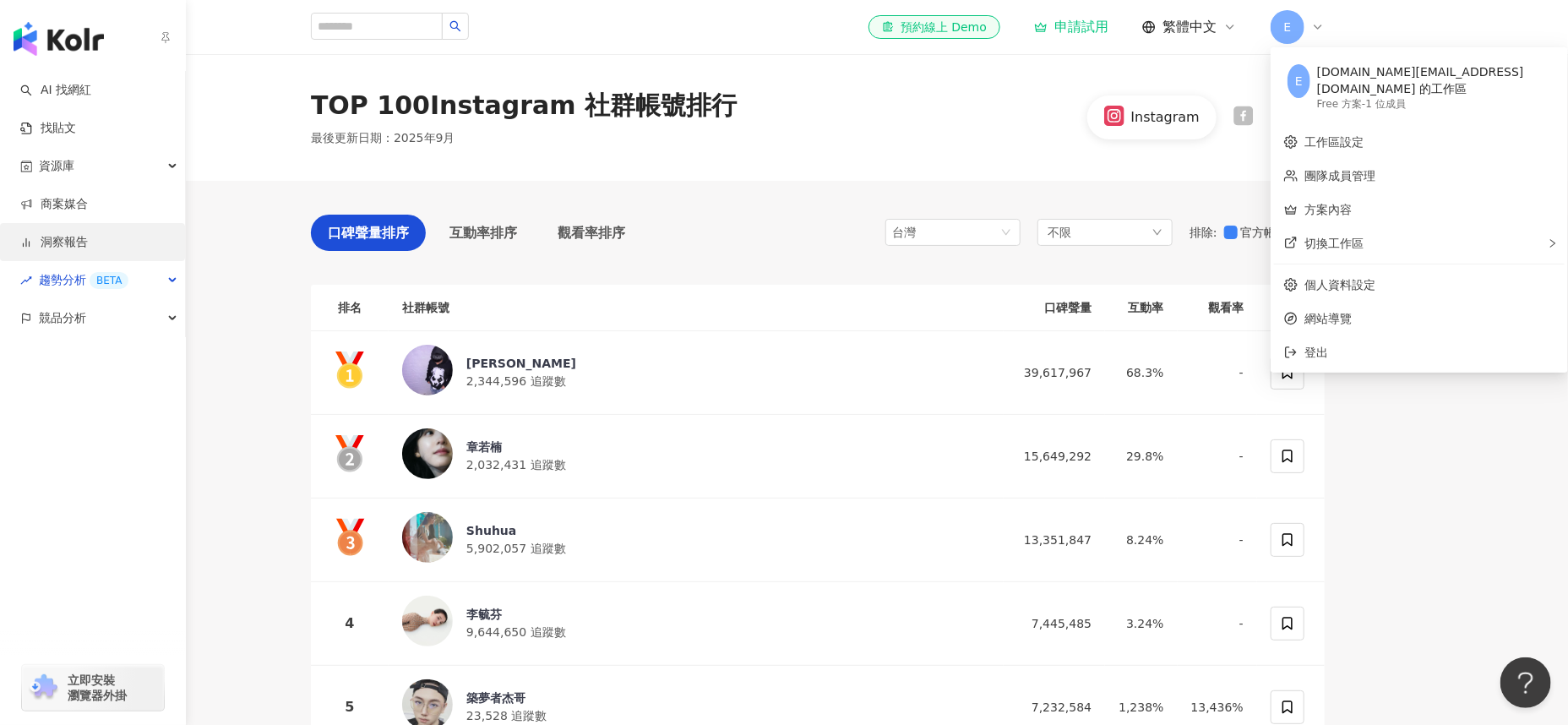
click at [70, 249] on link "洞察報告" at bounding box center [54, 242] width 68 height 17
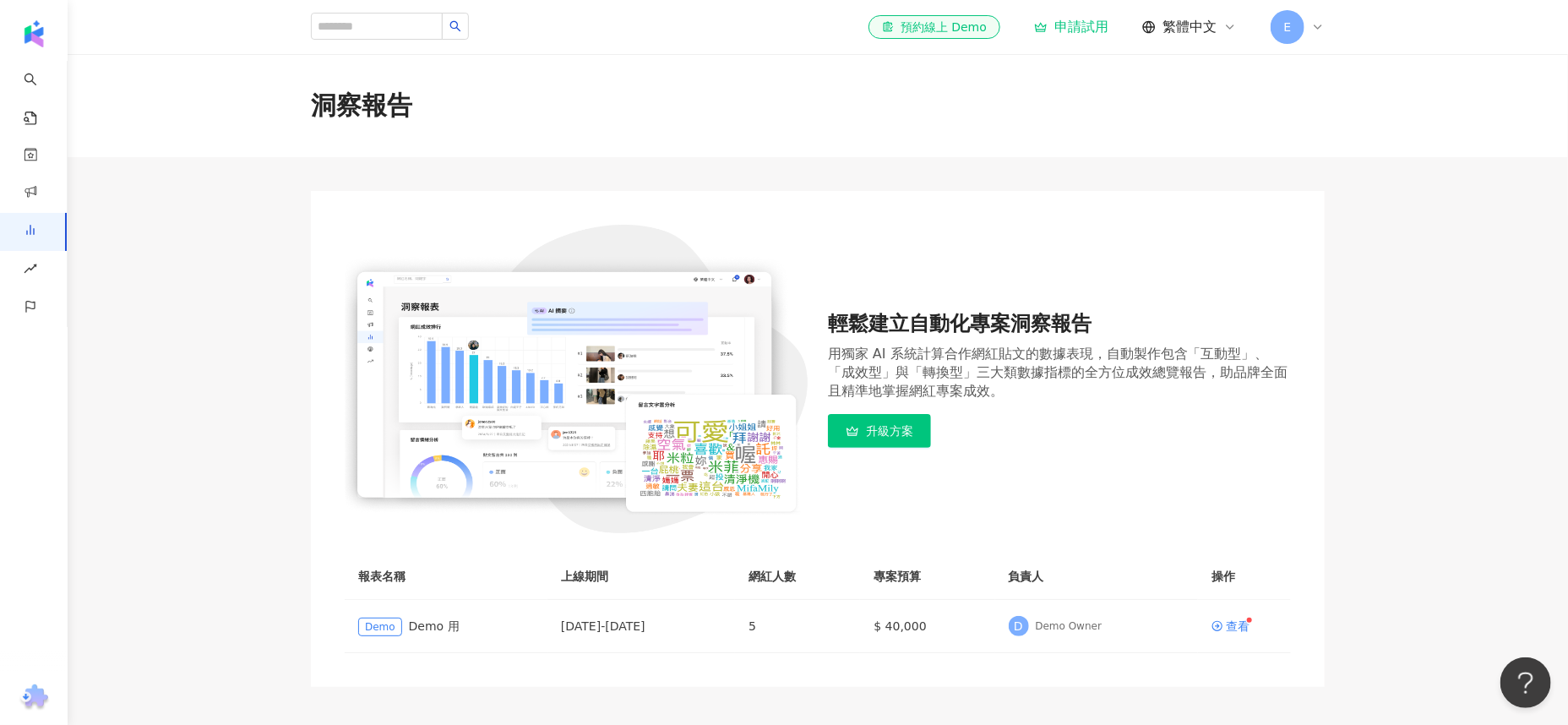
click at [1322, 16] on div "E" at bounding box center [1298, 27] width 54 height 34
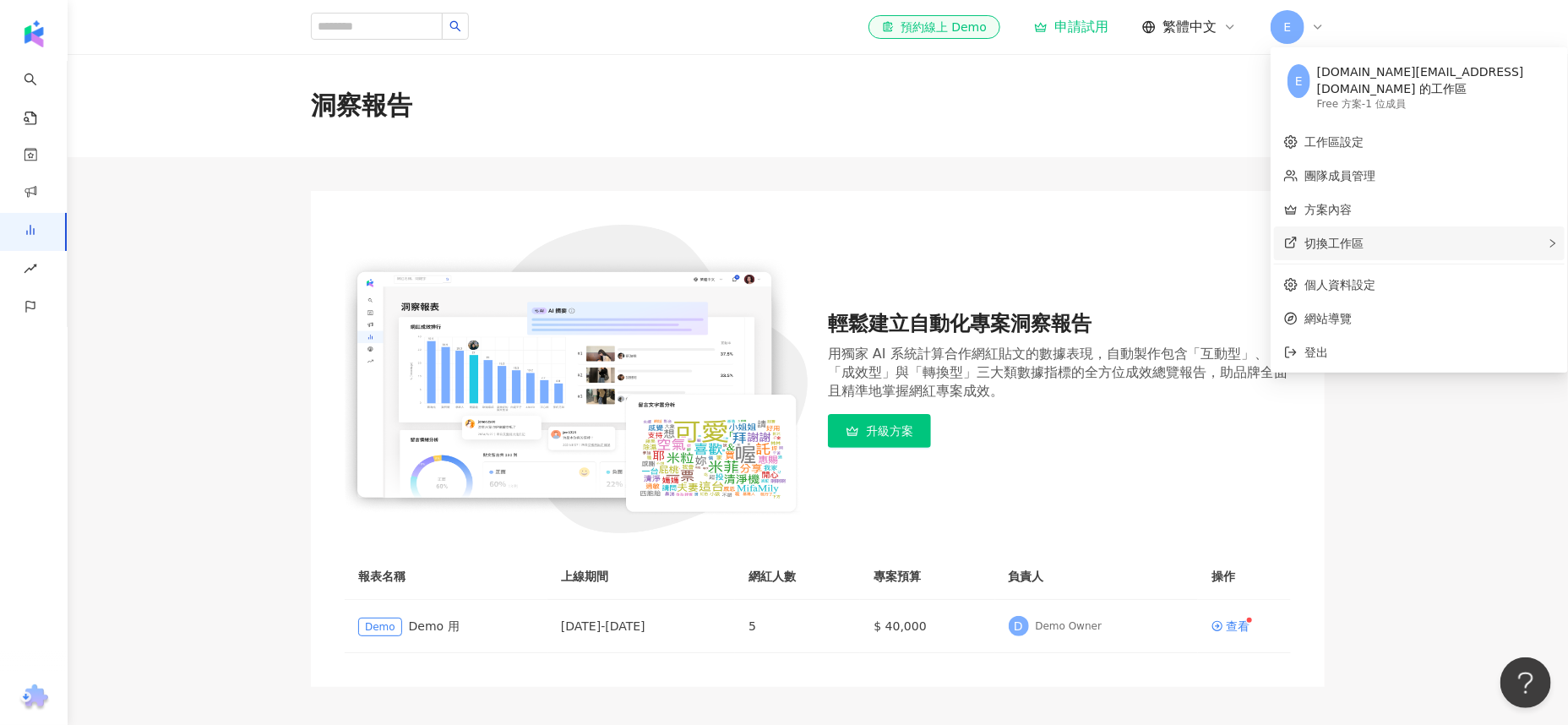
click at [1397, 227] on div "切換工作區" at bounding box center [1419, 244] width 291 height 34
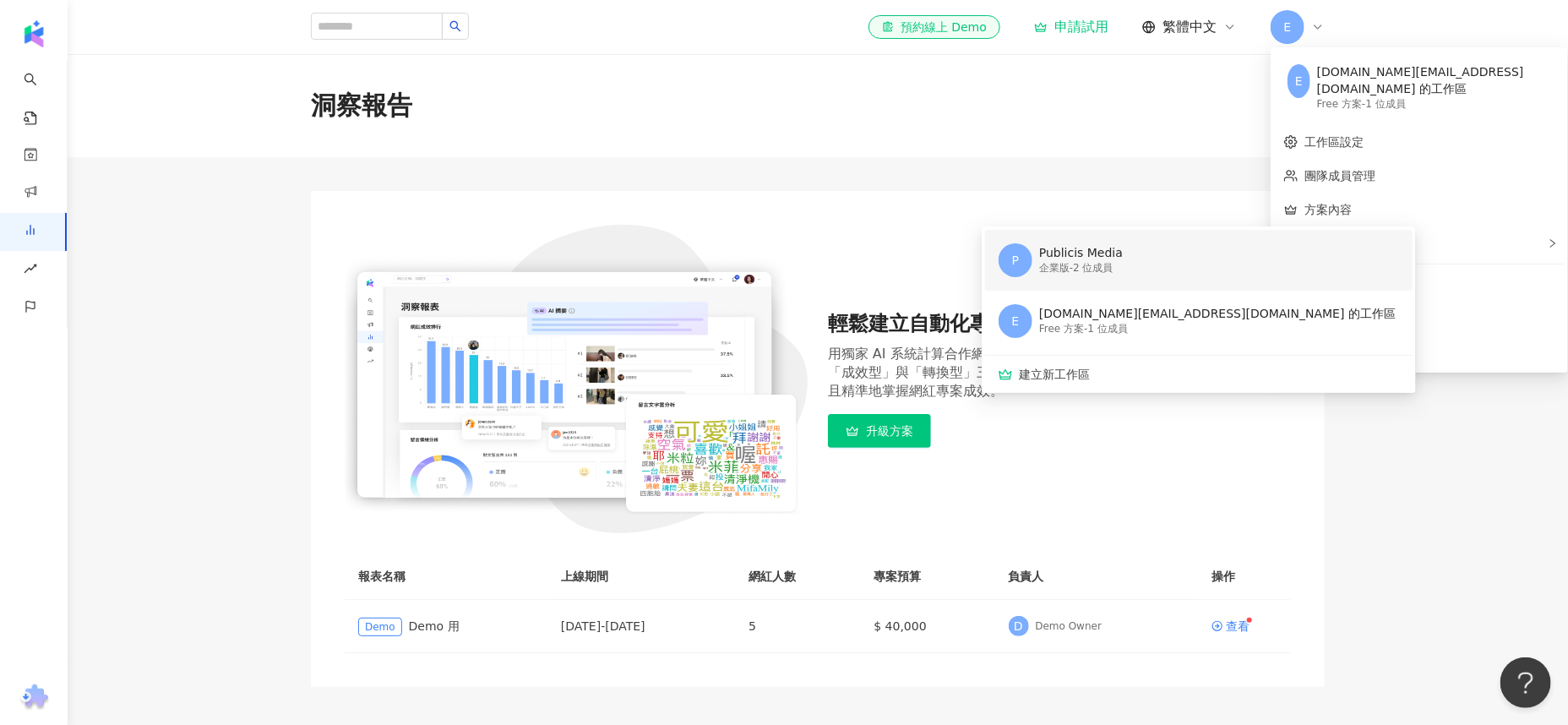
click at [1121, 246] on div "P Publicis Media 企業版 - 2 位成員" at bounding box center [1197, 260] width 397 height 61
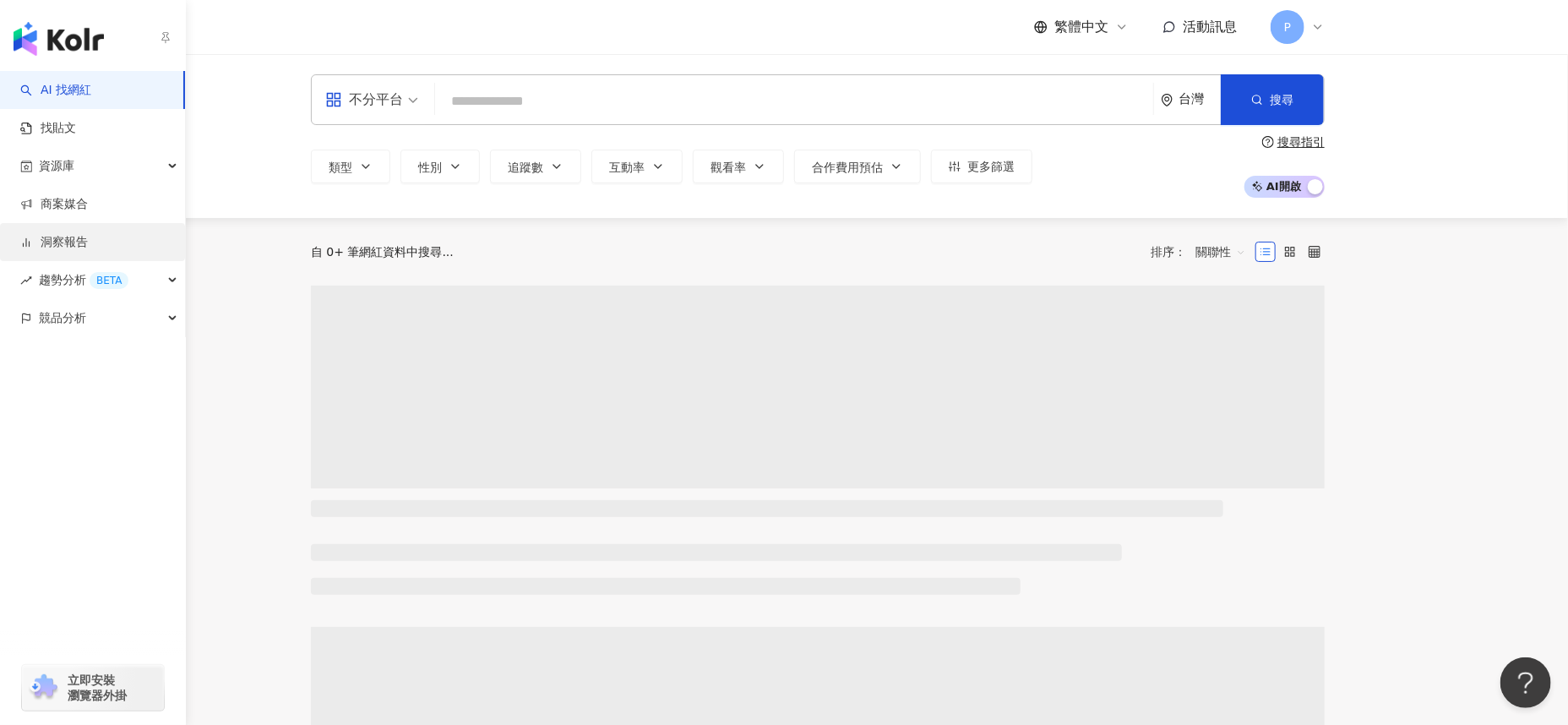
click at [88, 241] on link "洞察報告" at bounding box center [54, 242] width 68 height 17
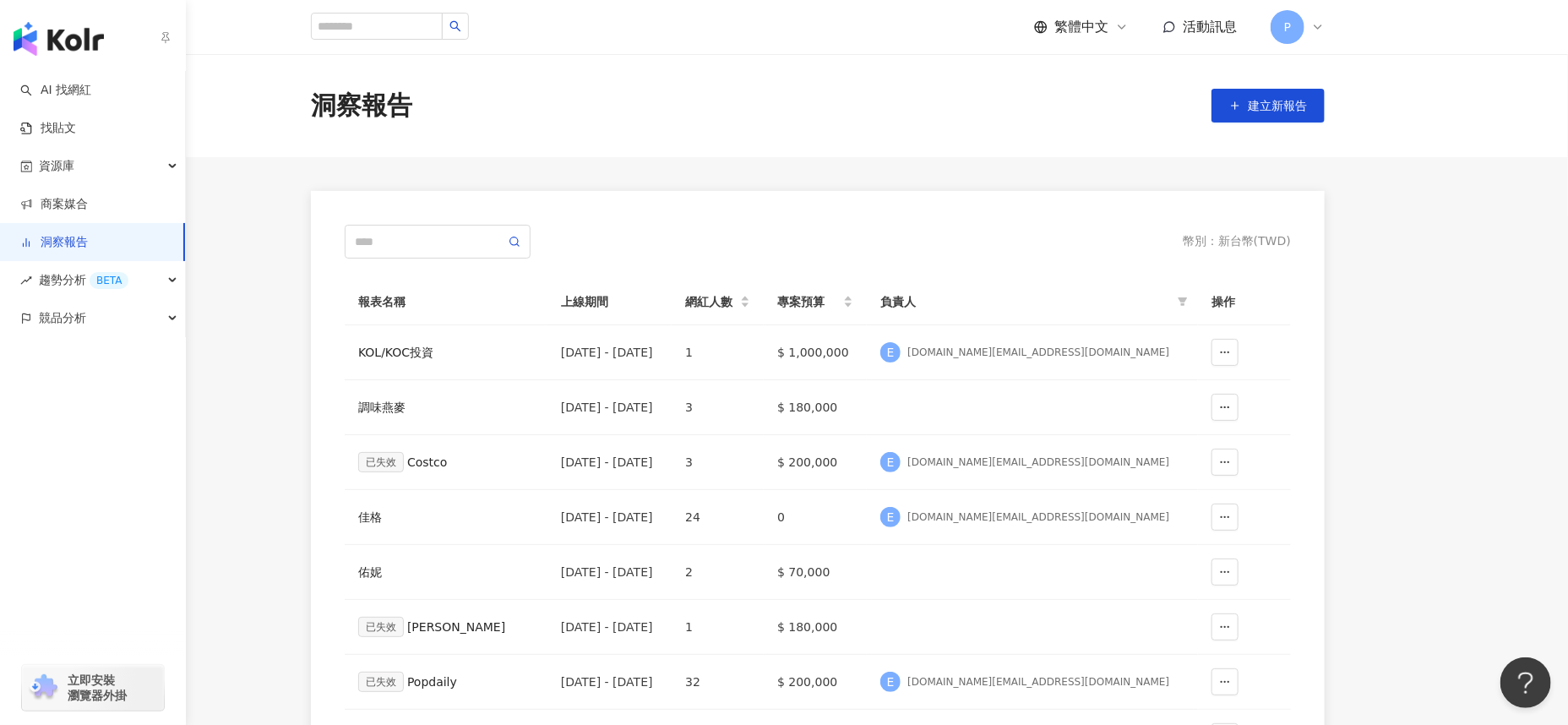
click at [57, 245] on link "洞察報告" at bounding box center [54, 242] width 68 height 17
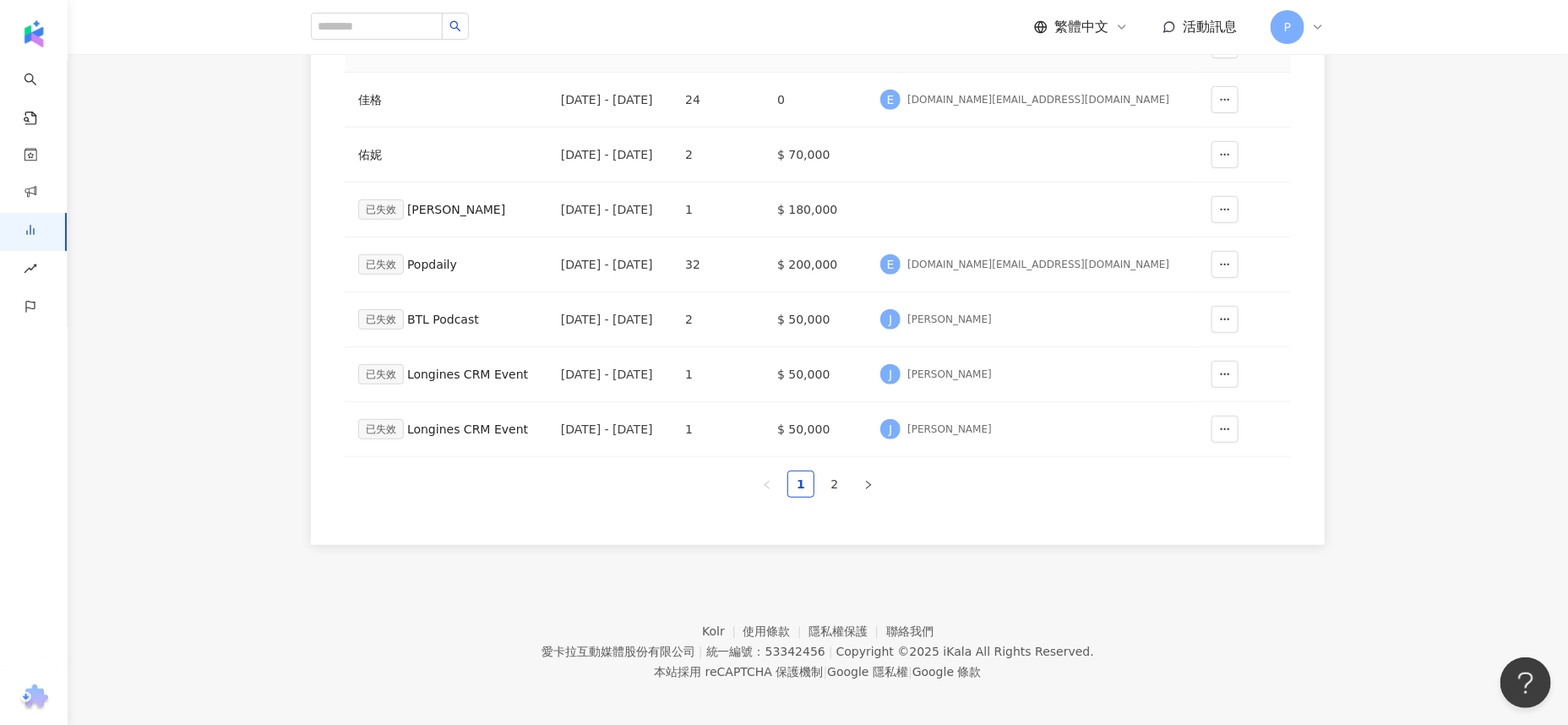
scroll to position [423, 0]
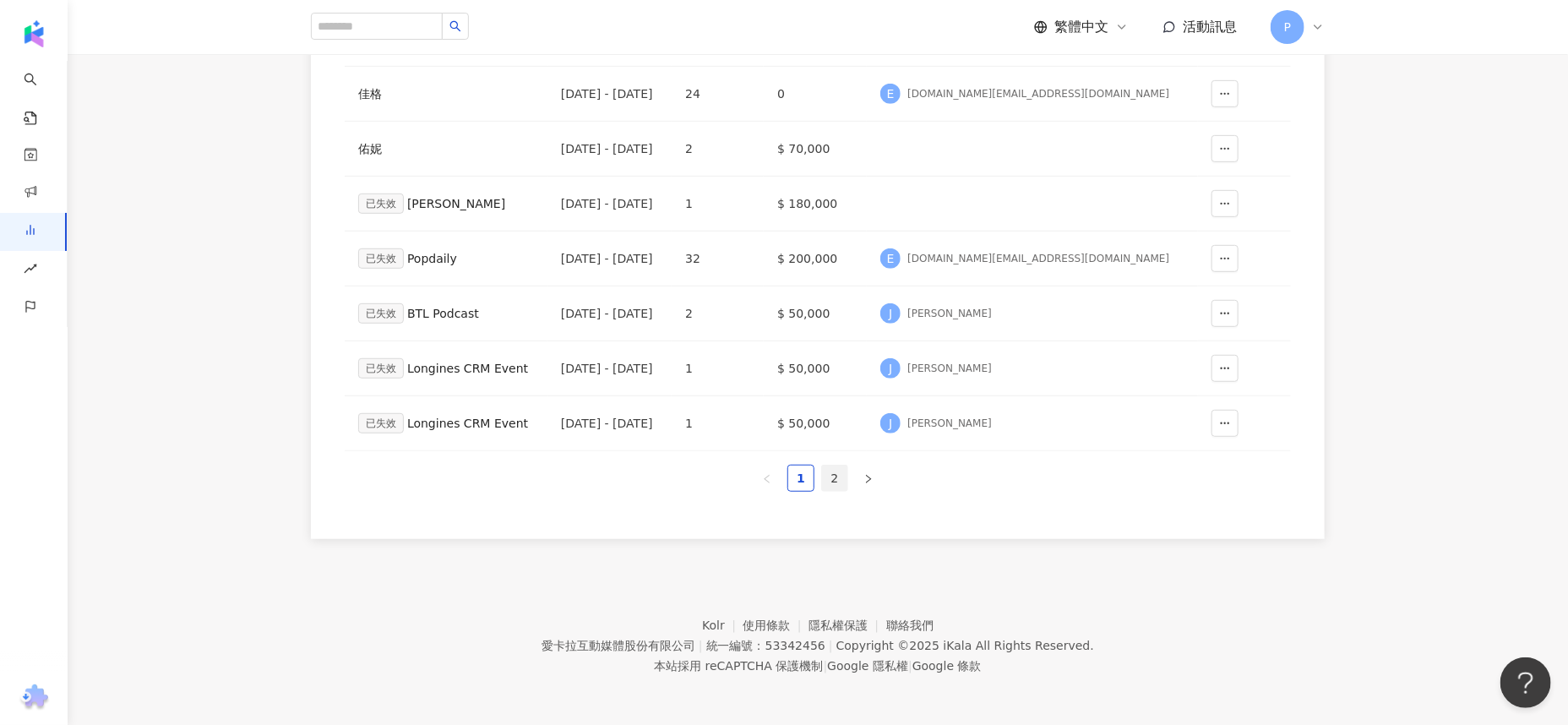
click at [838, 475] on link "2" at bounding box center [835, 478] width 26 height 26
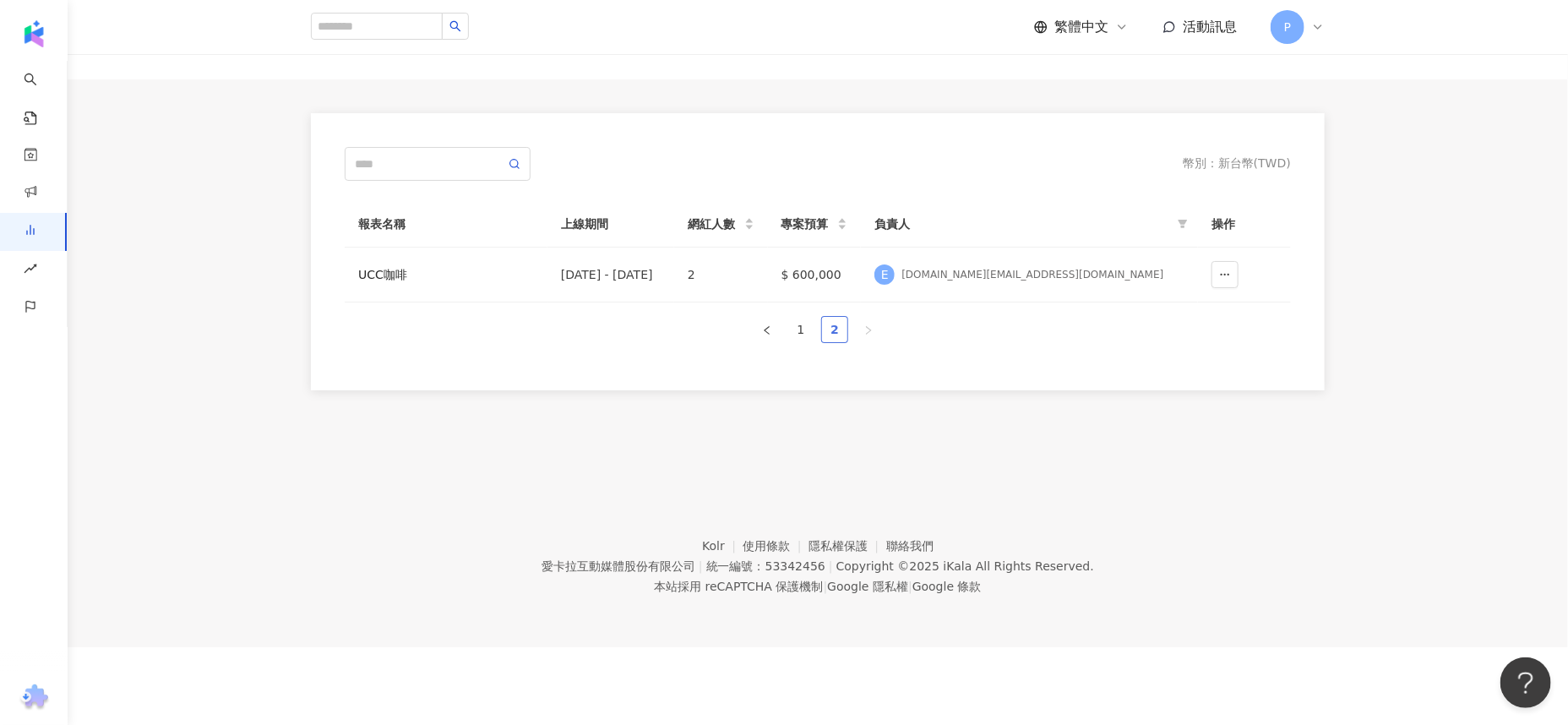
scroll to position [77, 0]
click at [799, 326] on link "1" at bounding box center [801, 330] width 26 height 26
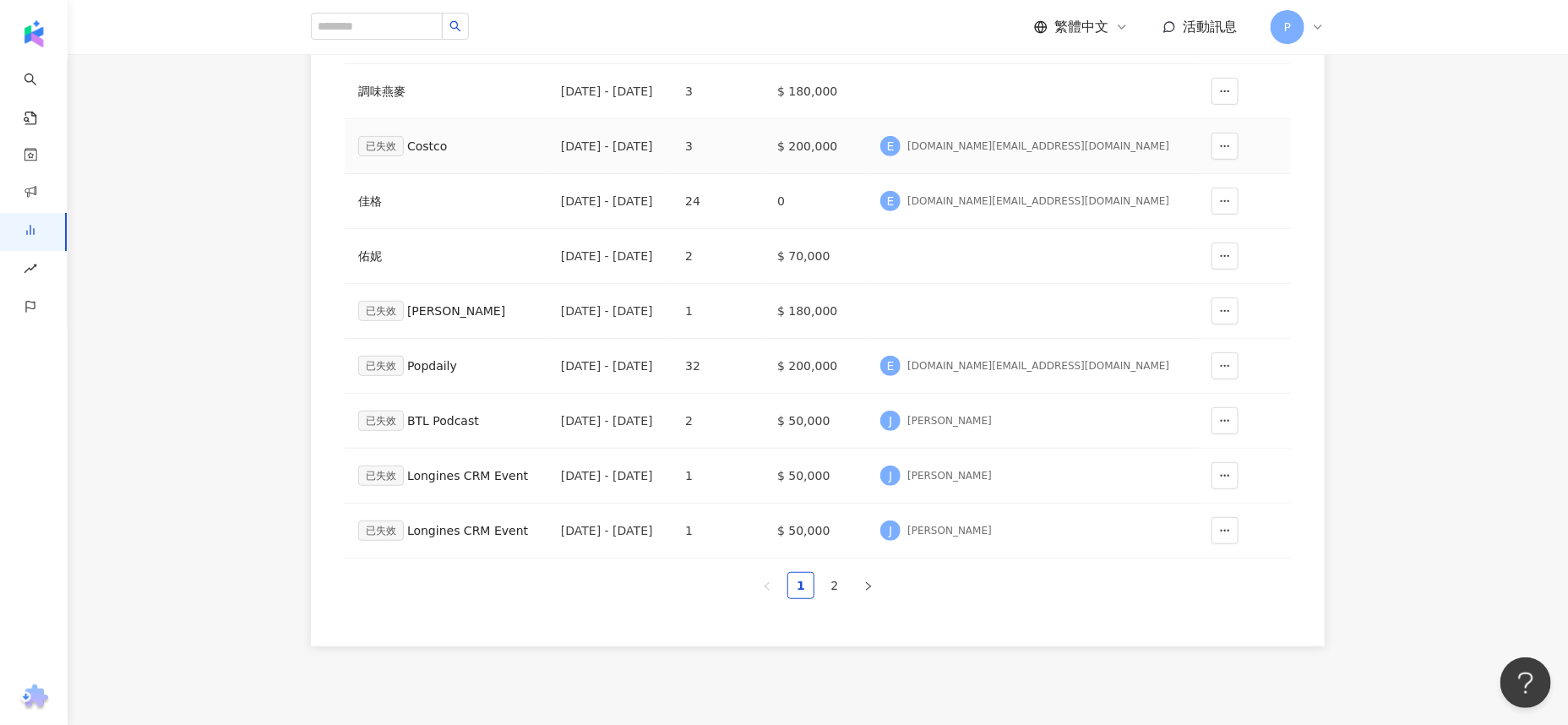
scroll to position [210, 0]
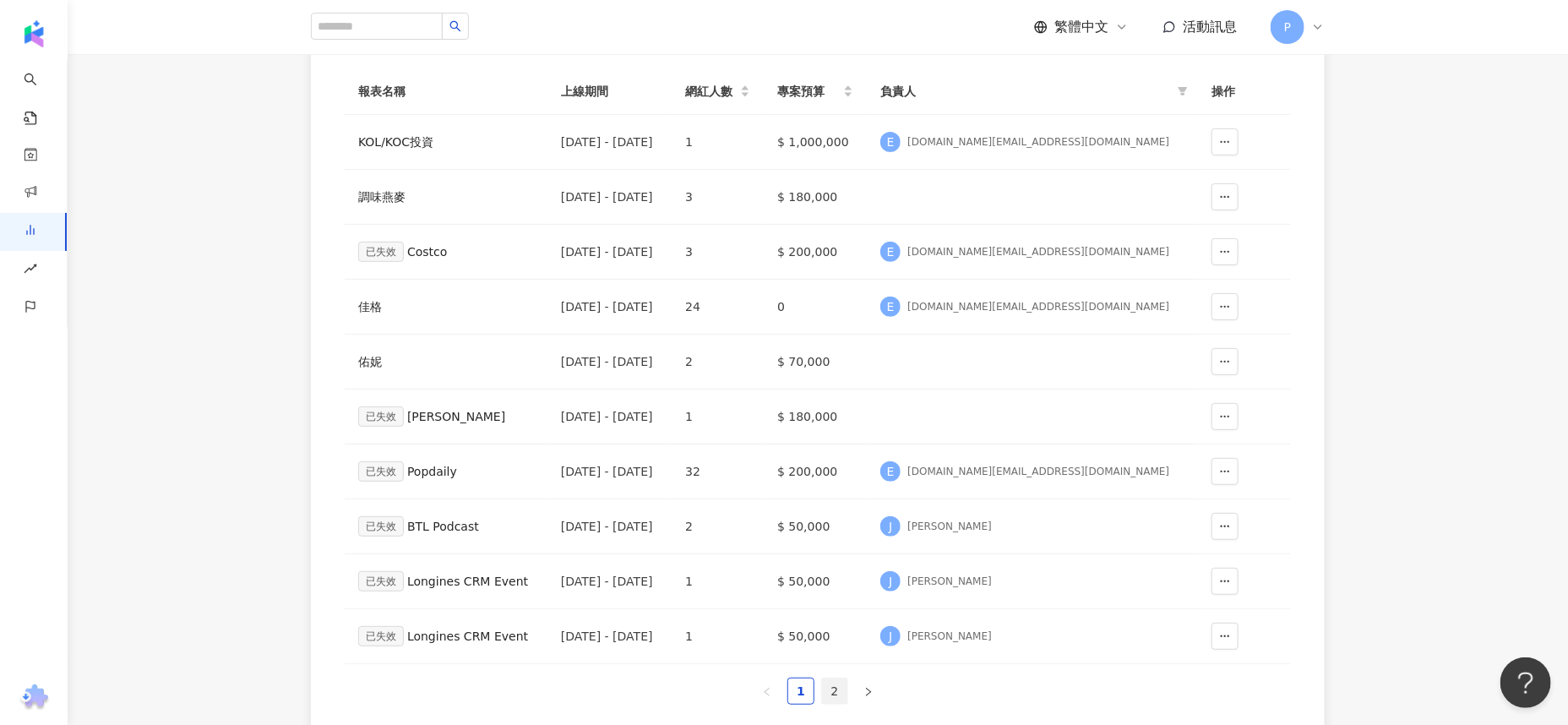
click at [834, 690] on link "2" at bounding box center [835, 691] width 26 height 26
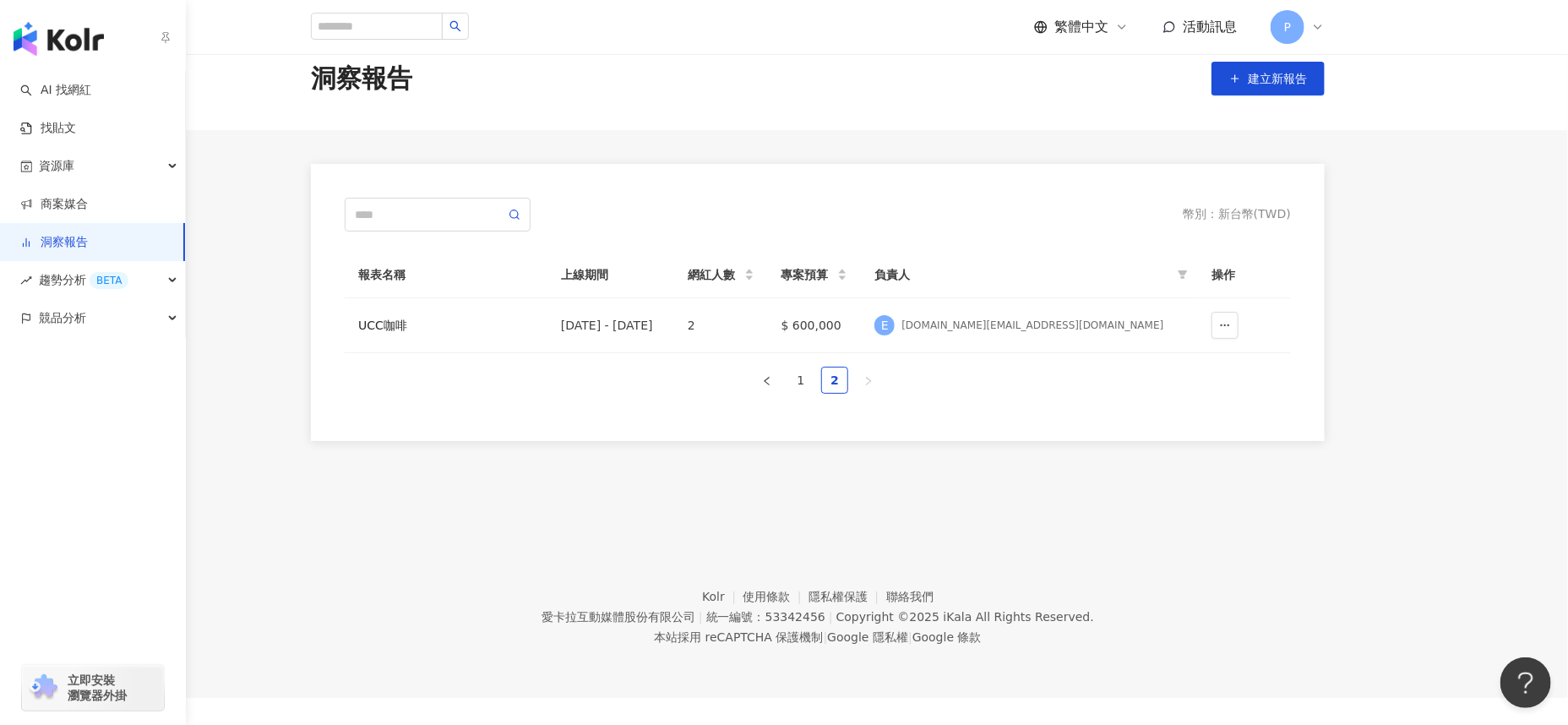
scroll to position [0, 0]
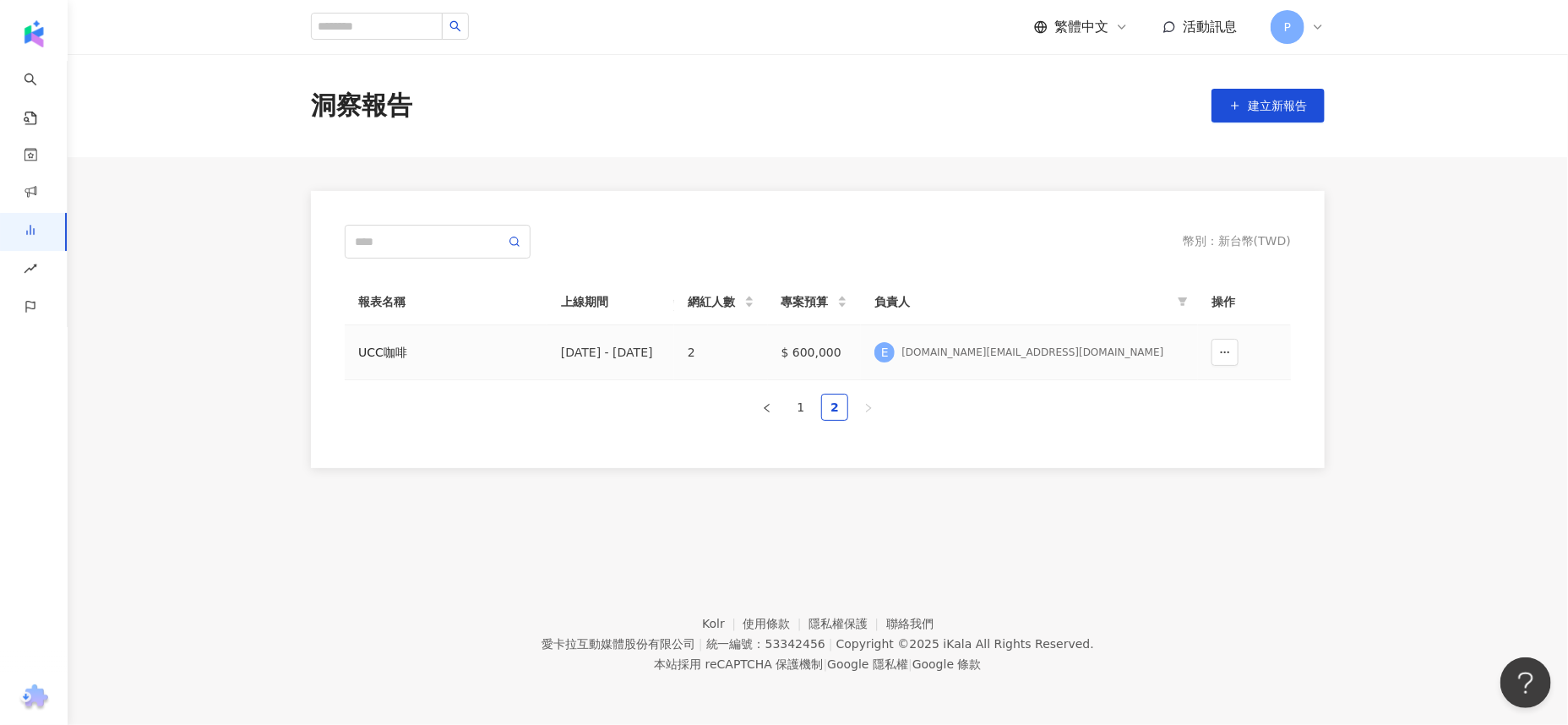
click at [372, 345] on div "UCC咖啡" at bounding box center [446, 352] width 176 height 19
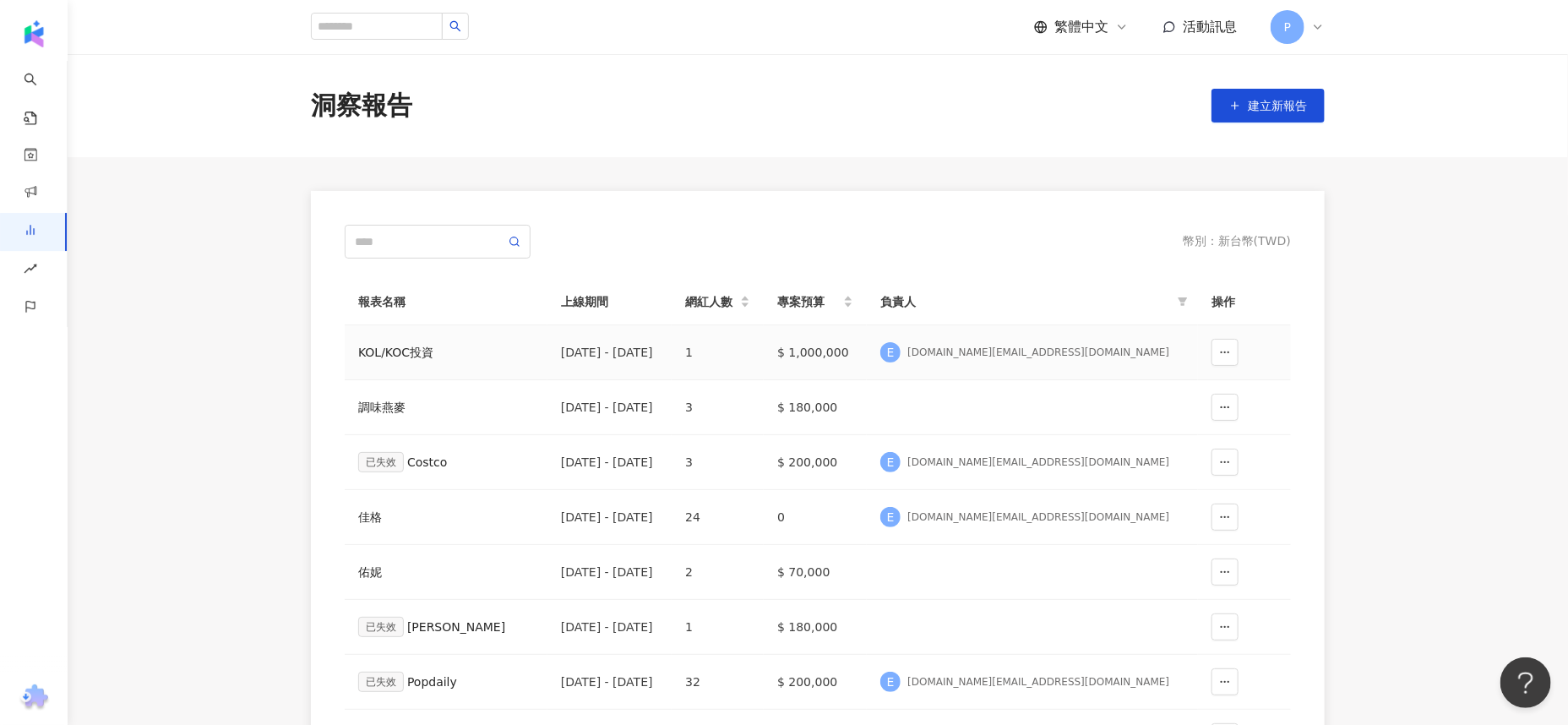
click at [404, 351] on div "KOL/KOC投資" at bounding box center [446, 352] width 176 height 19
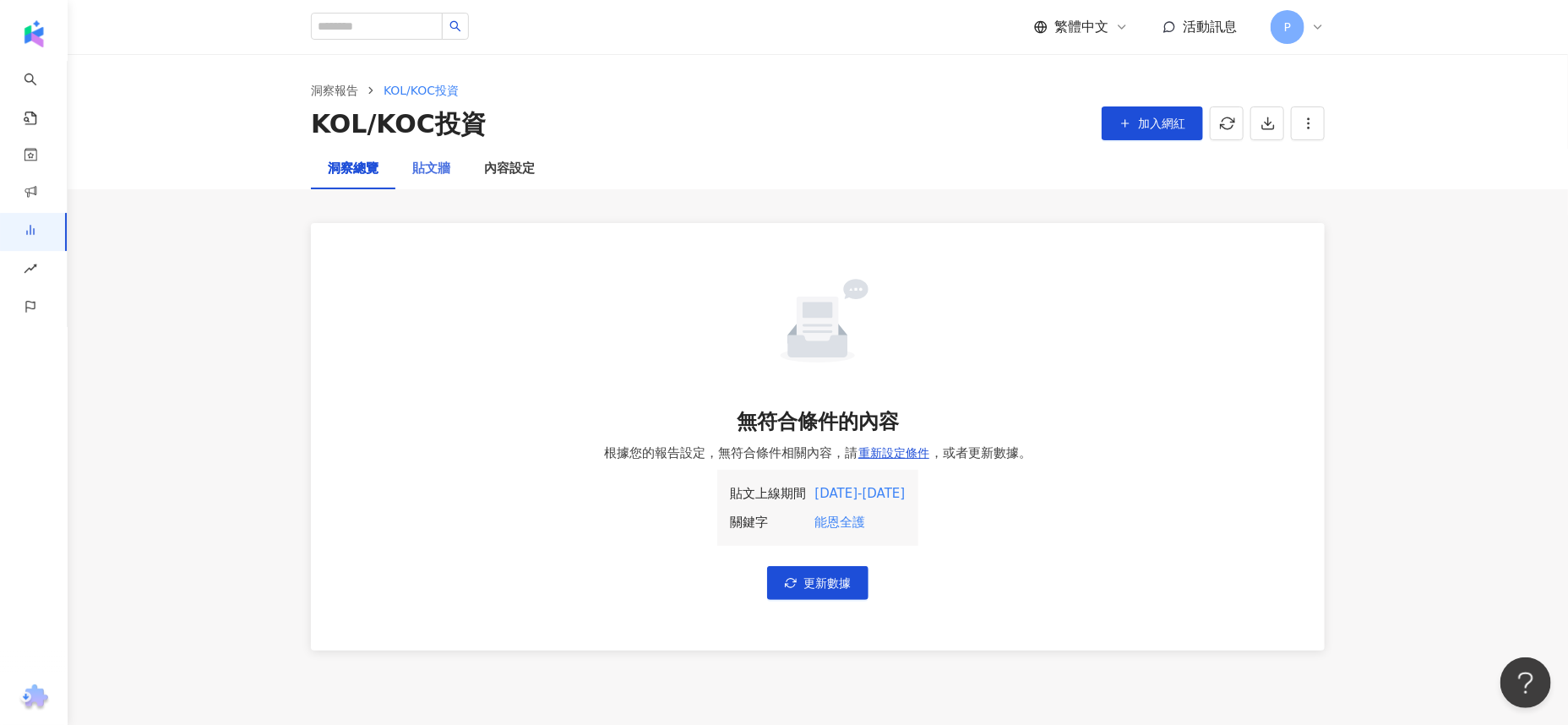
click at [452, 171] on div "貼文牆" at bounding box center [431, 169] width 72 height 40
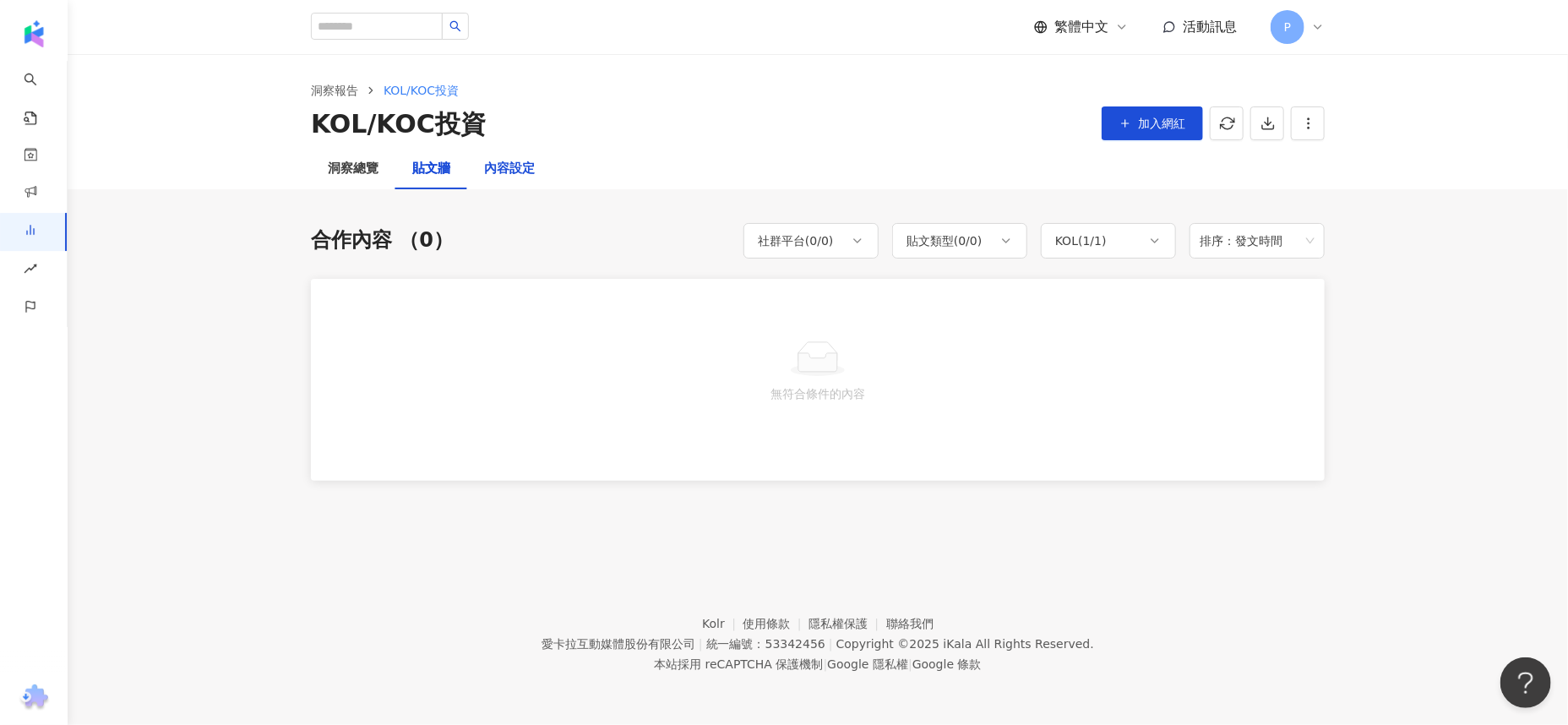
click at [496, 170] on div "內容設定" at bounding box center [509, 169] width 50 height 21
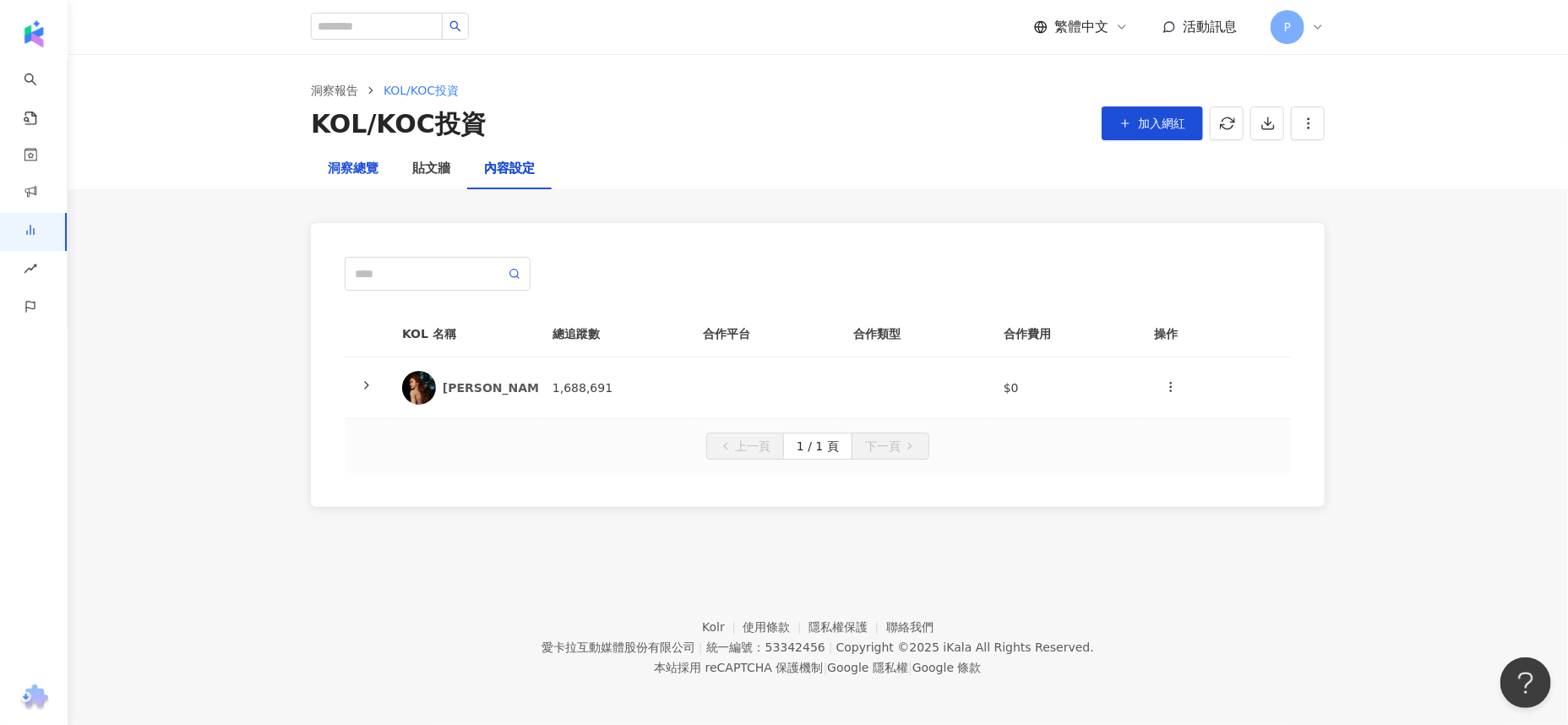
click at [340, 170] on div "洞察總覽" at bounding box center [352, 169] width 50 height 21
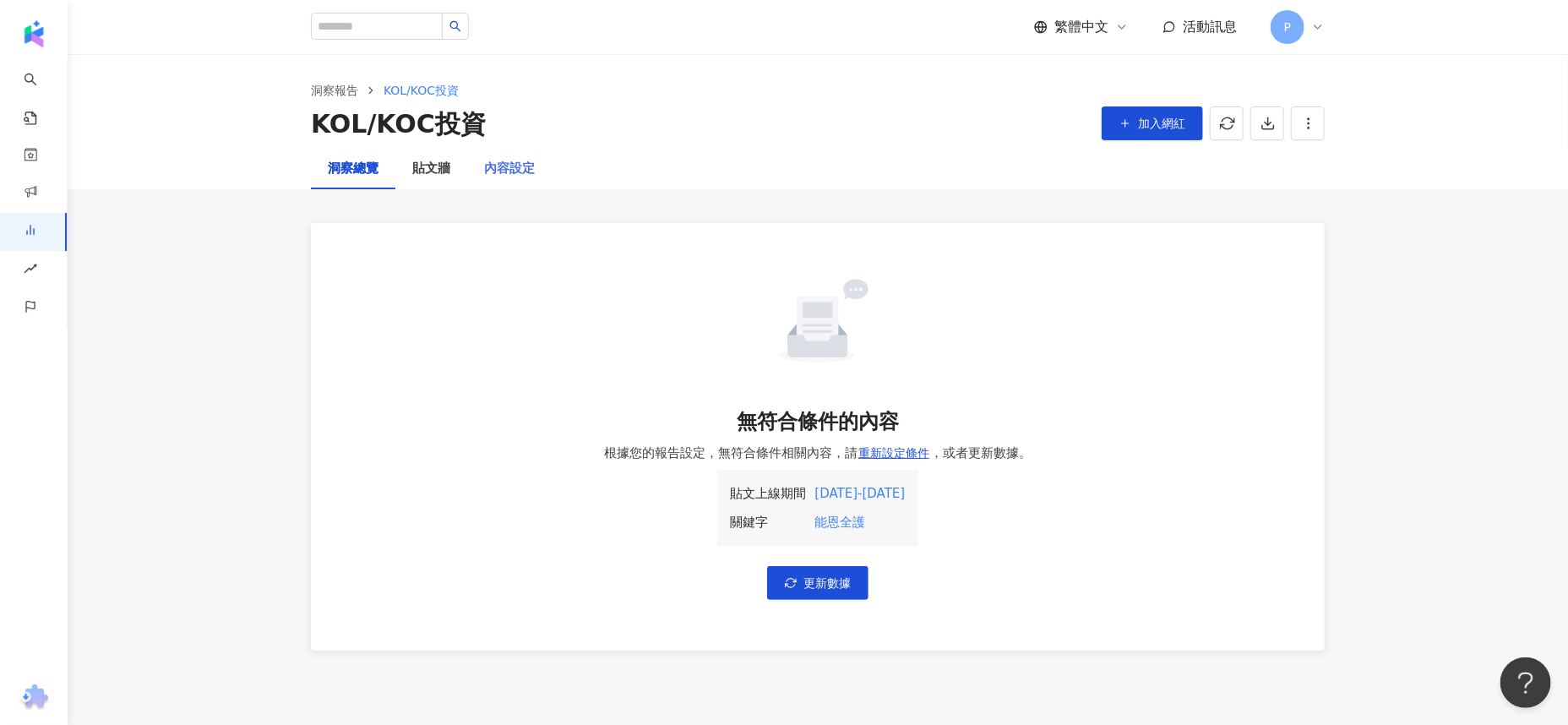
click at [501, 180] on div "內容設定" at bounding box center [510, 169] width 85 height 40
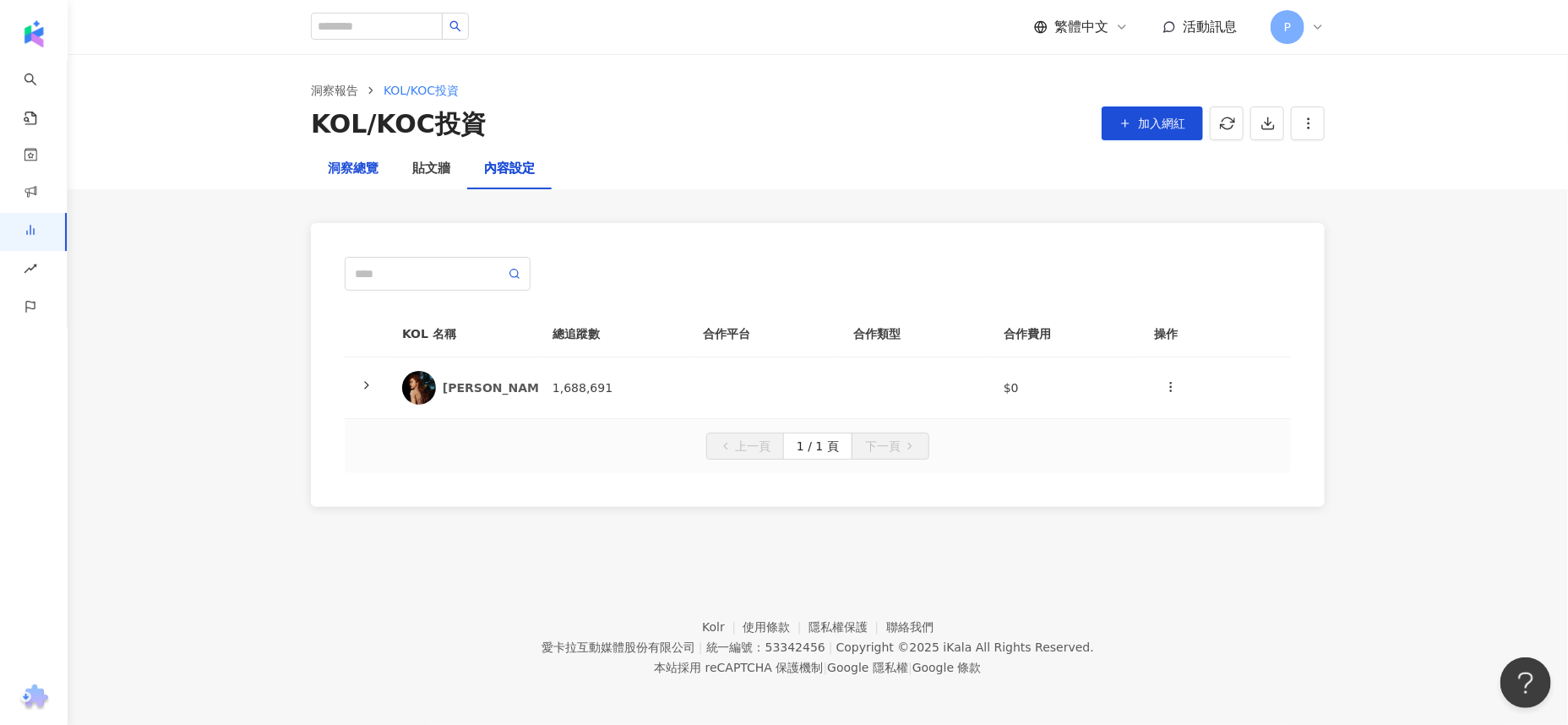
click at [355, 169] on div "洞察總覽" at bounding box center [352, 169] width 50 height 21
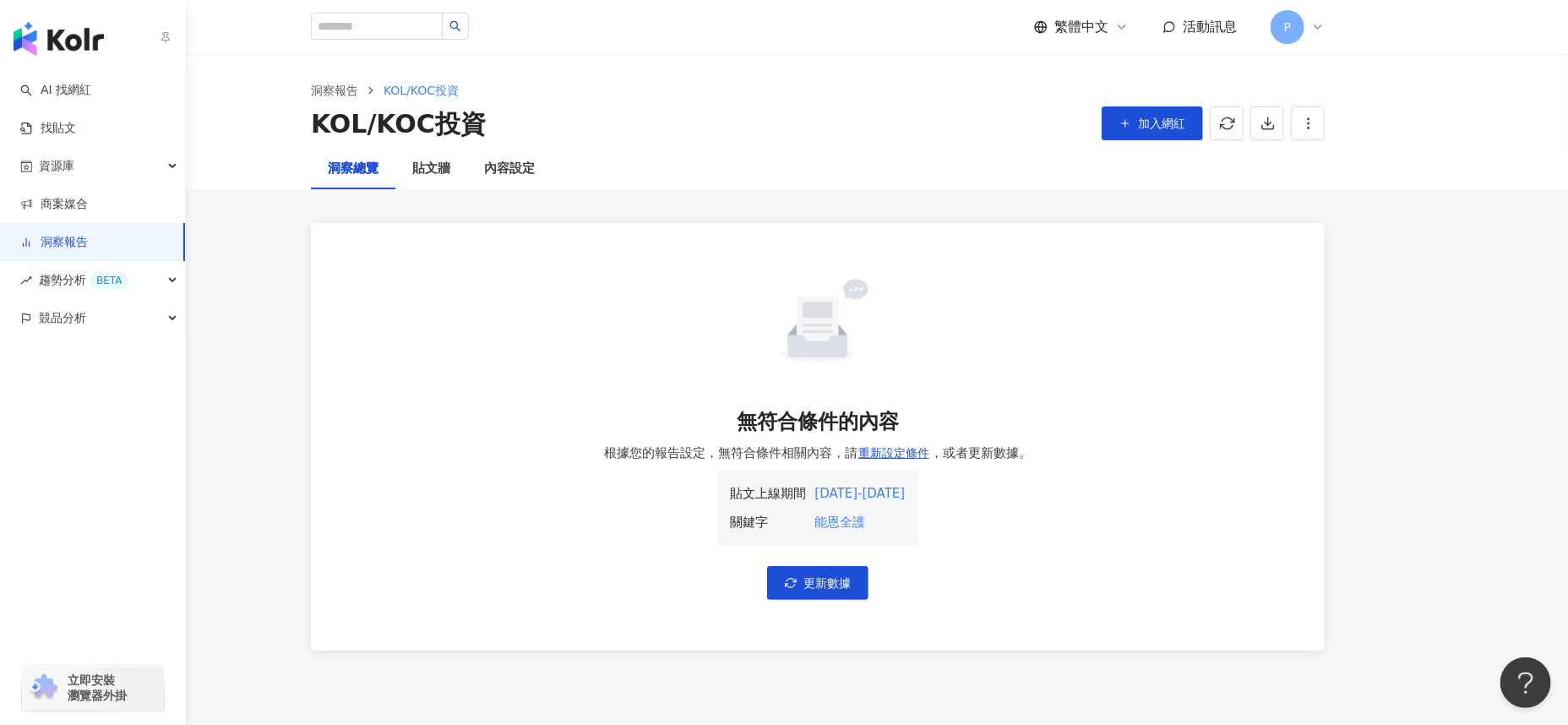
click at [33, 237] on link "洞察報告" at bounding box center [54, 242] width 68 height 17
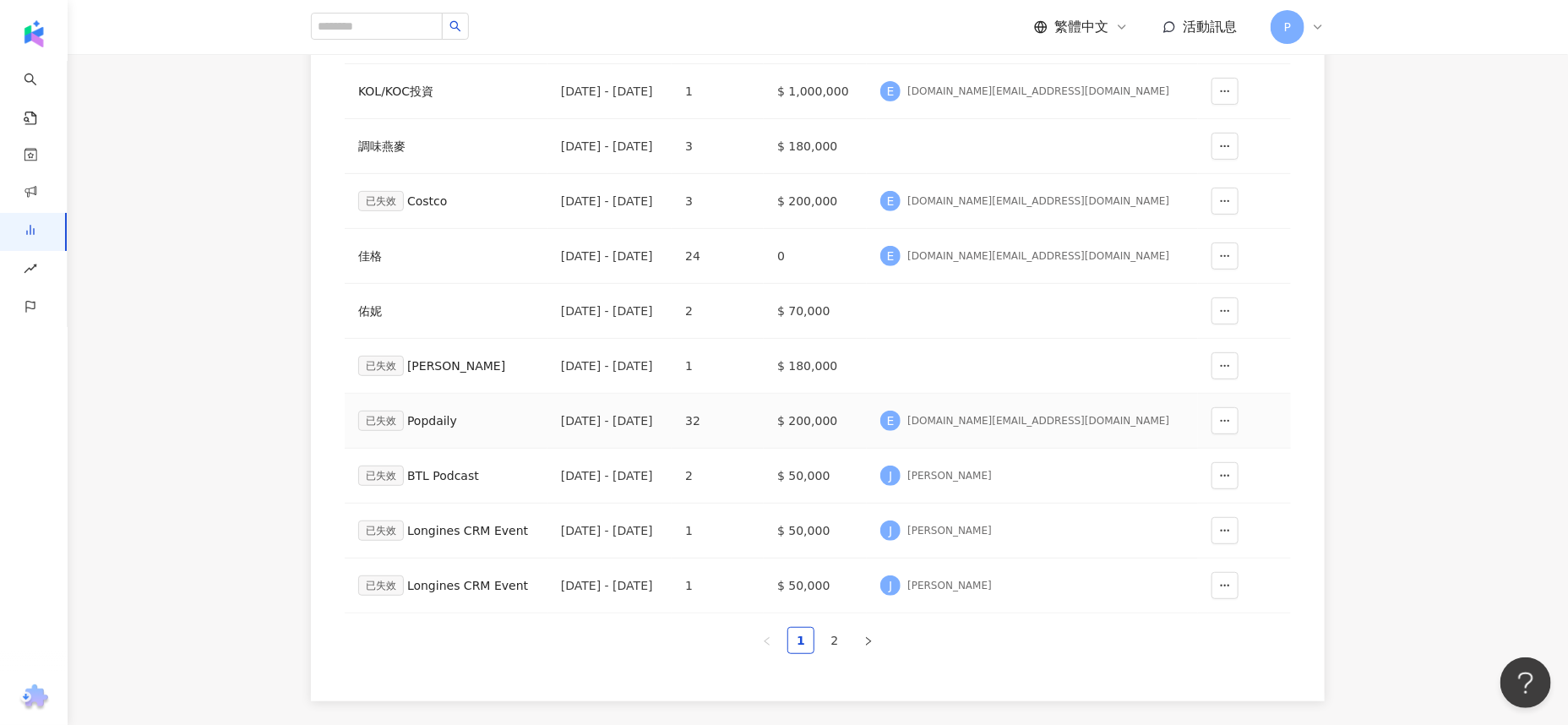
scroll to position [210, 0]
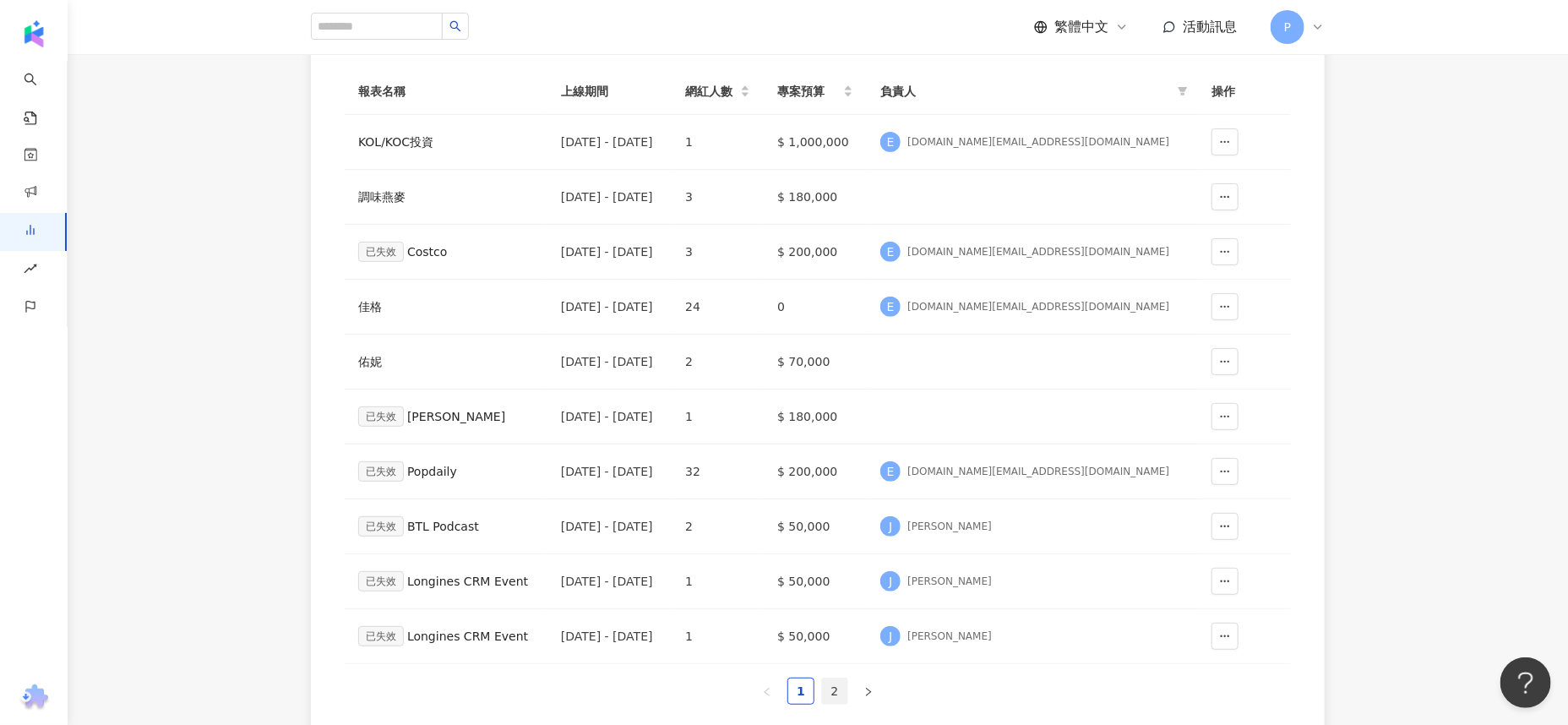
click at [839, 692] on link "2" at bounding box center [835, 691] width 26 height 26
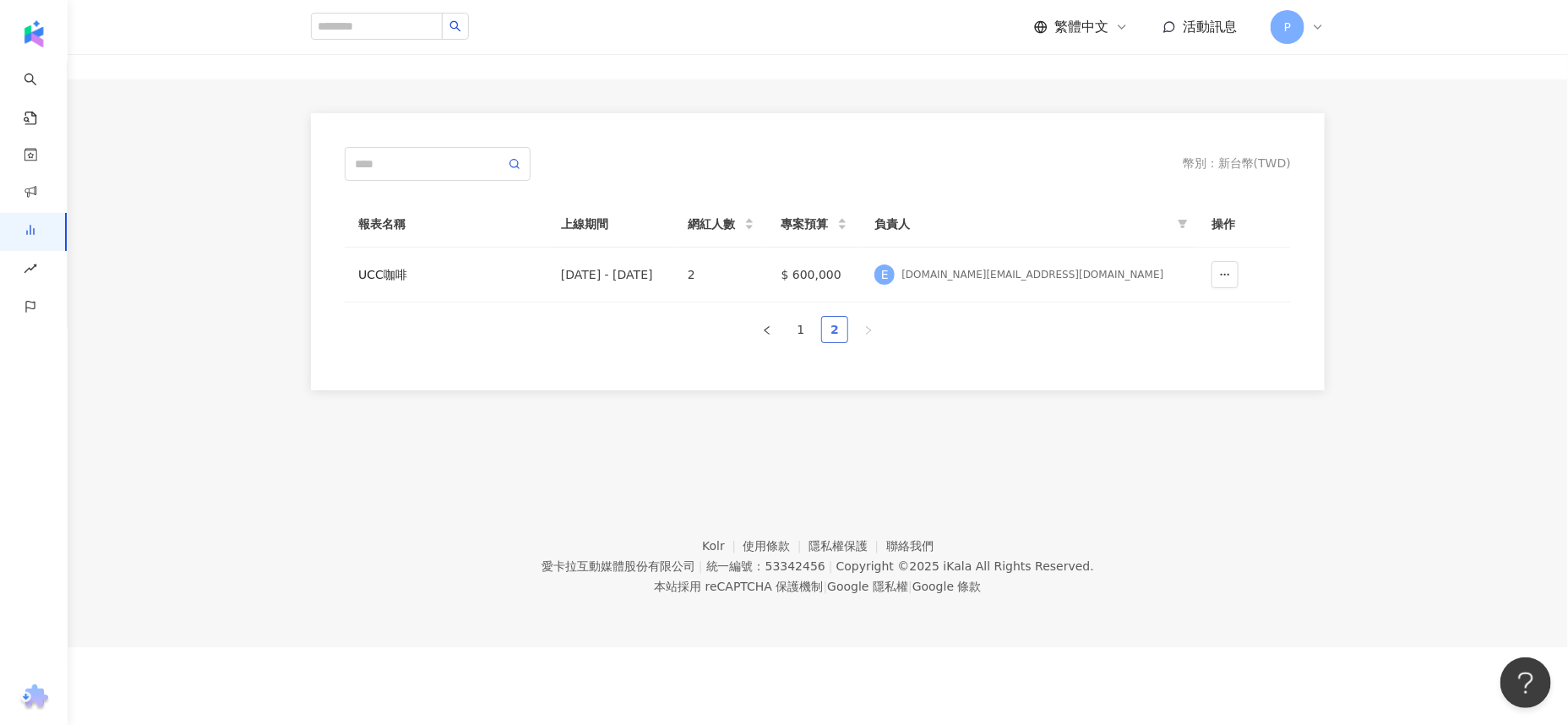
scroll to position [77, 0]
click at [756, 329] on button "button" at bounding box center [766, 329] width 27 height 27
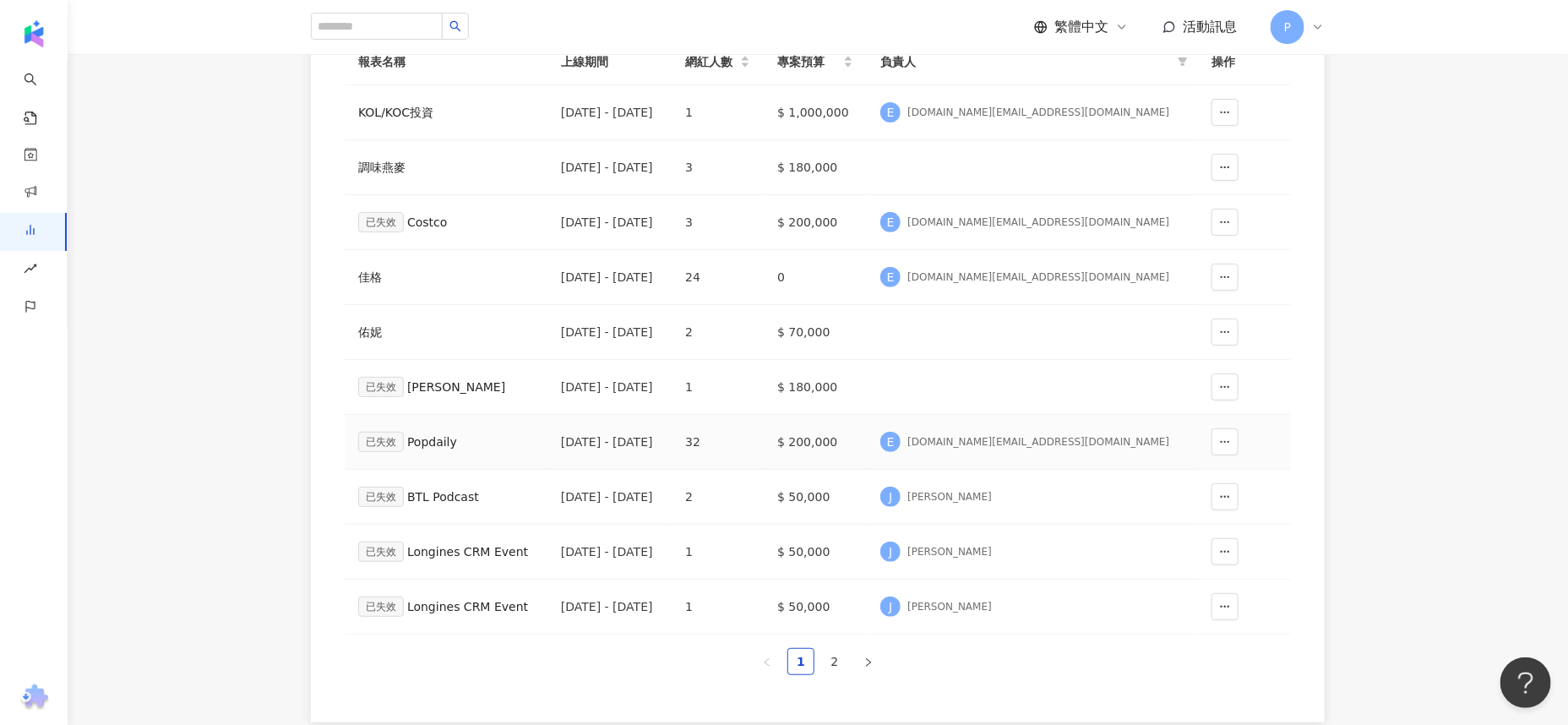
scroll to position [288, 0]
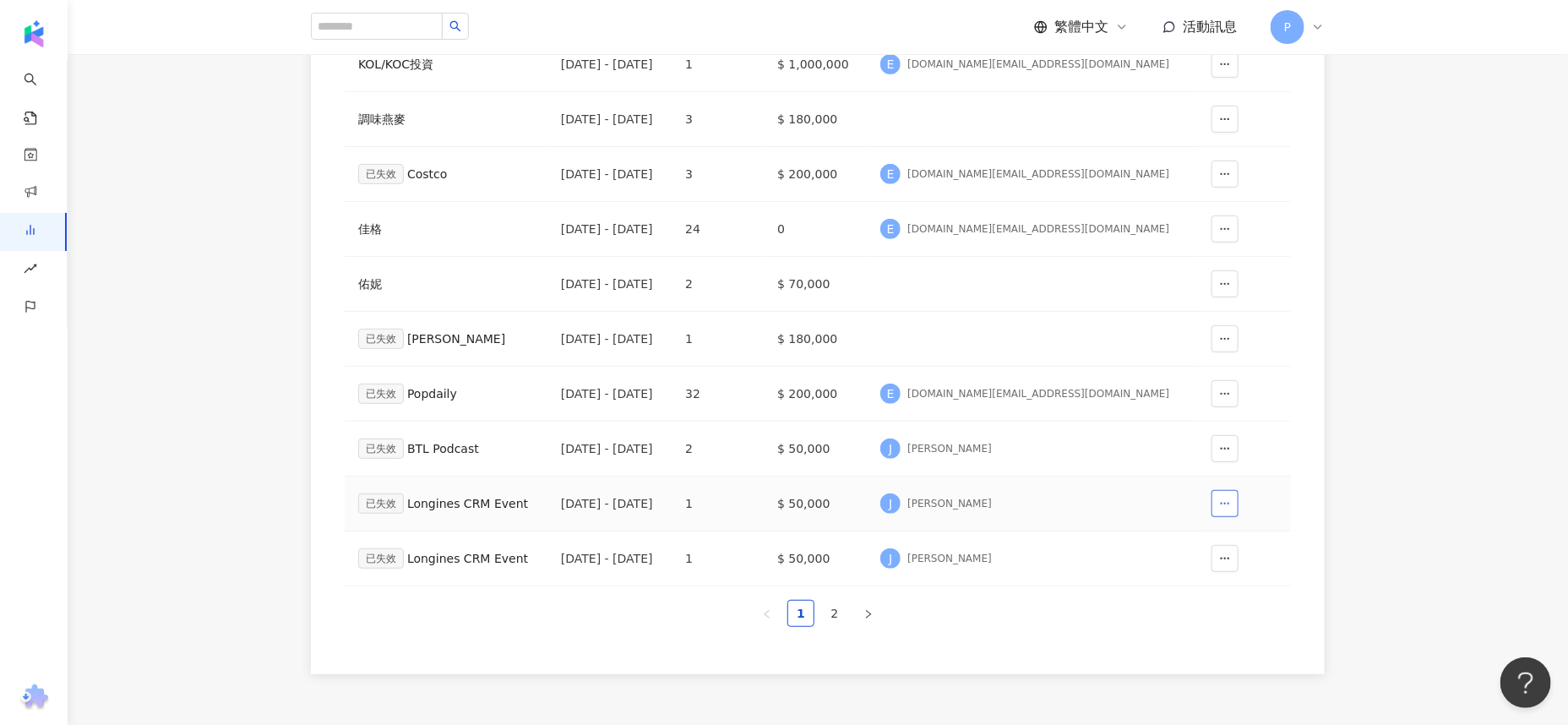
click at [1224, 503] on icon "button" at bounding box center [1226, 504] width 12 height 12
click at [1287, 532] on td at bounding box center [1245, 559] width 93 height 55
